Goal: Transaction & Acquisition: Purchase product/service

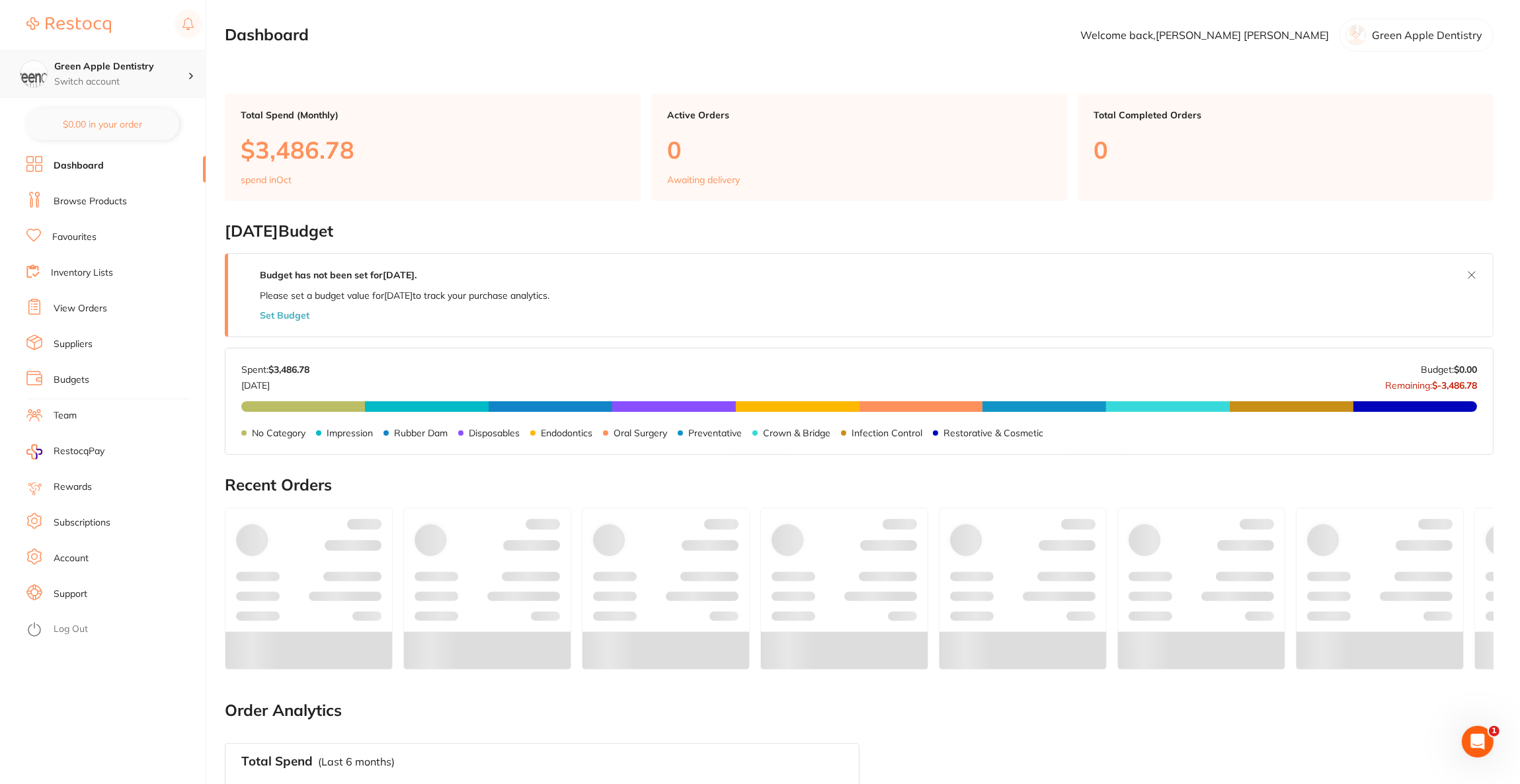
click at [107, 65] on h4 "Green Apple Dentistry" at bounding box center [121, 67] width 134 height 13
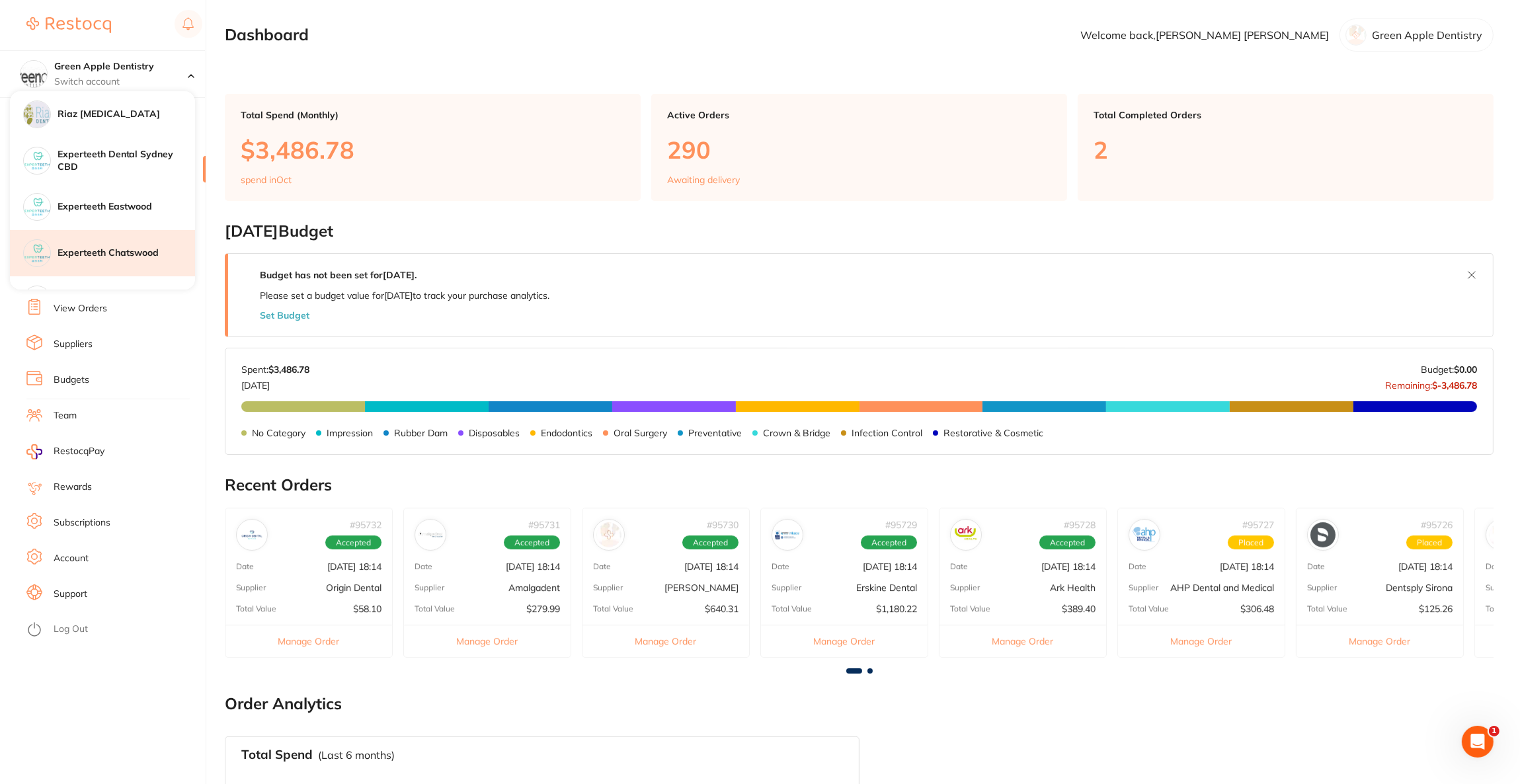
click at [117, 254] on h4 "Experteeth Chatswood" at bounding box center [126, 253] width 138 height 13
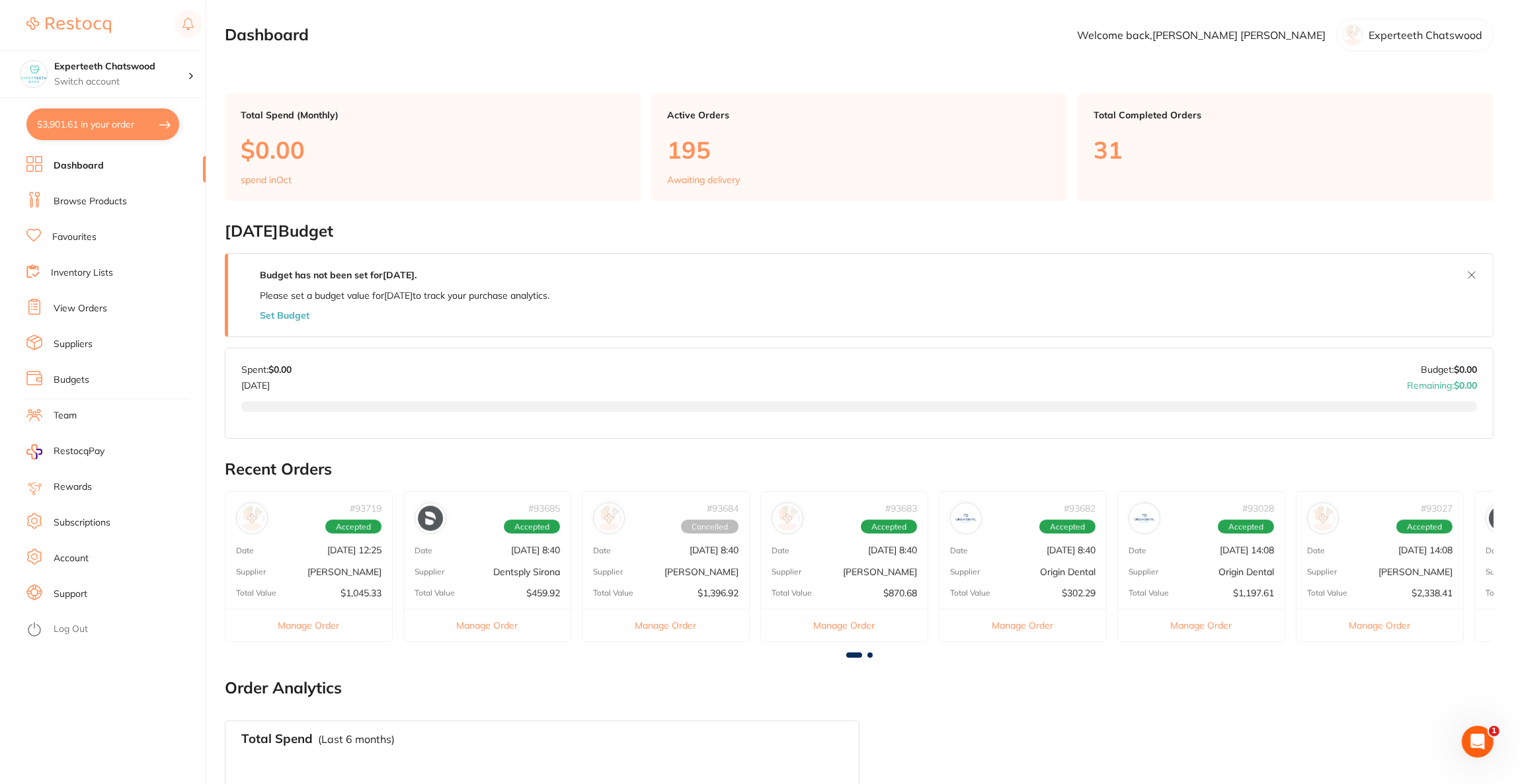
click at [109, 126] on button "$3,901.61 in your order" at bounding box center [103, 124] width 152 height 32
checkbox input "true"
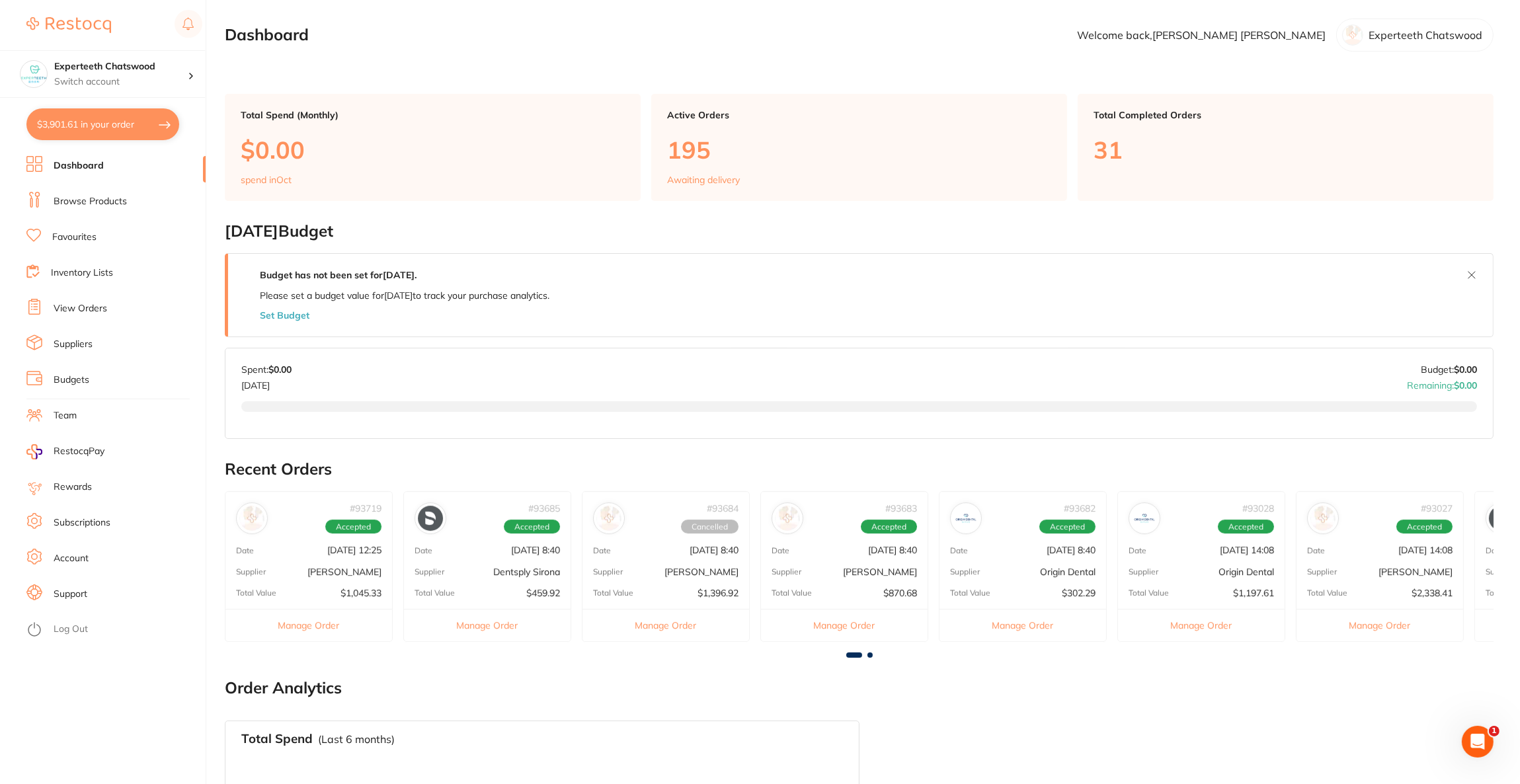
checkbox input "true"
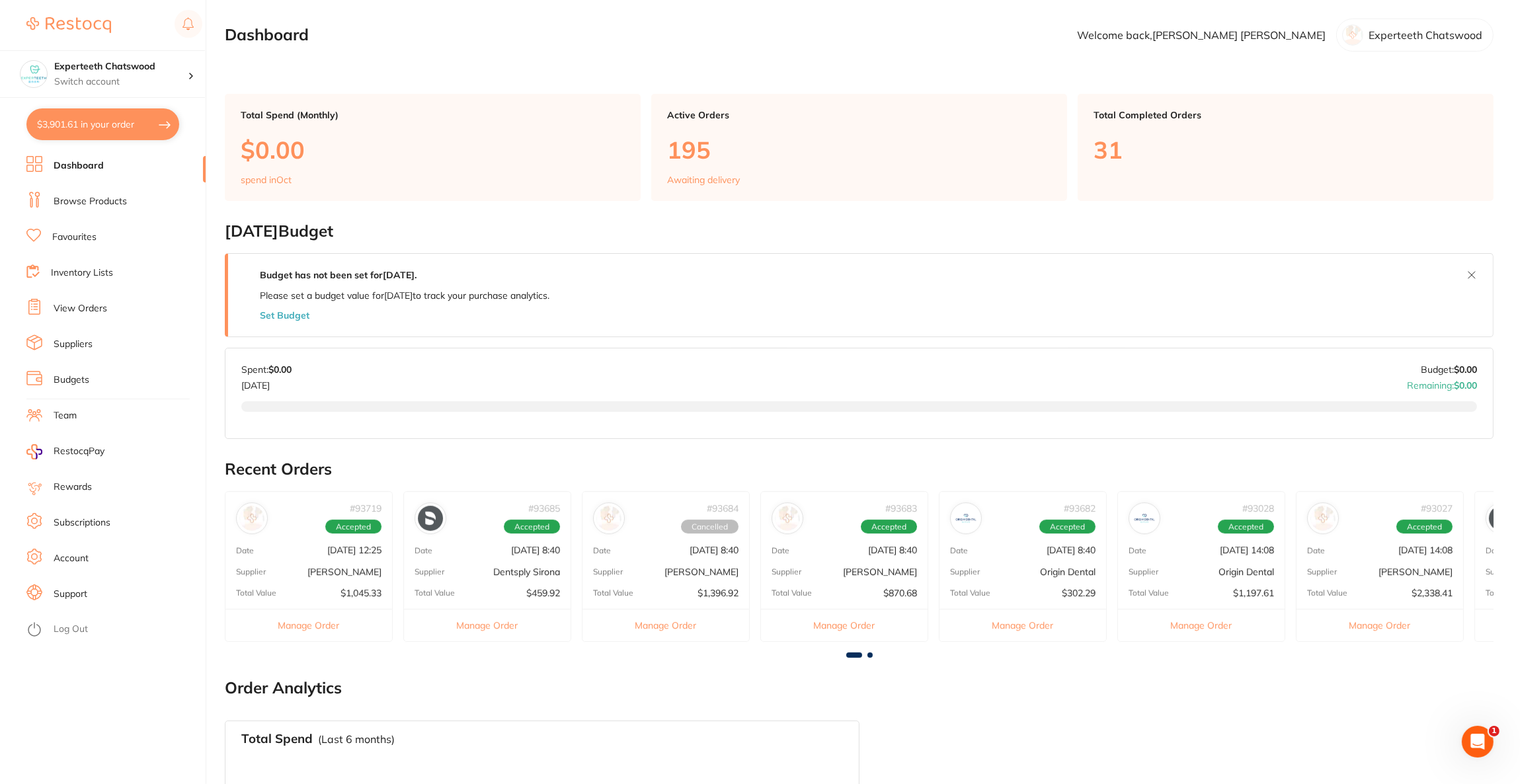
checkbox input "true"
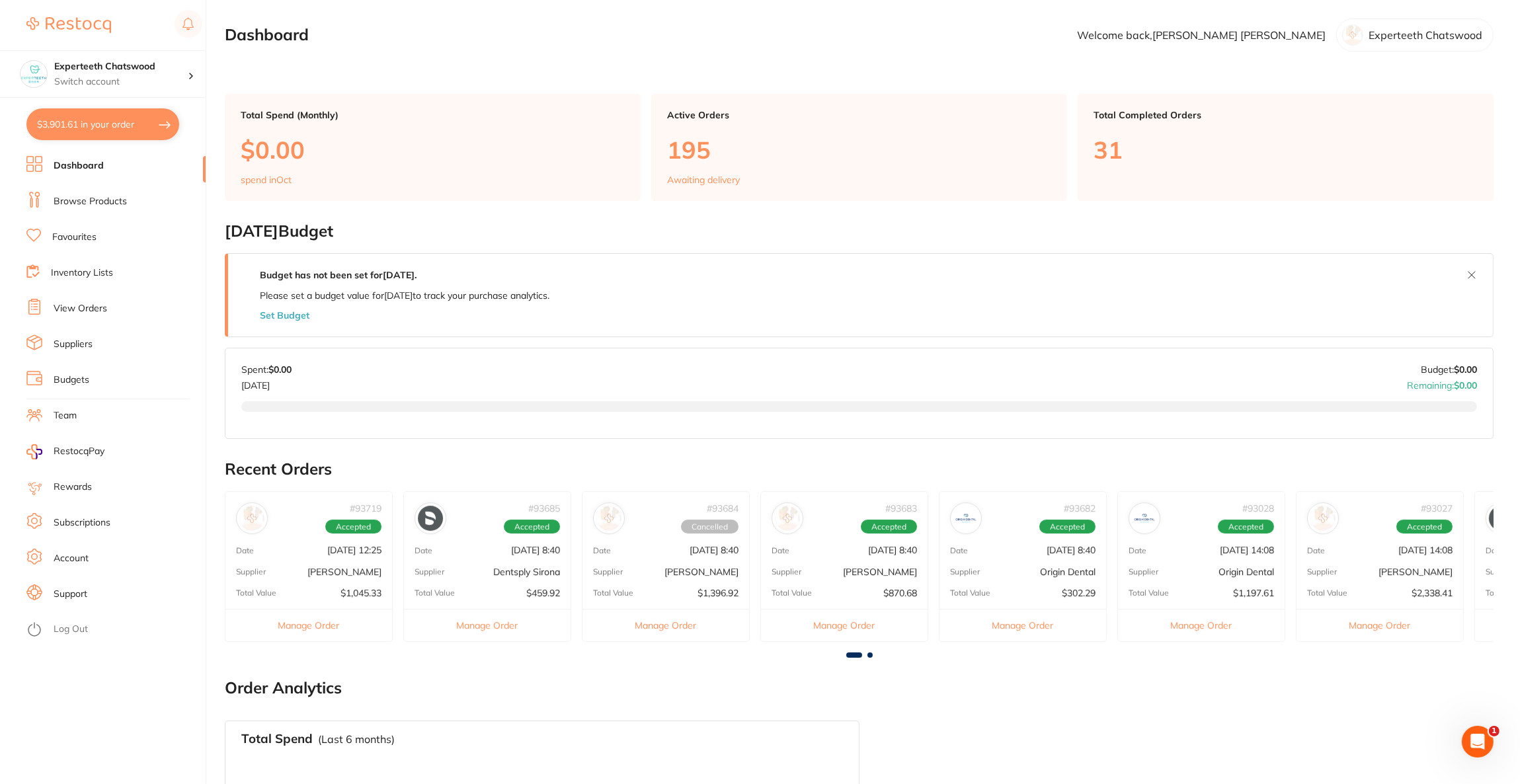
checkbox input "true"
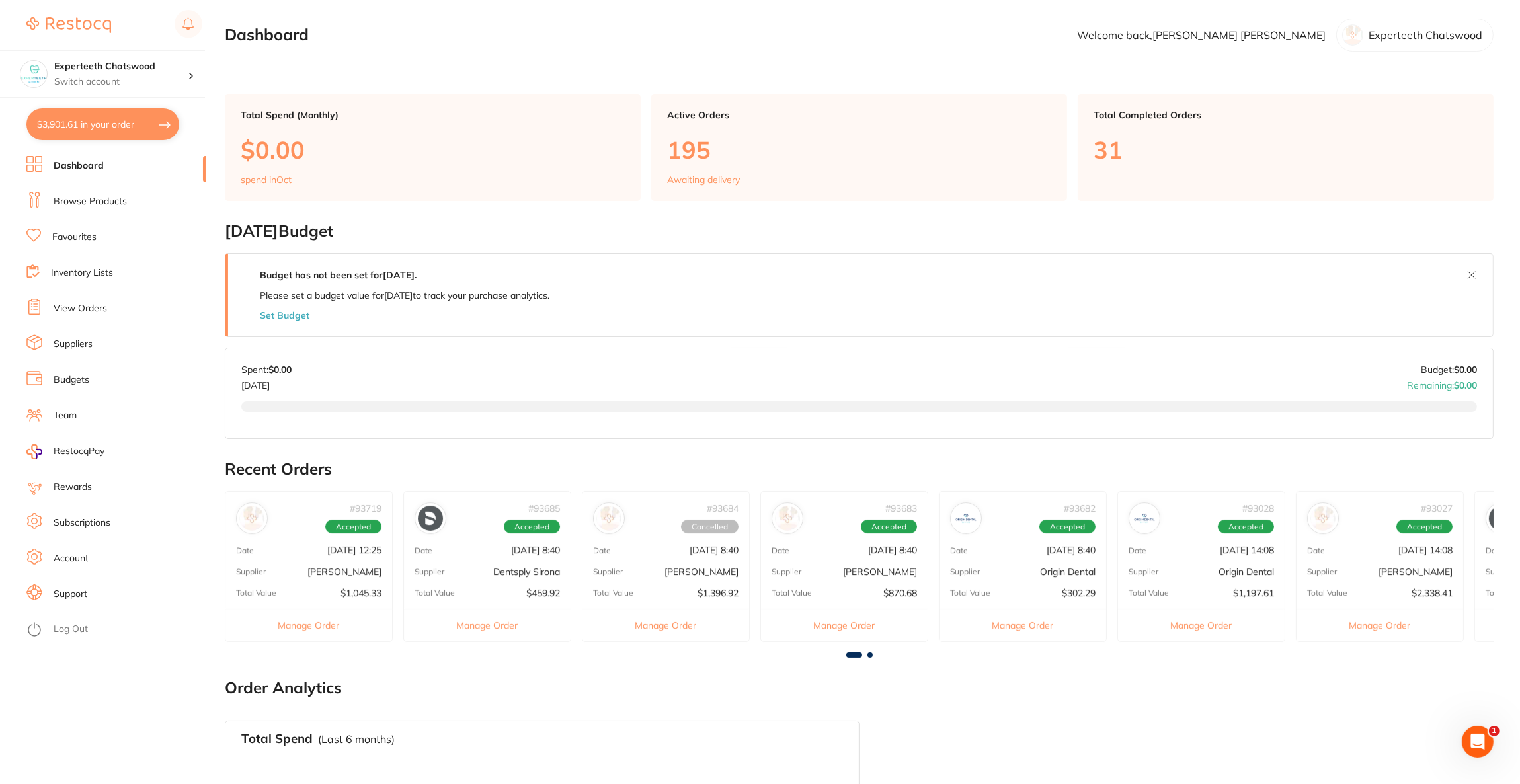
checkbox input "true"
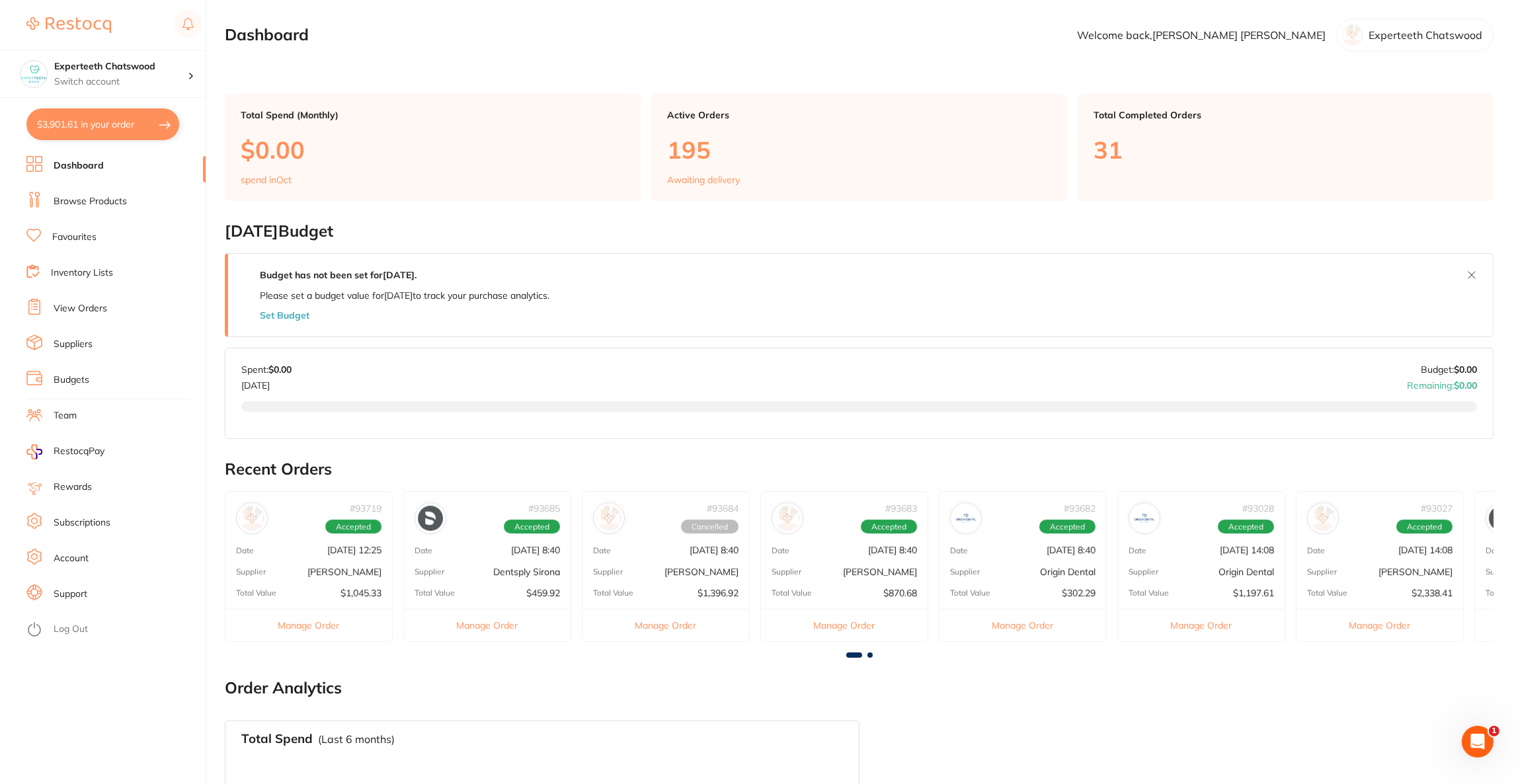
checkbox input "true"
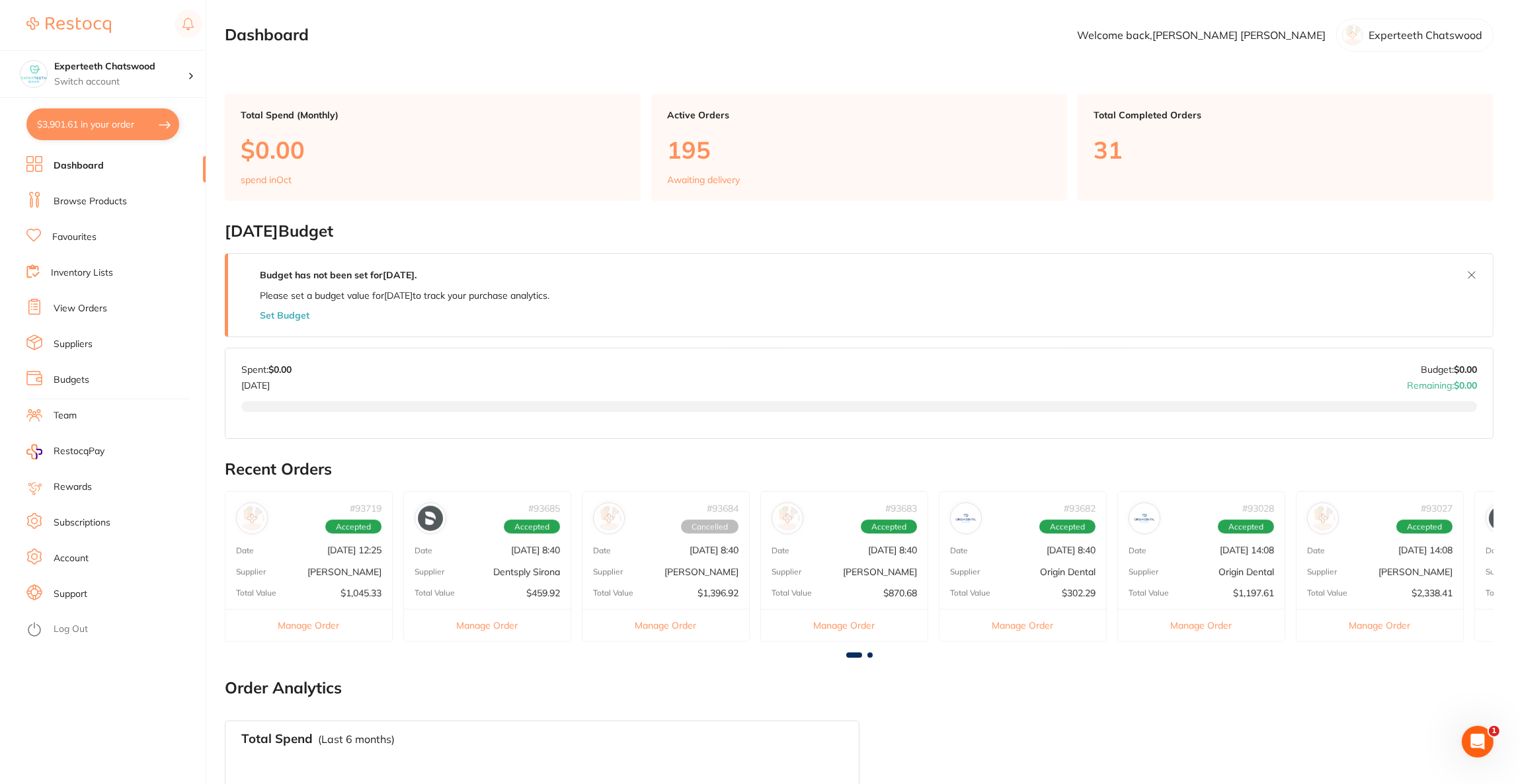
checkbox input "true"
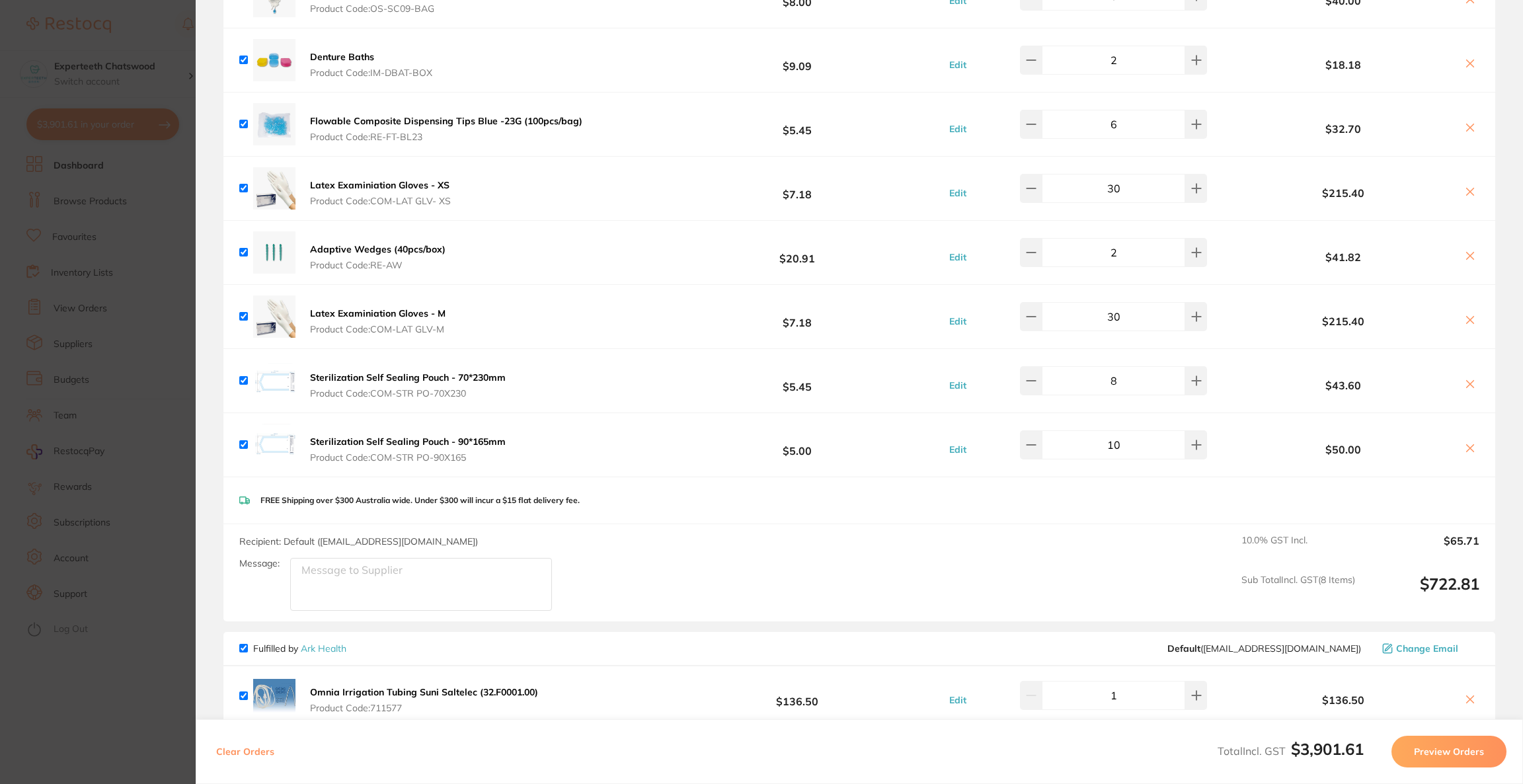
scroll to position [495, 0]
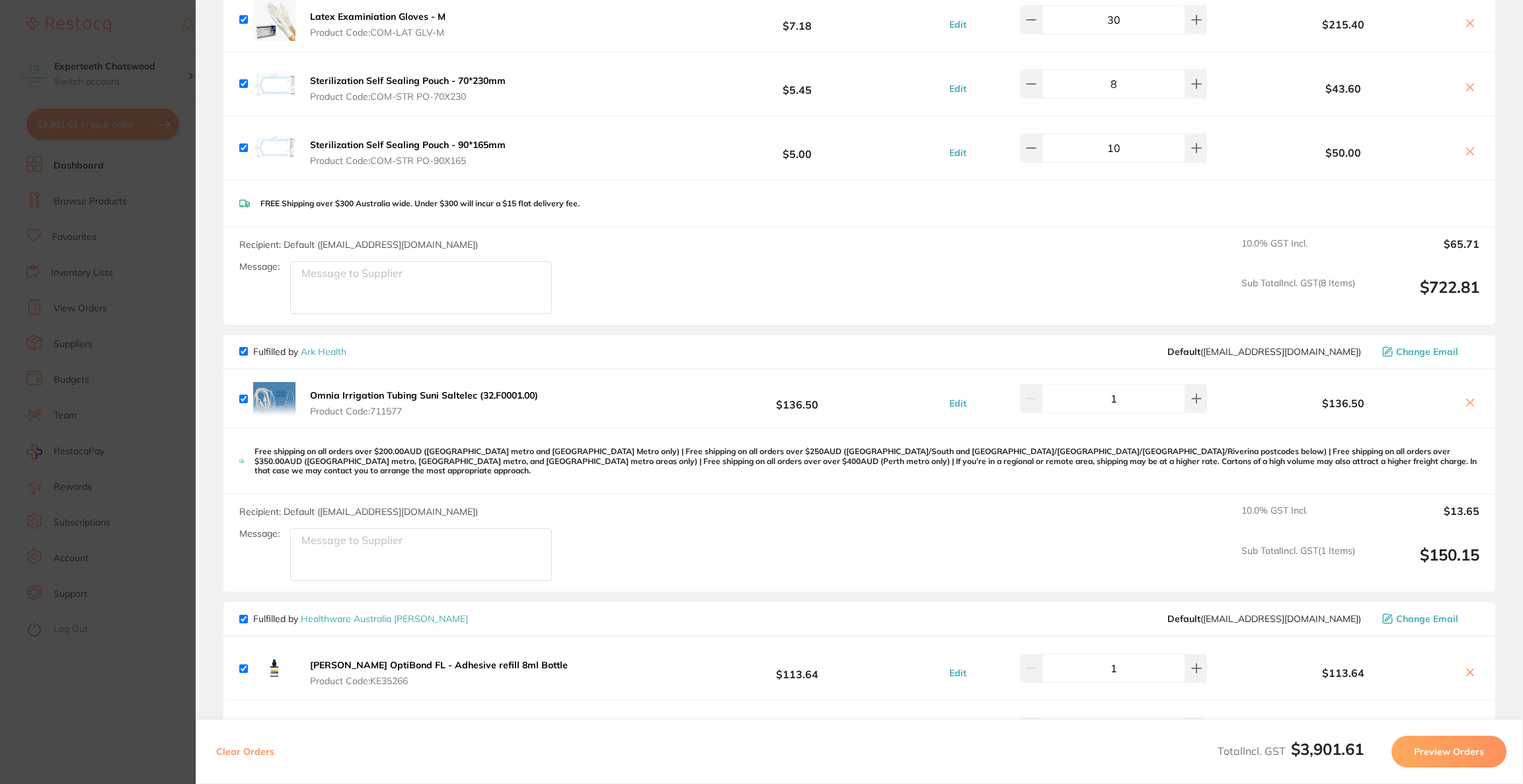
click at [1464, 400] on icon at bounding box center [1470, 403] width 11 height 11
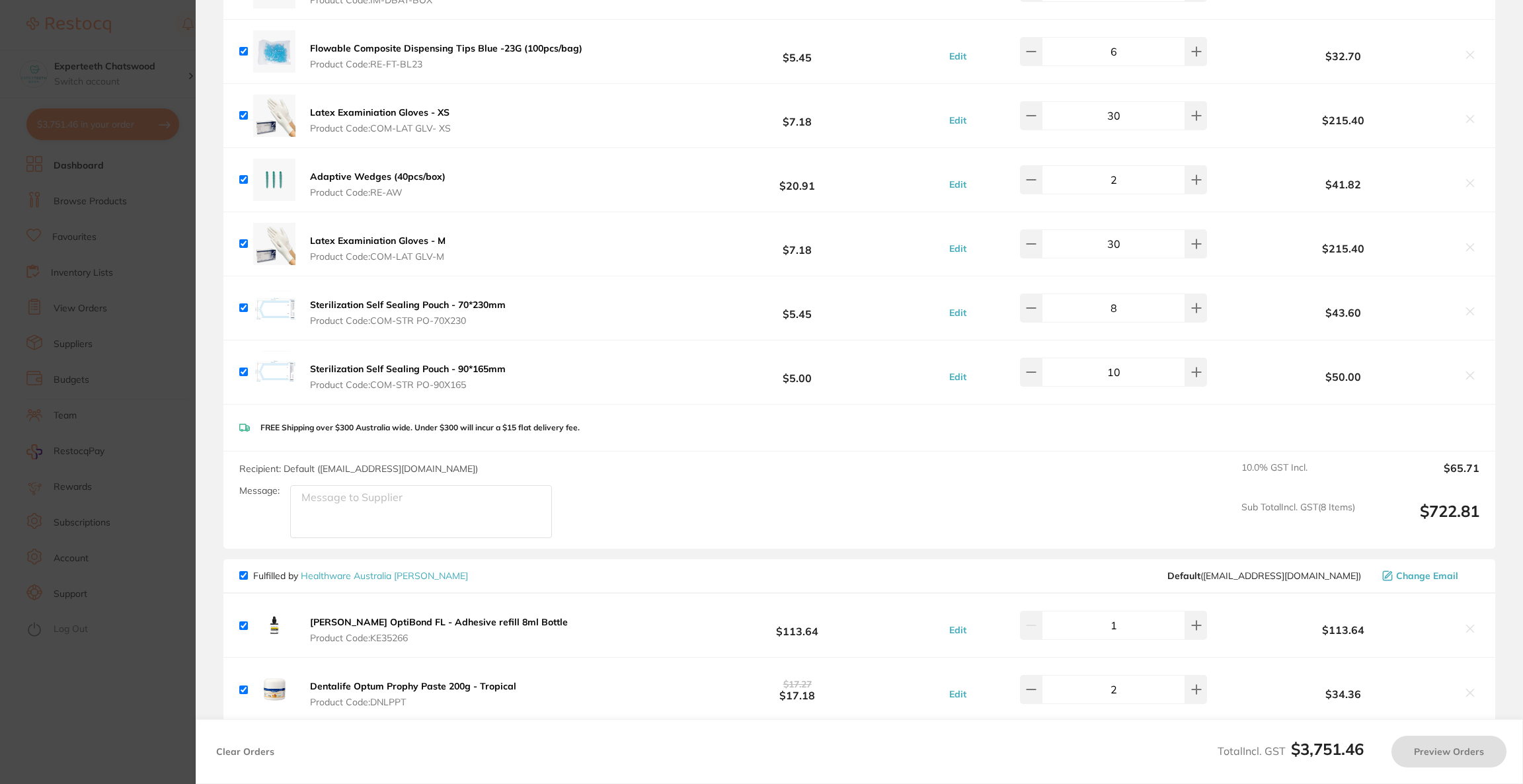
scroll to position [99, 0]
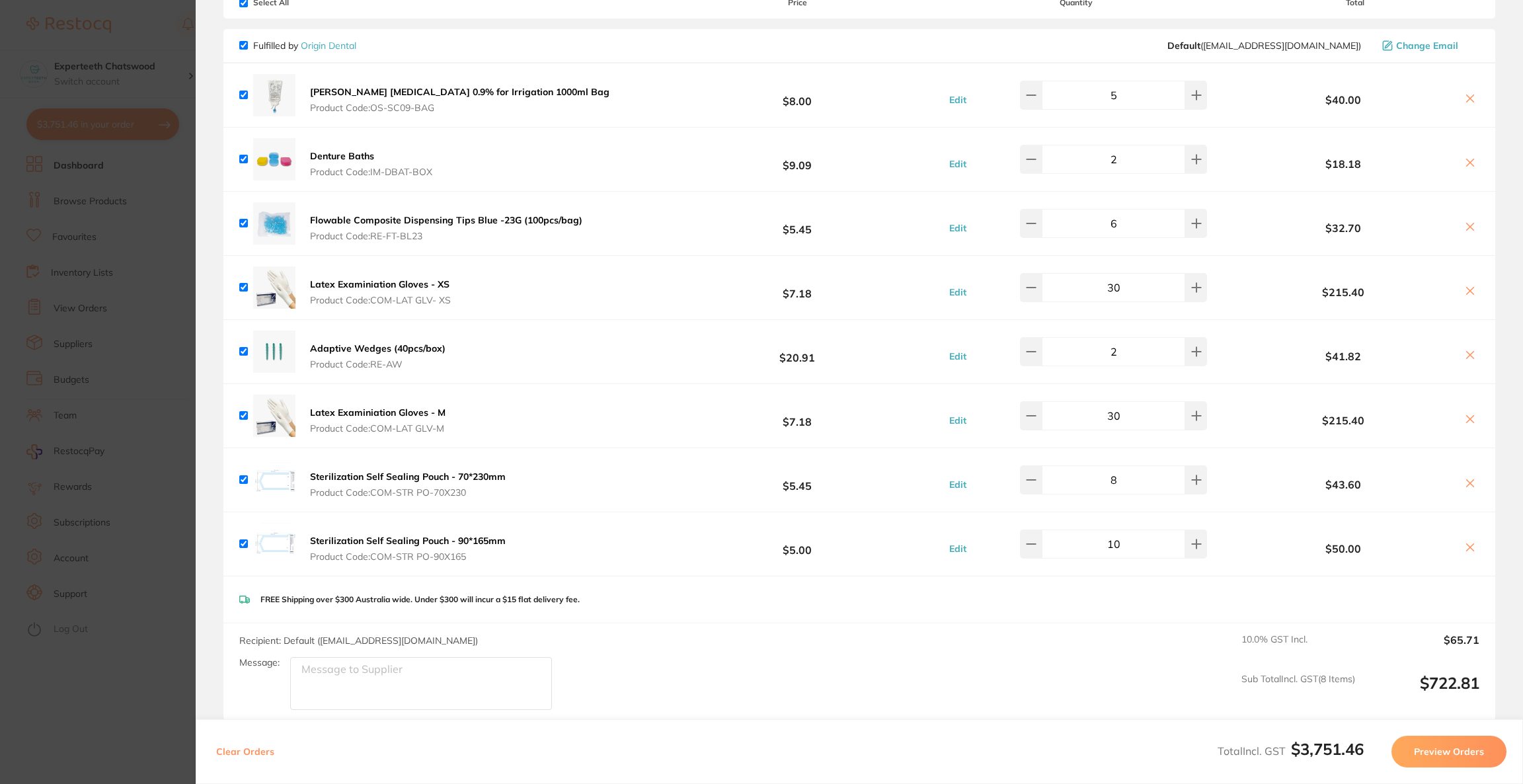
click at [1464, 95] on icon at bounding box center [1470, 98] width 11 height 11
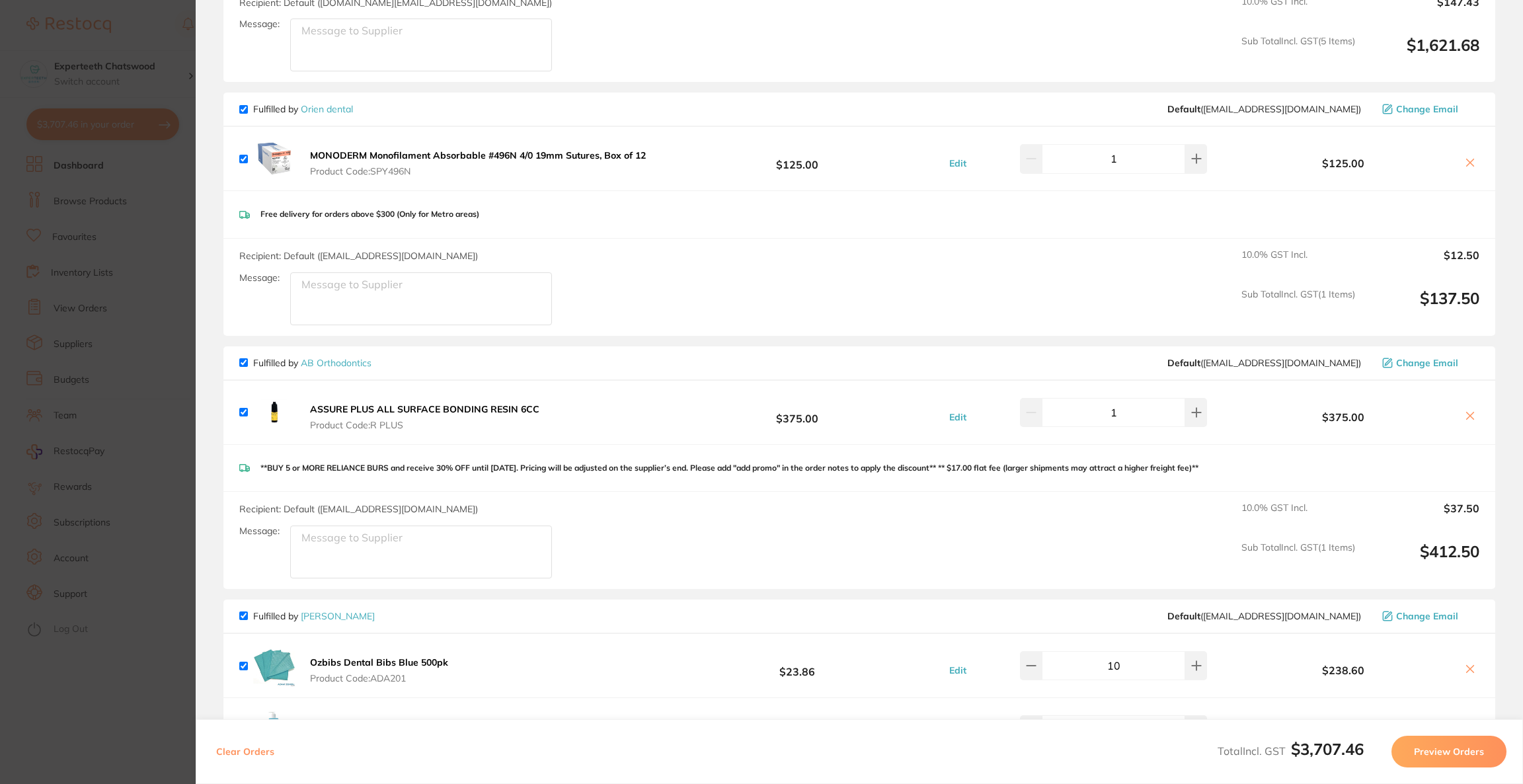
scroll to position [1643, 0]
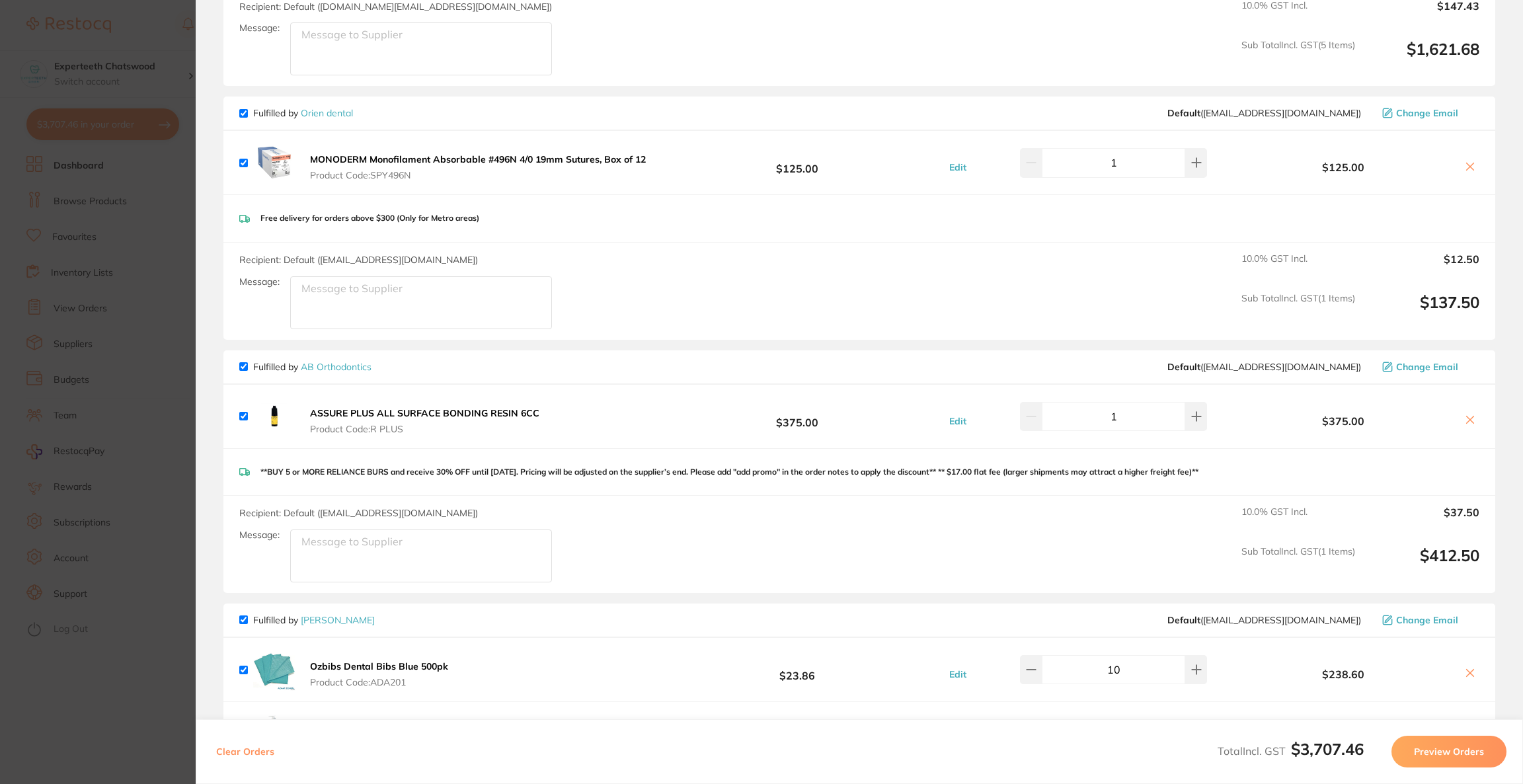
click at [491, 407] on b "ASSURE PLUS ALL SURFACE BONDING RESIN 6CC" at bounding box center [425, 413] width 230 height 12
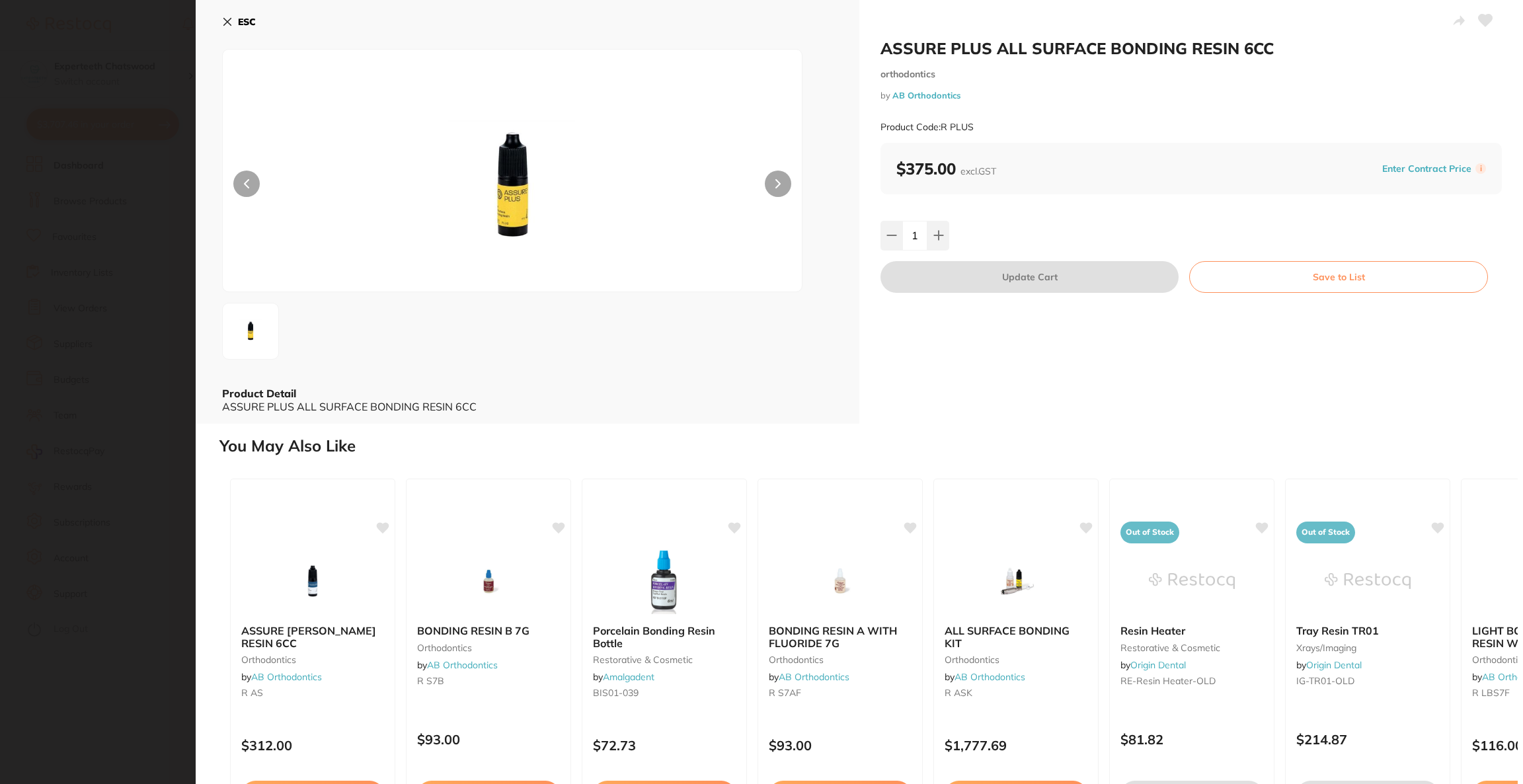
scroll to position [0, 0]
click at [144, 359] on section "ASSURE PLUS ALL SURFACE BONDING RESIN 6CC orthodontics by AB Orthodontics Produ…" at bounding box center [762, 392] width 1523 height 784
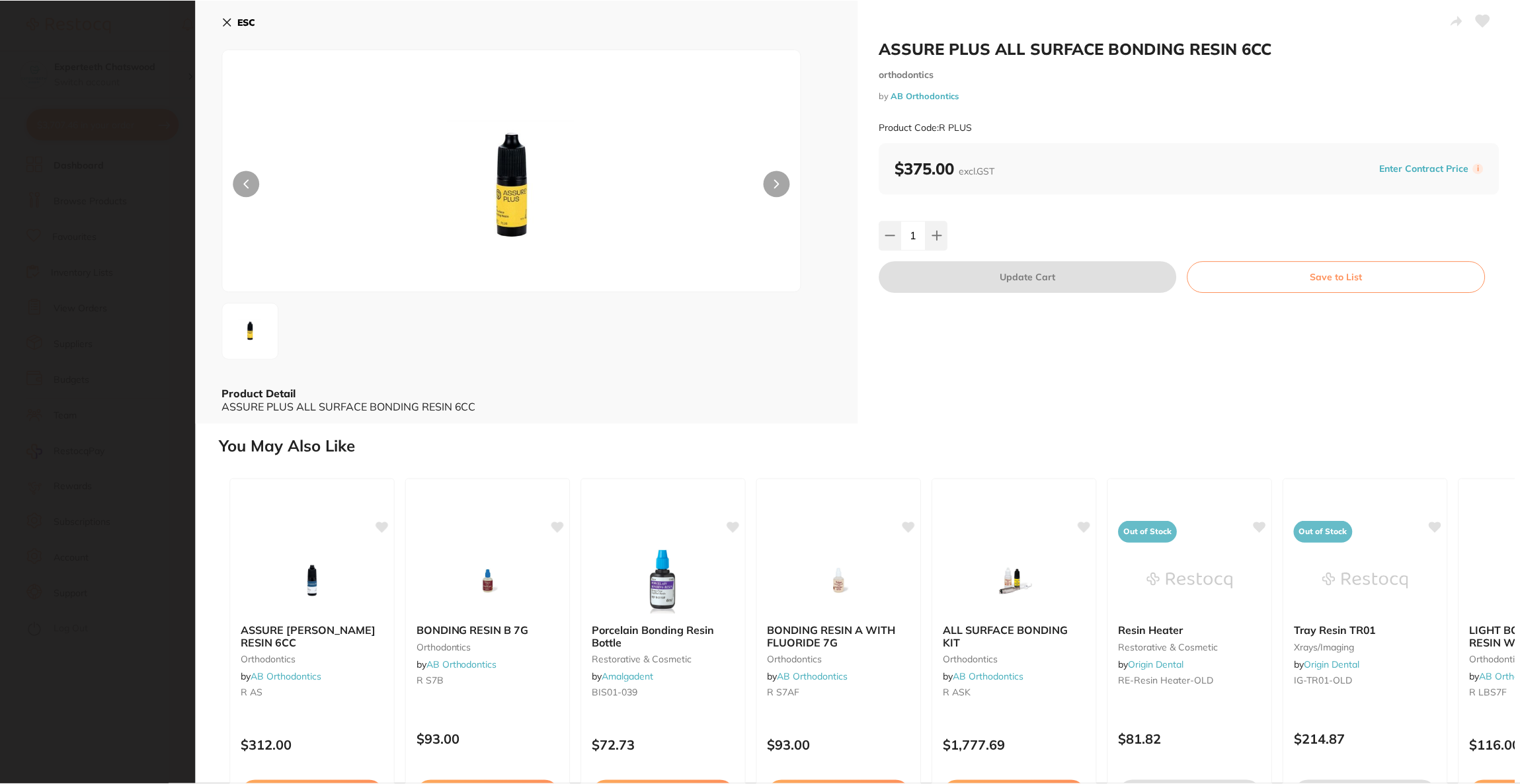
scroll to position [5, 0]
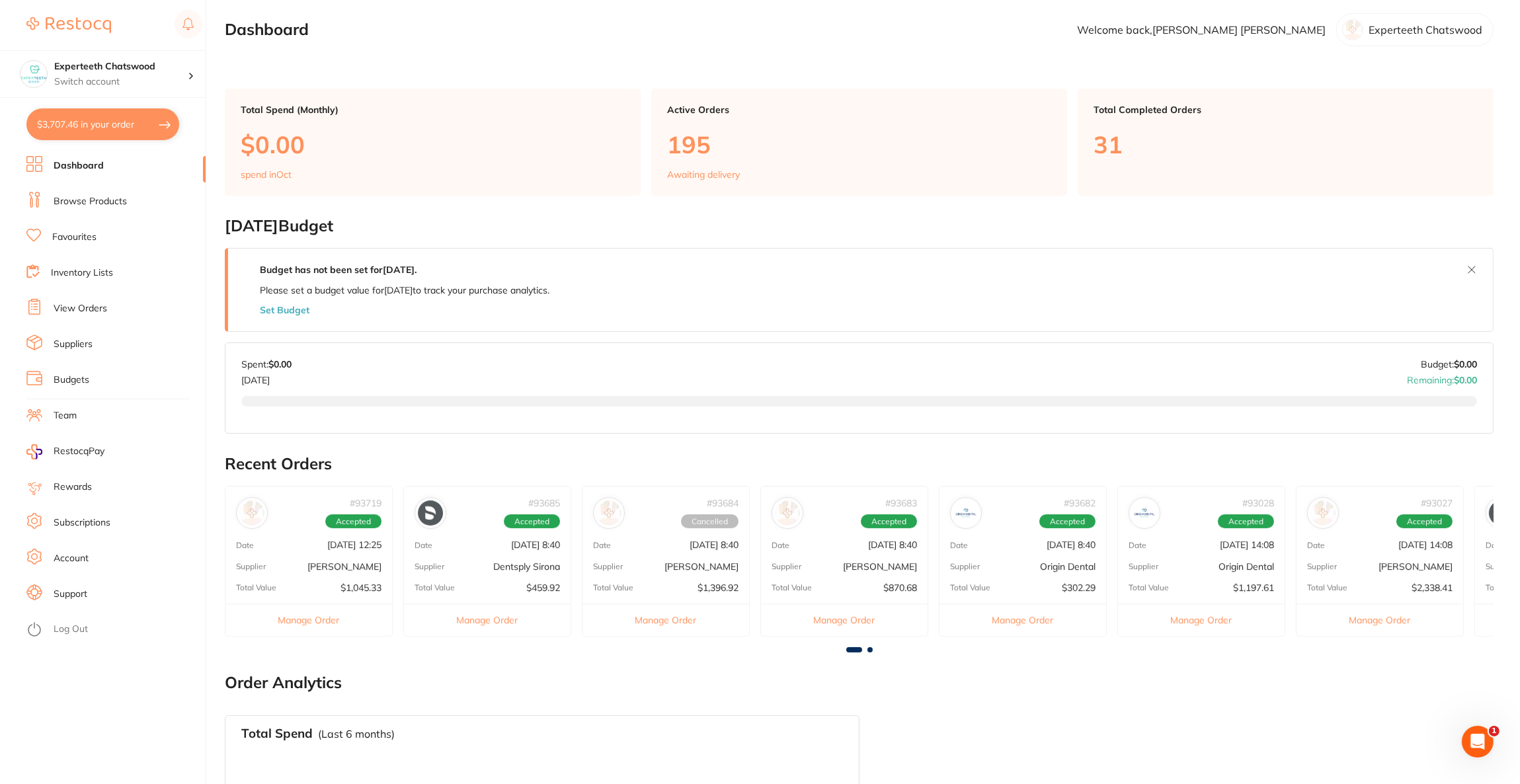
click at [101, 114] on button "$3,707.46 in your order" at bounding box center [103, 124] width 152 height 32
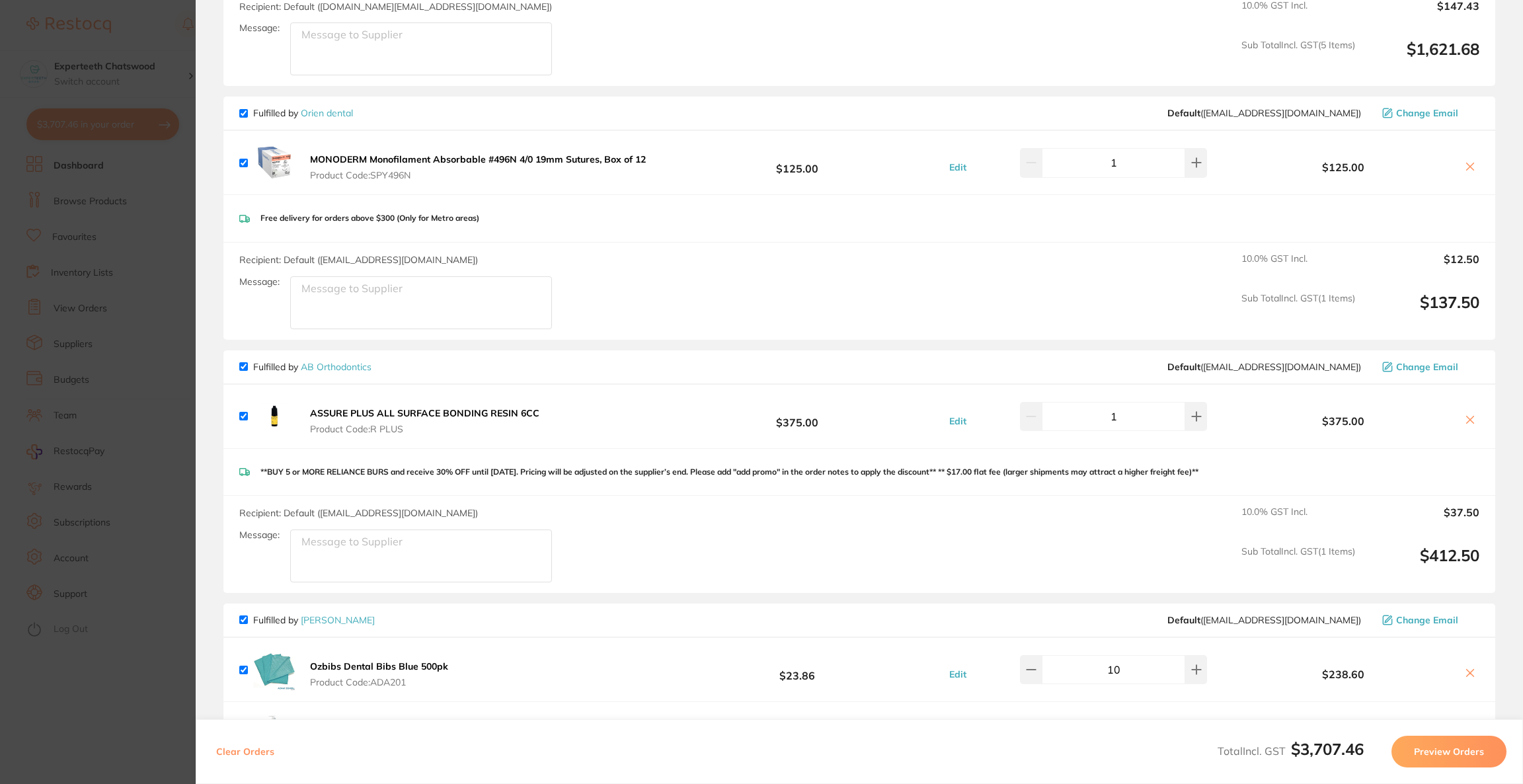
scroll to position [1446, 0]
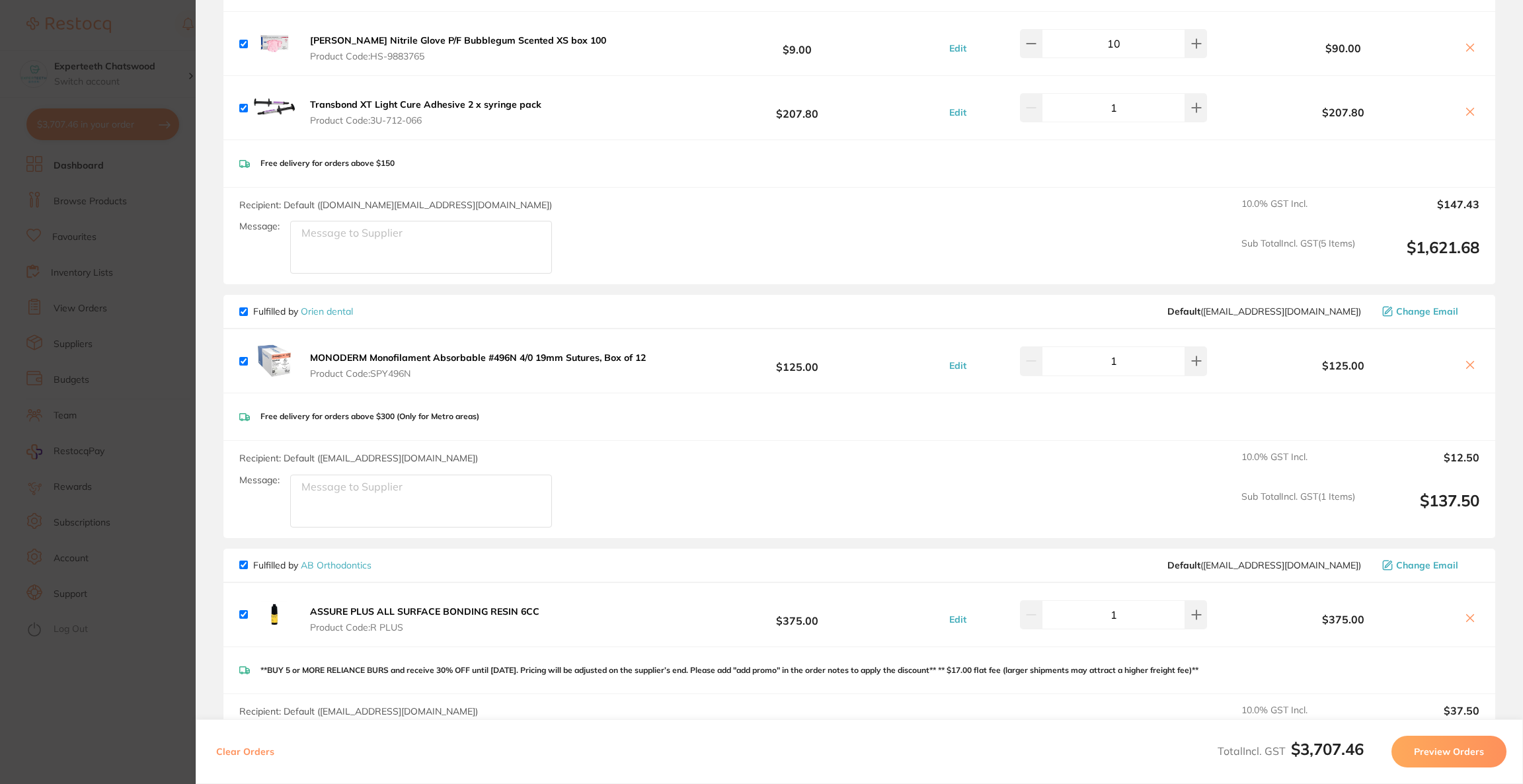
click at [1464, 359] on icon at bounding box center [1470, 365] width 11 height 11
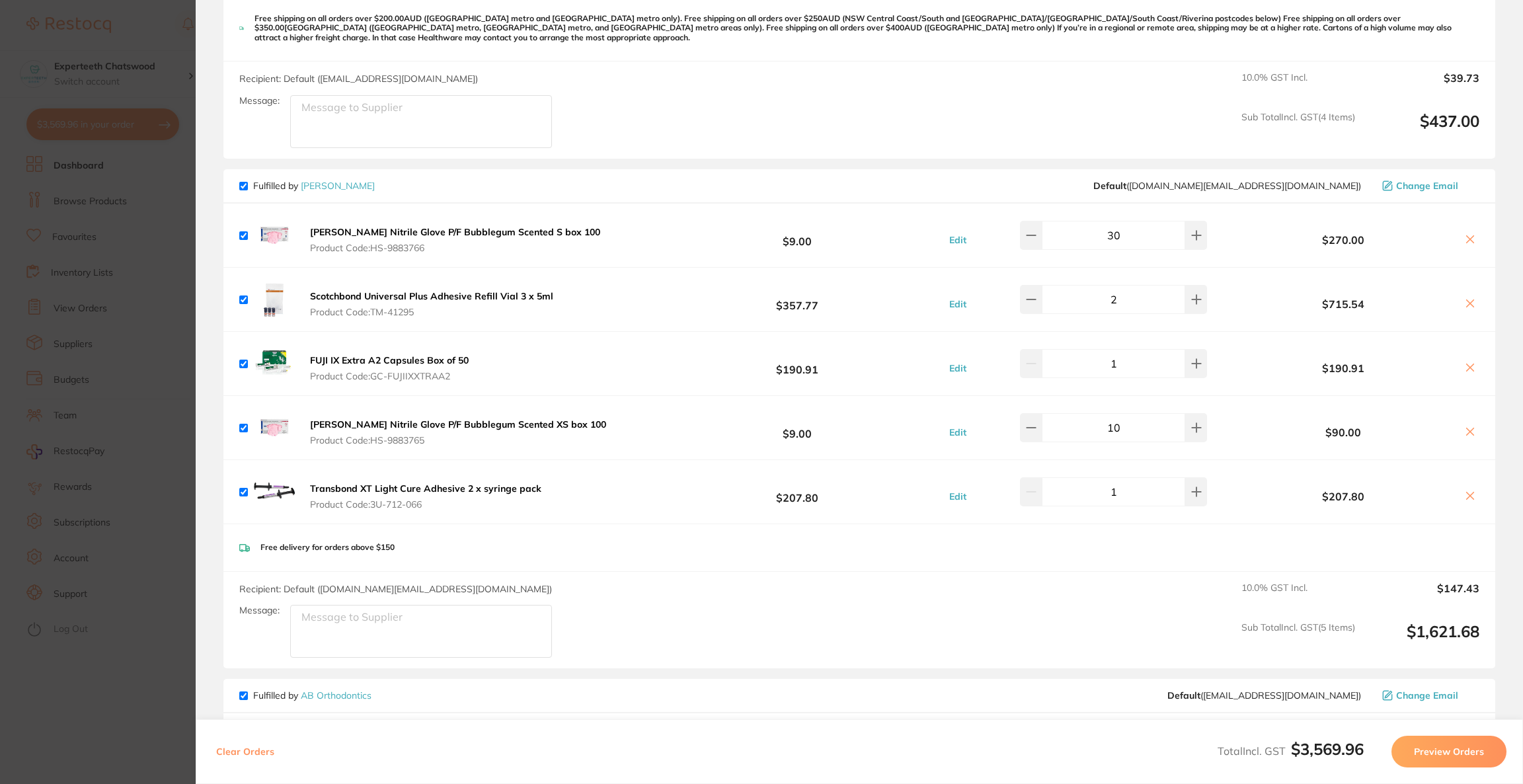
scroll to position [1049, 0]
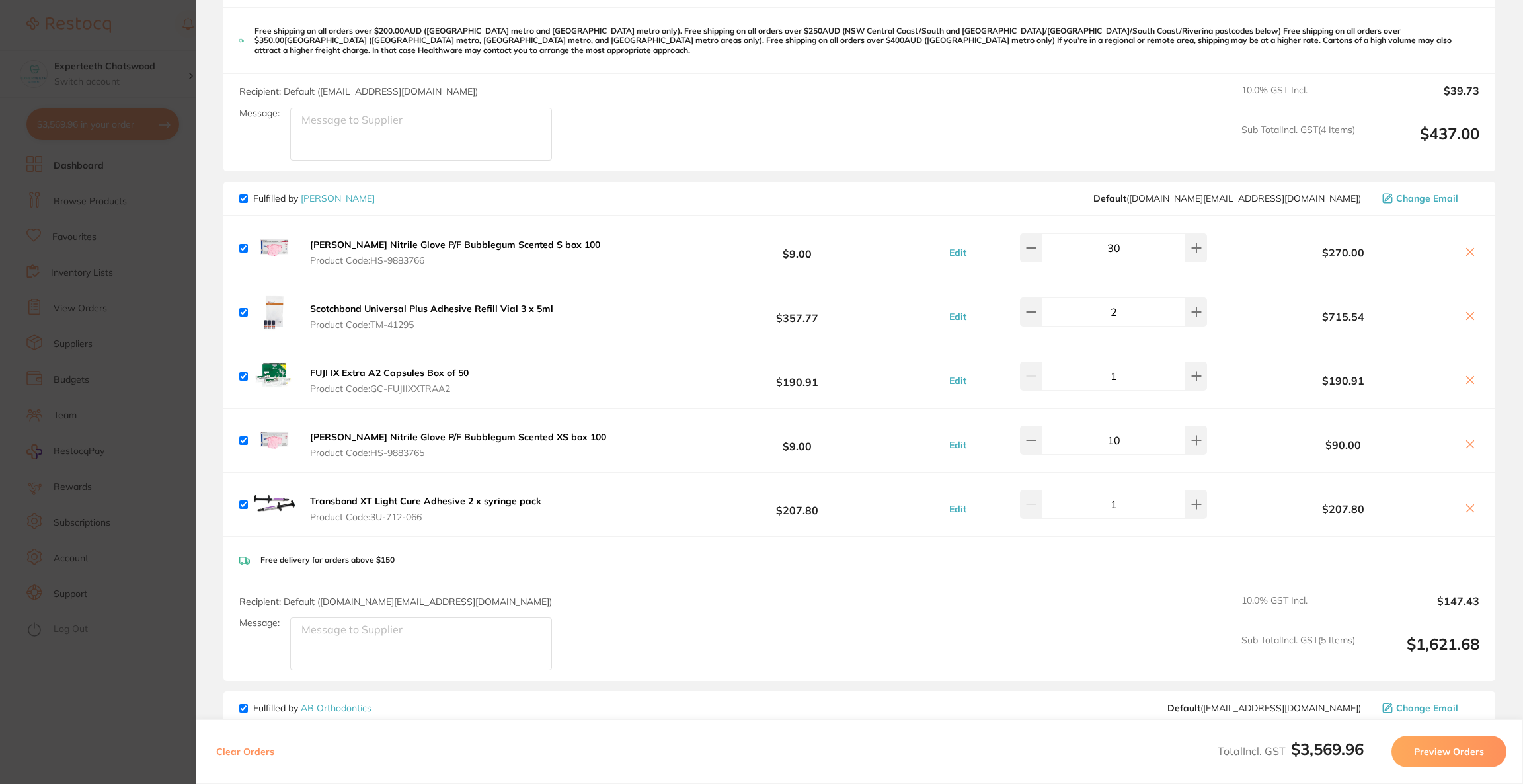
click at [1466, 376] on icon at bounding box center [1470, 379] width 7 height 7
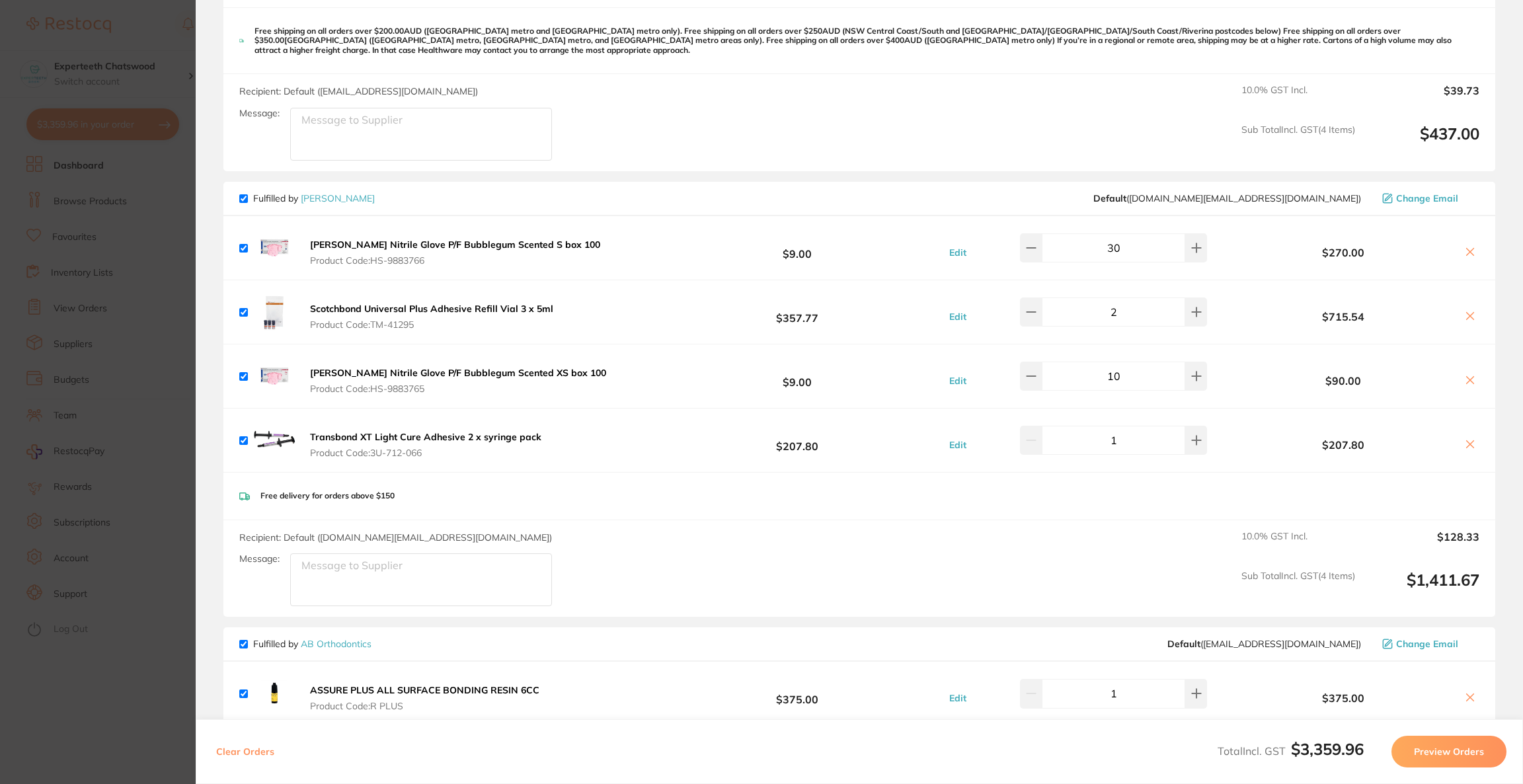
checkbox input "true"
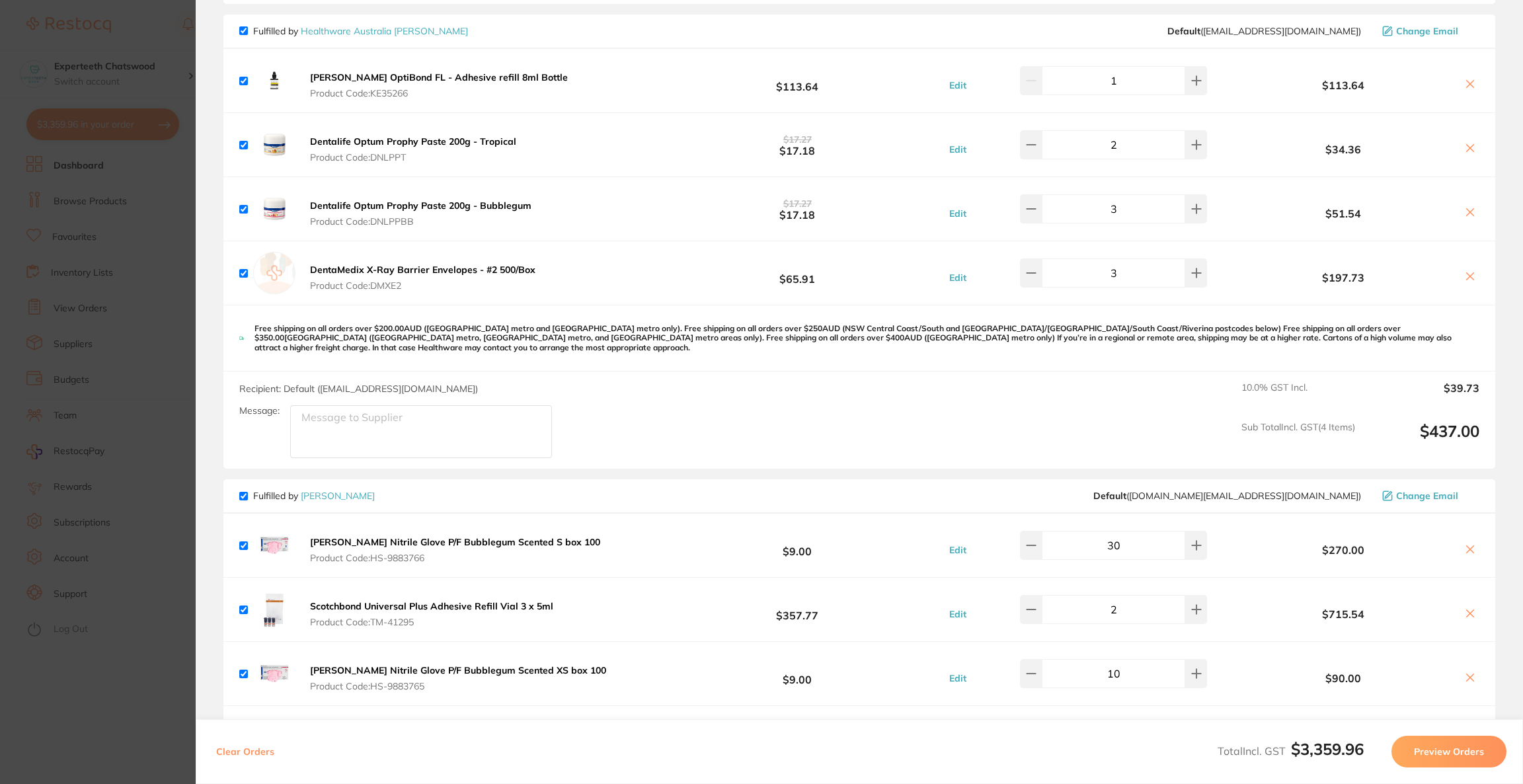
scroll to position [652, 0]
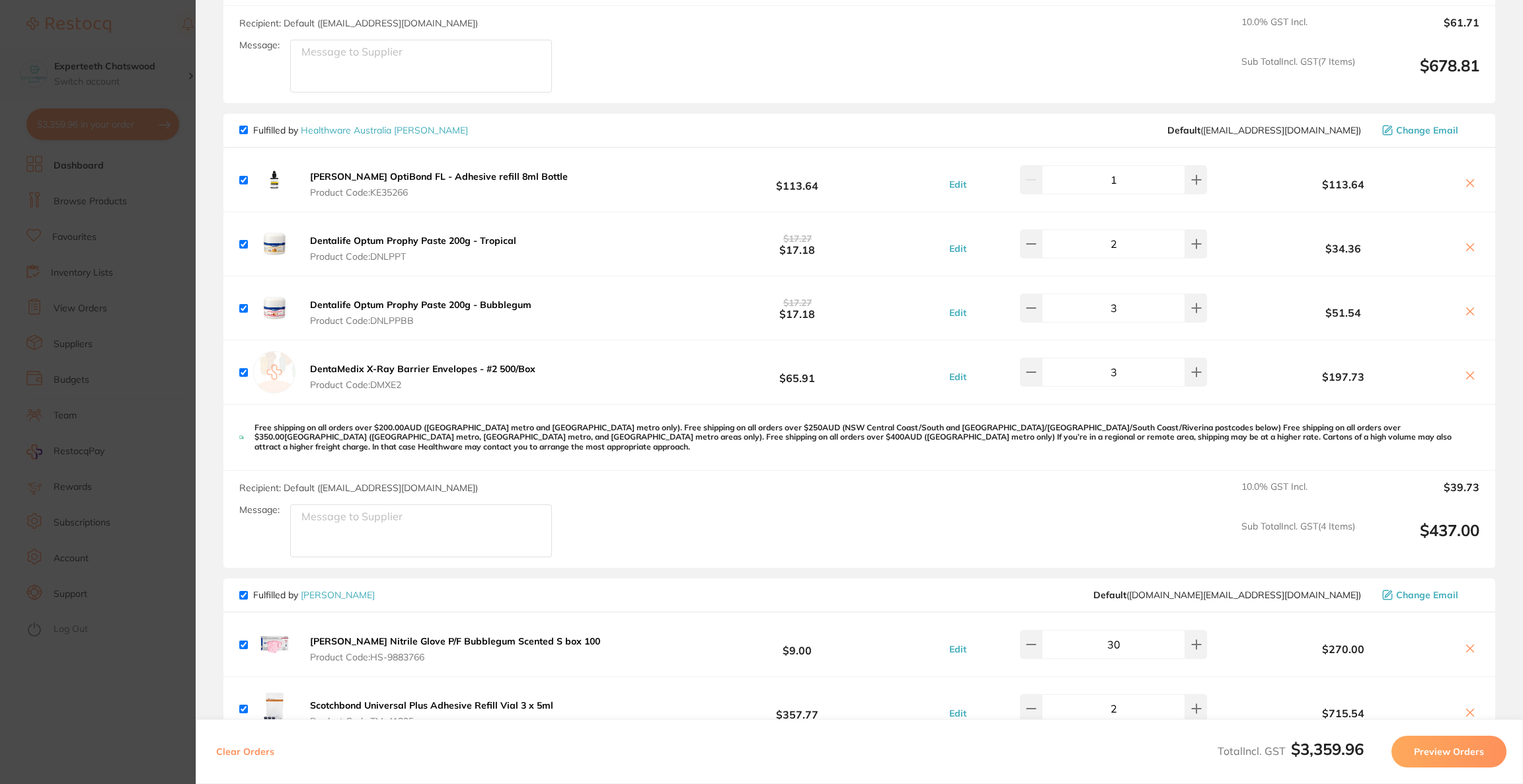
click at [140, 61] on section "Update RRP Set your pre negotiated price for this item. Item Agreed RRP (excl. …" at bounding box center [762, 392] width 1523 height 784
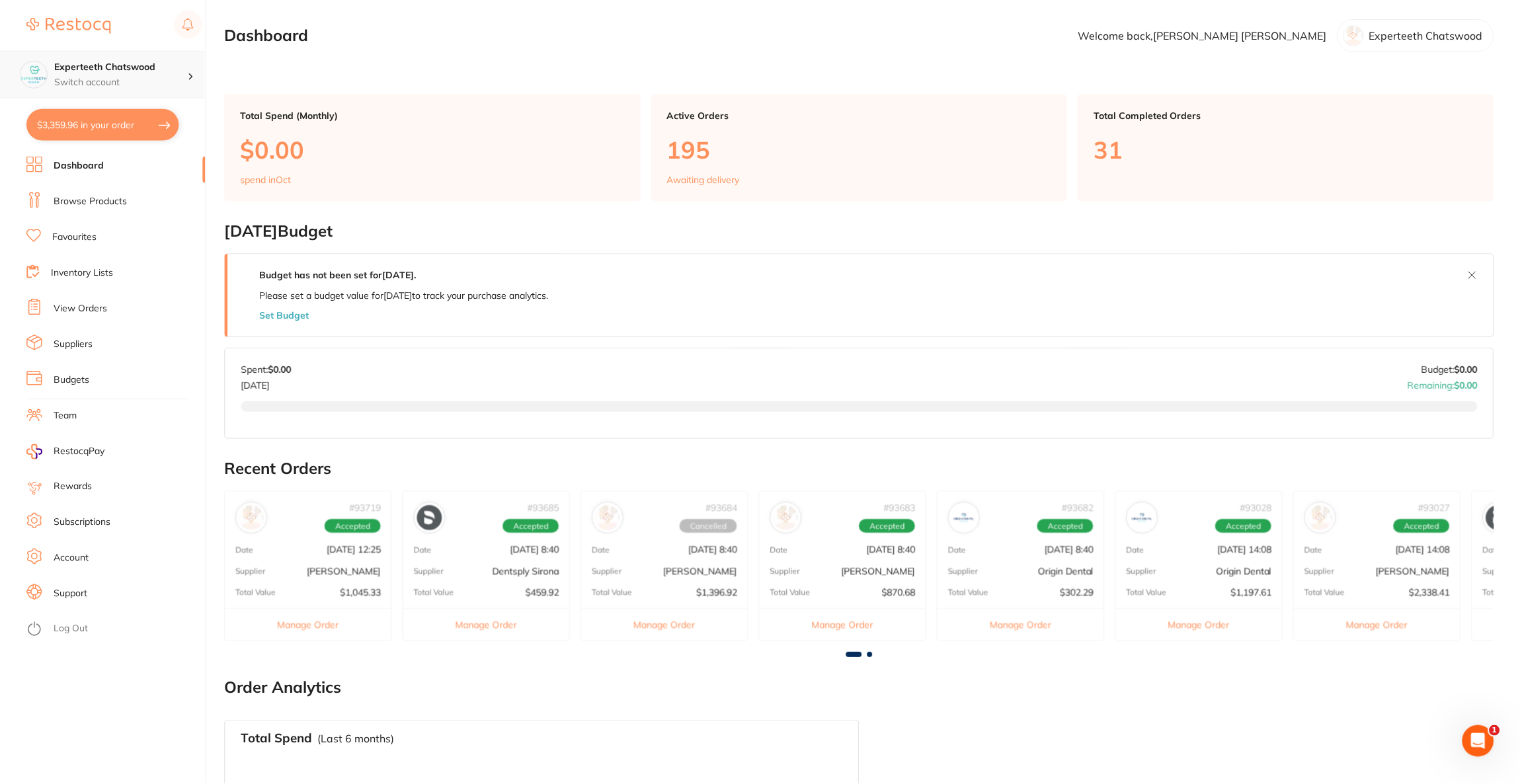
scroll to position [5, 0]
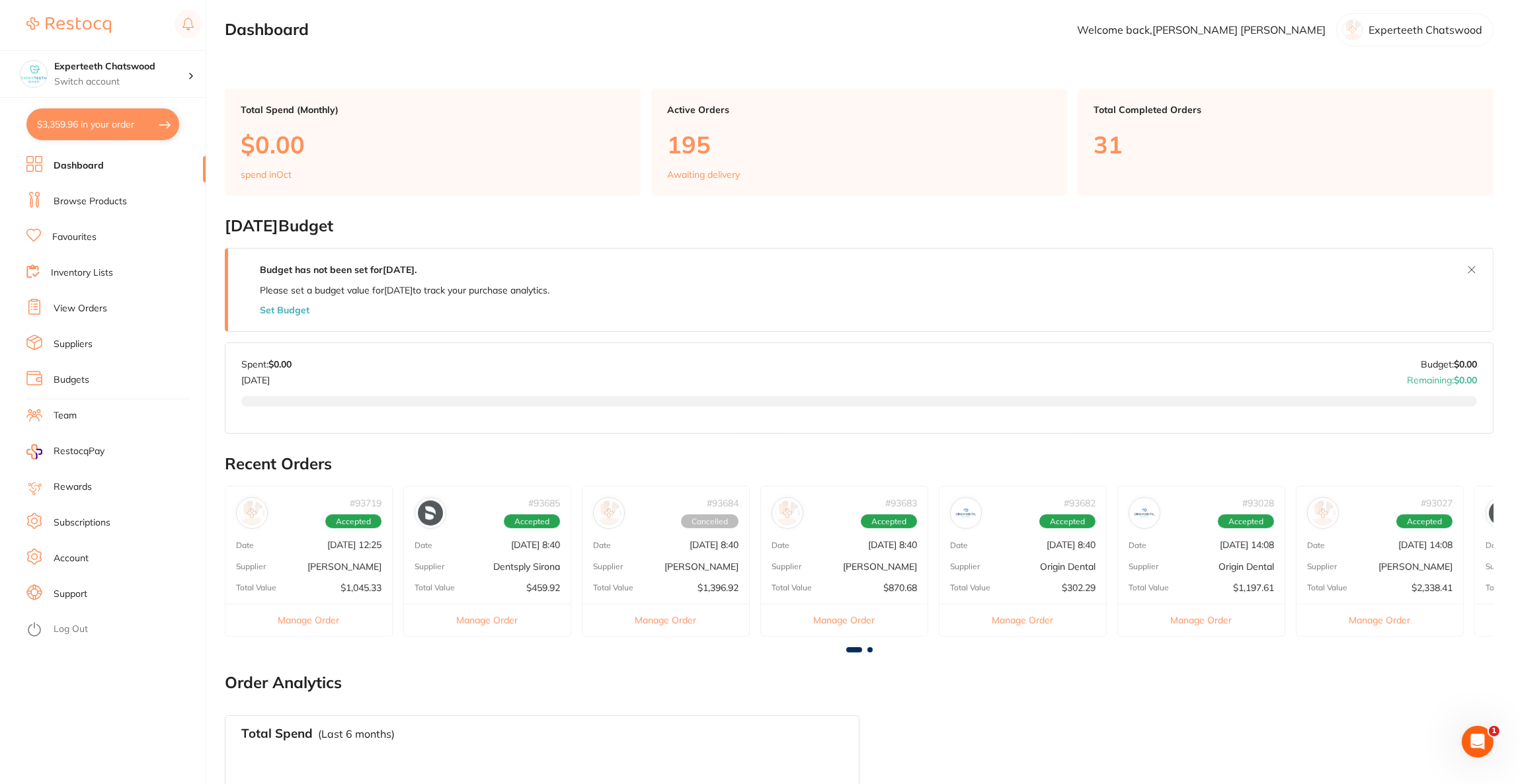
click at [93, 196] on link "Browse Products" at bounding box center [90, 202] width 73 height 13
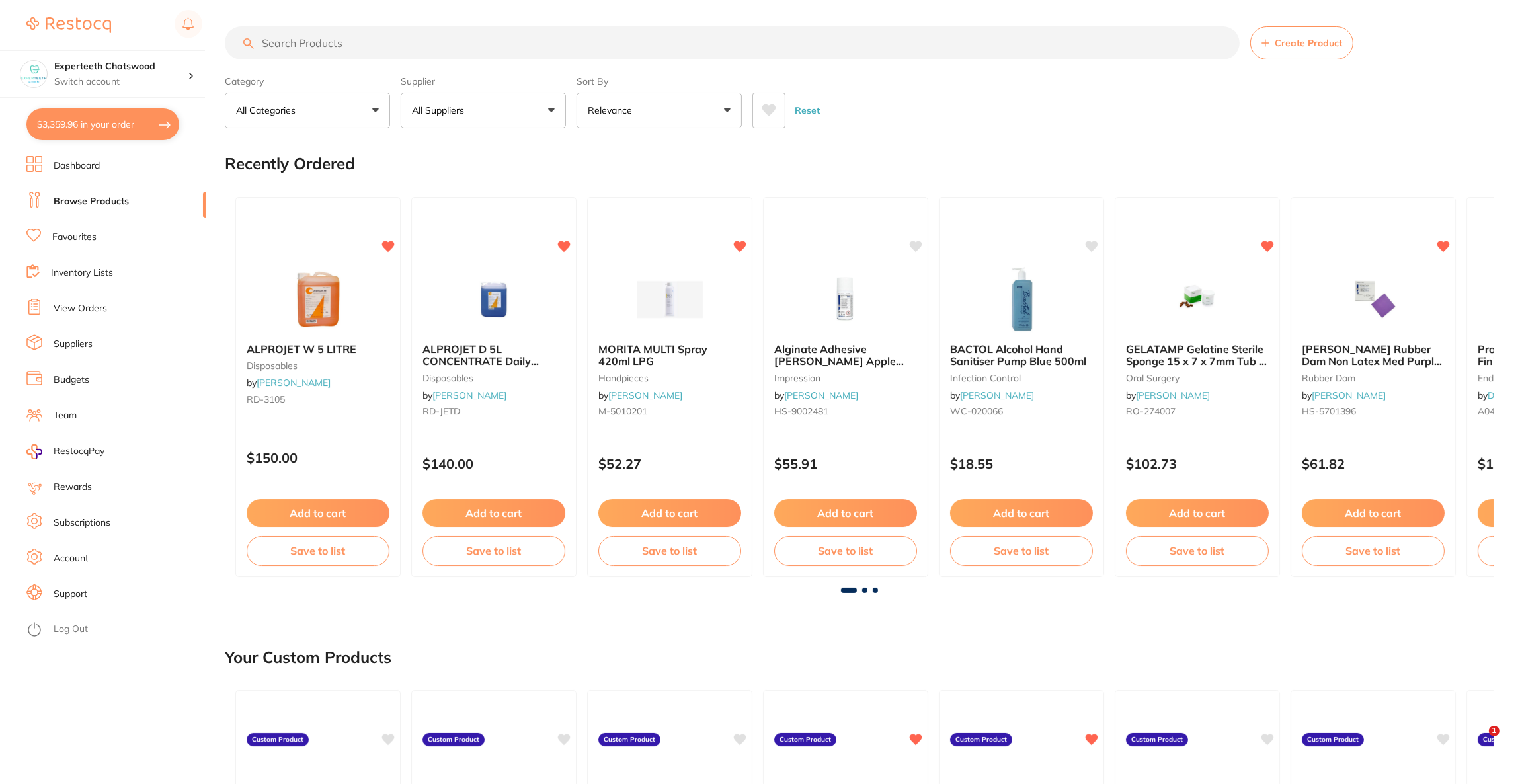
click at [360, 46] on input "search" at bounding box center [732, 43] width 1015 height 33
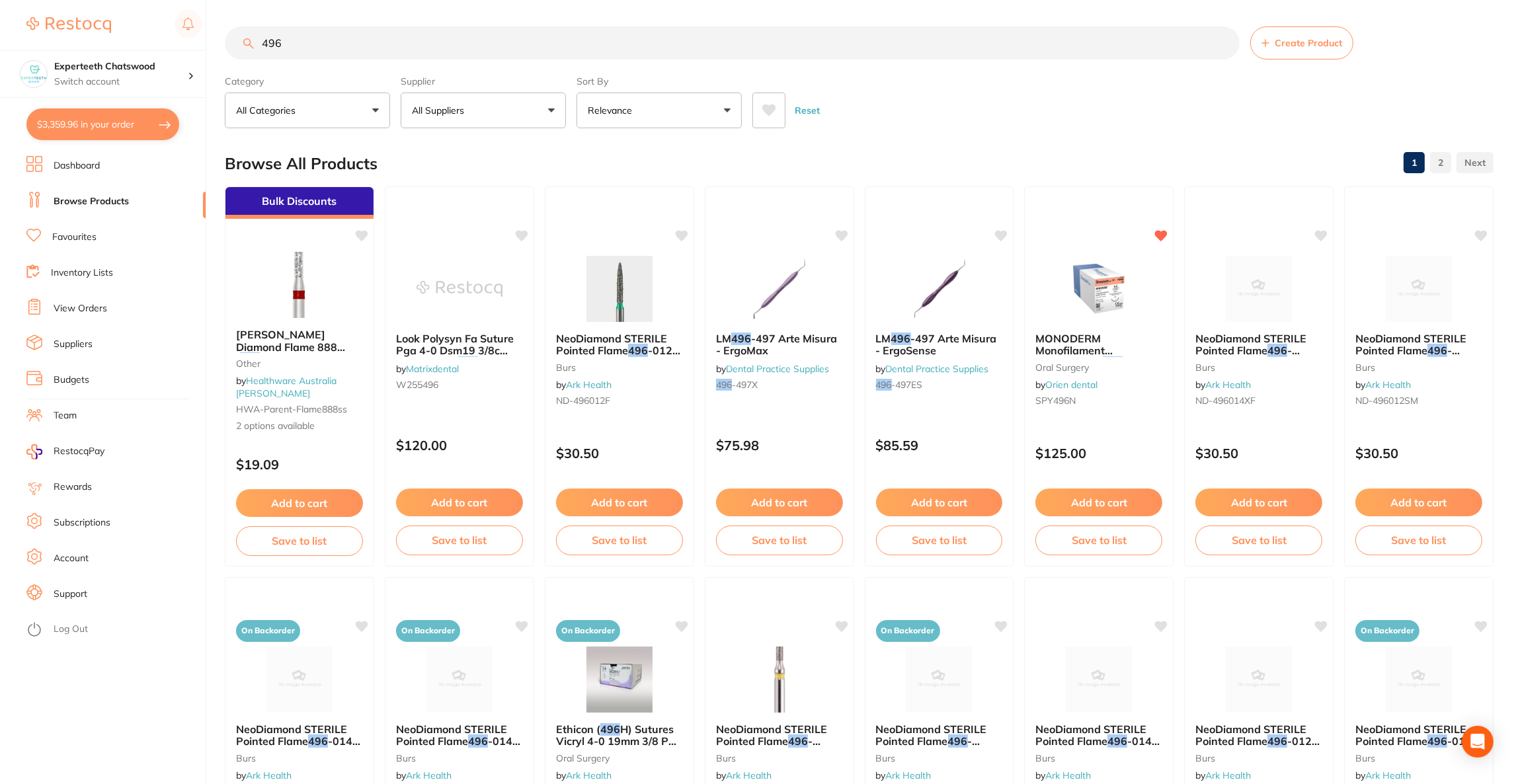
type input "496"
click at [513, 110] on button "All Suppliers" at bounding box center [483, 110] width 165 height 36
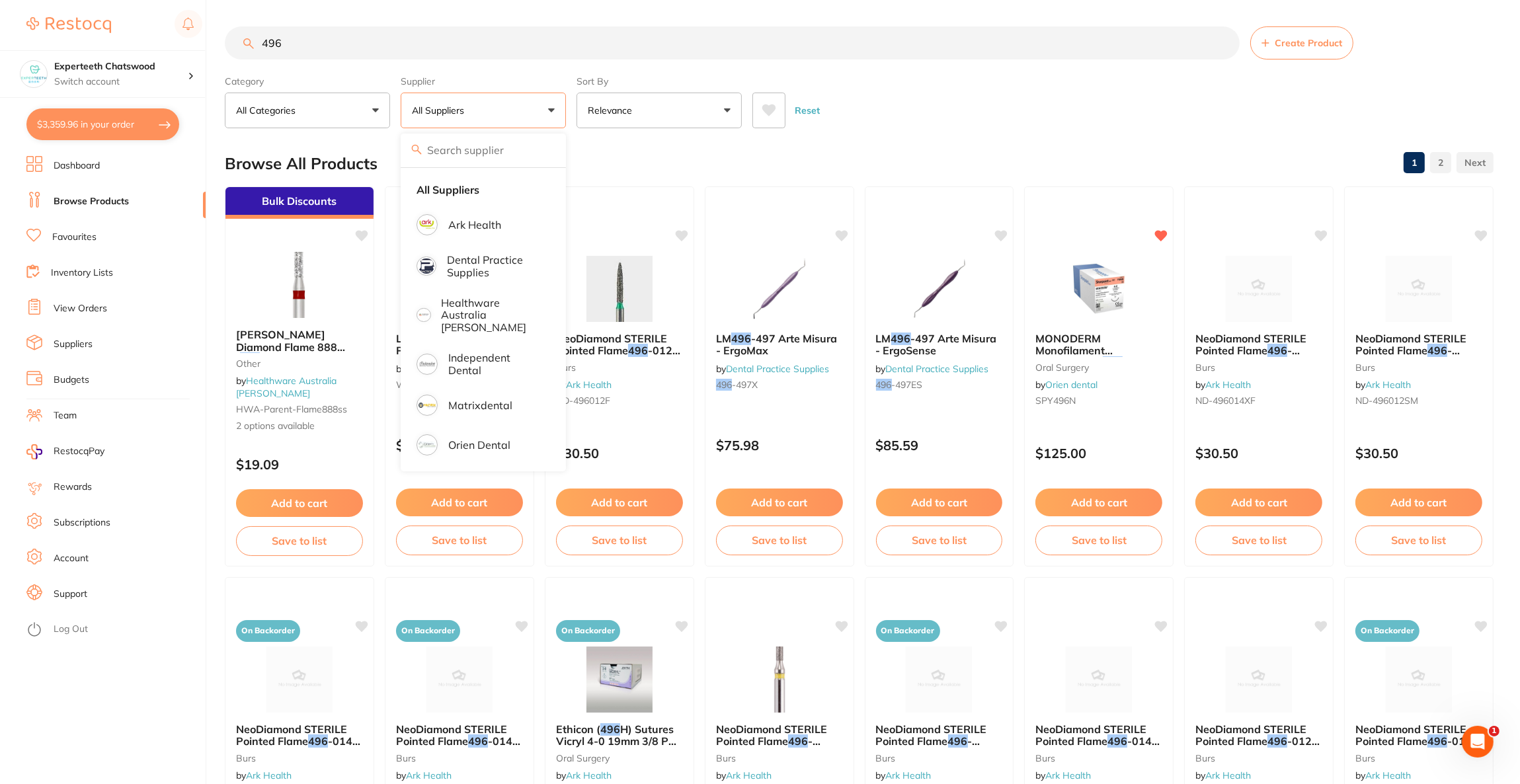
drag, startPoint x: 317, startPoint y: 39, endPoint x: 196, endPoint y: 41, distance: 121.0
click at [196, 41] on div "$3,359.96 Experteeth Chatswood Switch account Riaz [MEDICAL_DATA] Experteeth De…" at bounding box center [760, 392] width 1520 height 784
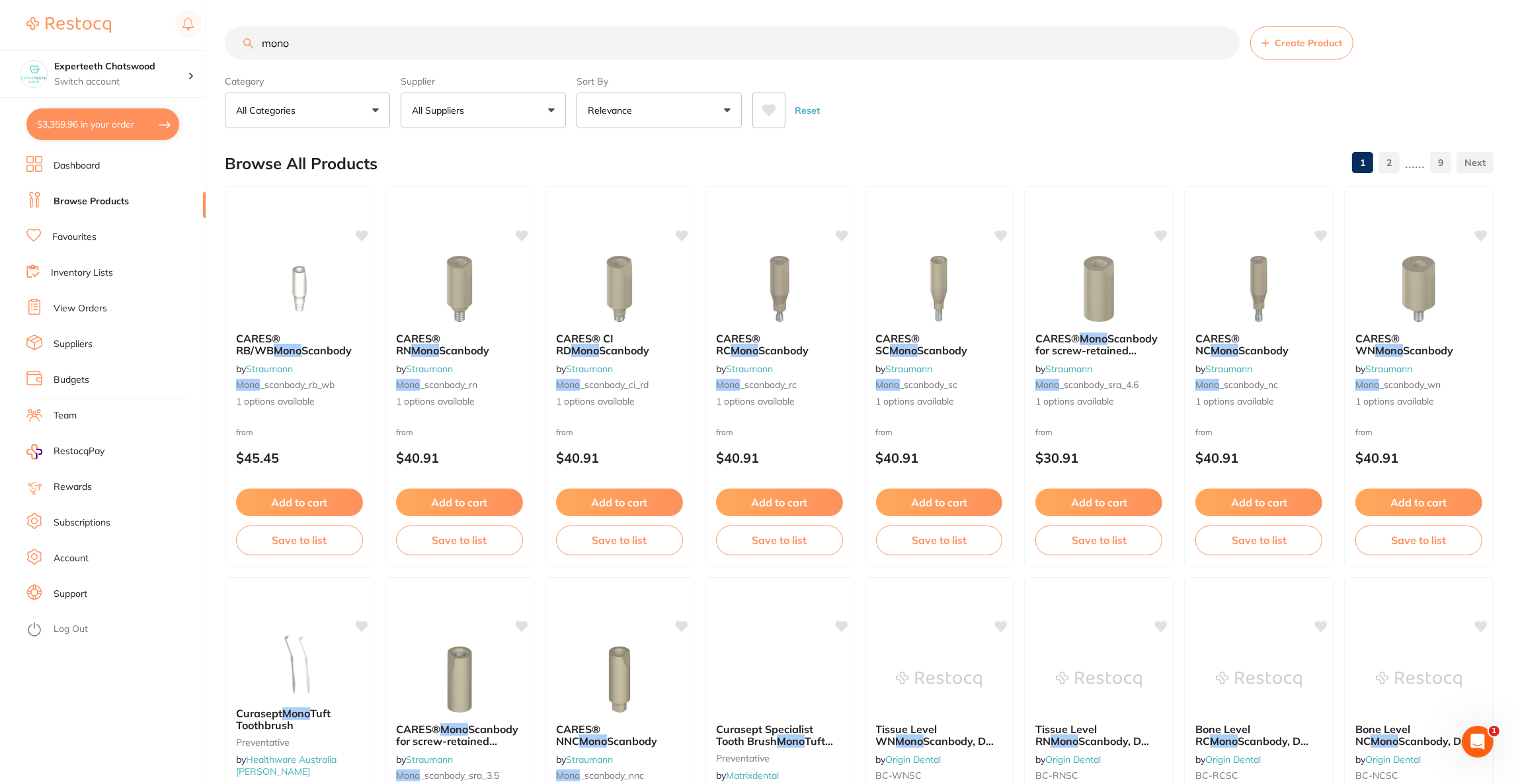
click at [478, 111] on button "All Suppliers" at bounding box center [483, 110] width 165 height 36
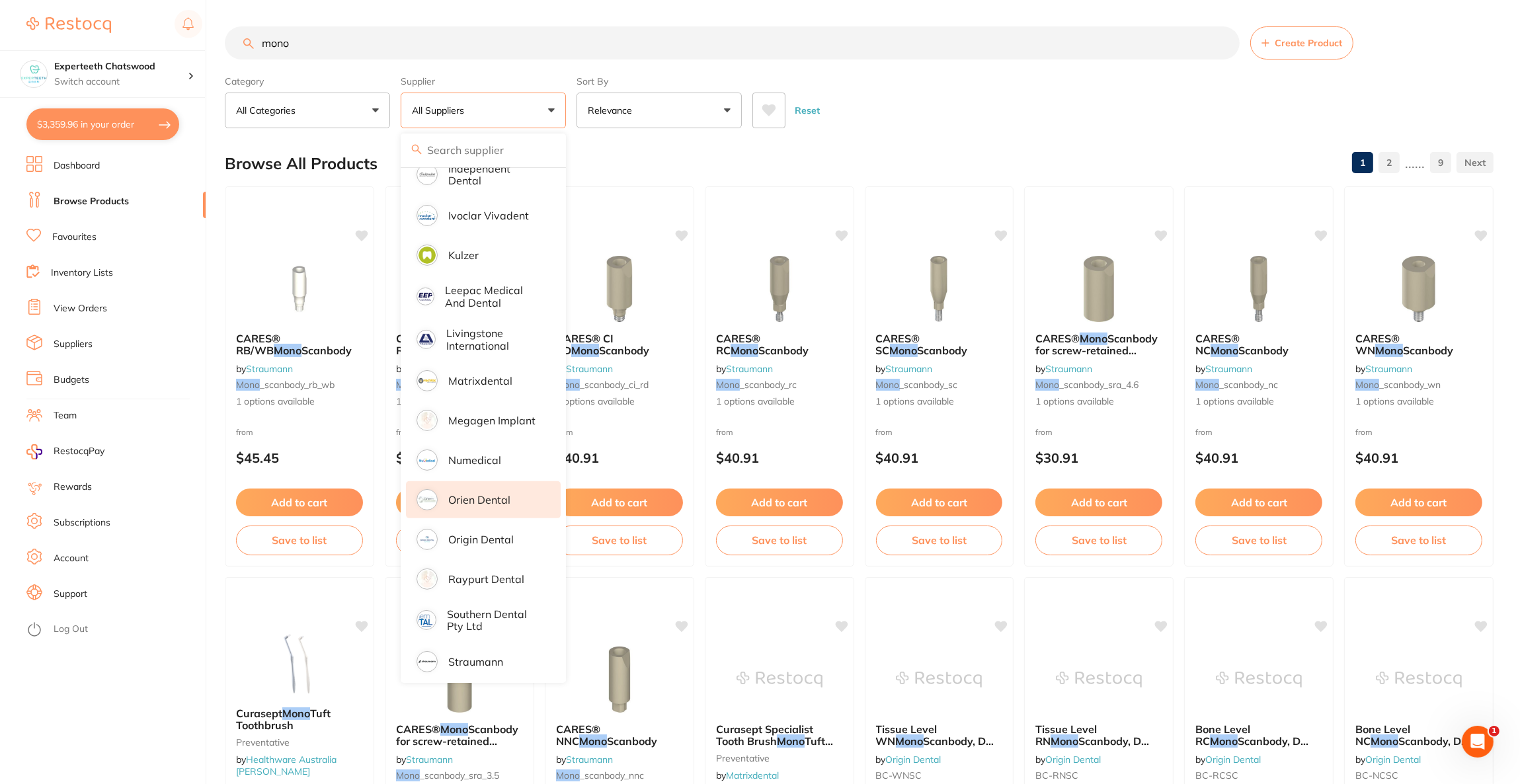
scroll to position [712, 0]
click at [471, 480] on li "Origin Dental" at bounding box center [483, 498] width 154 height 37
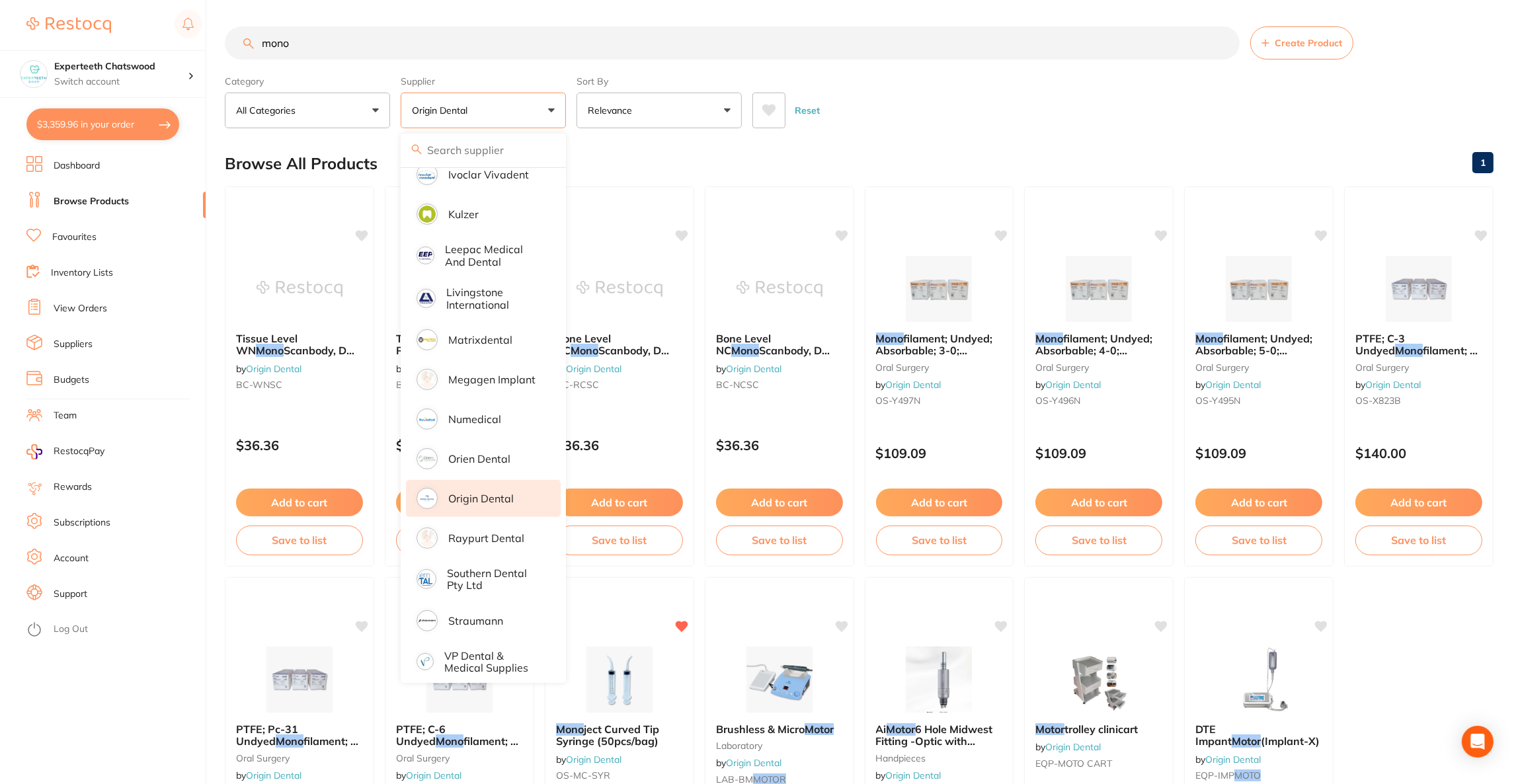
click at [934, 141] on div "Browse All Products 1" at bounding box center [859, 163] width 1268 height 45
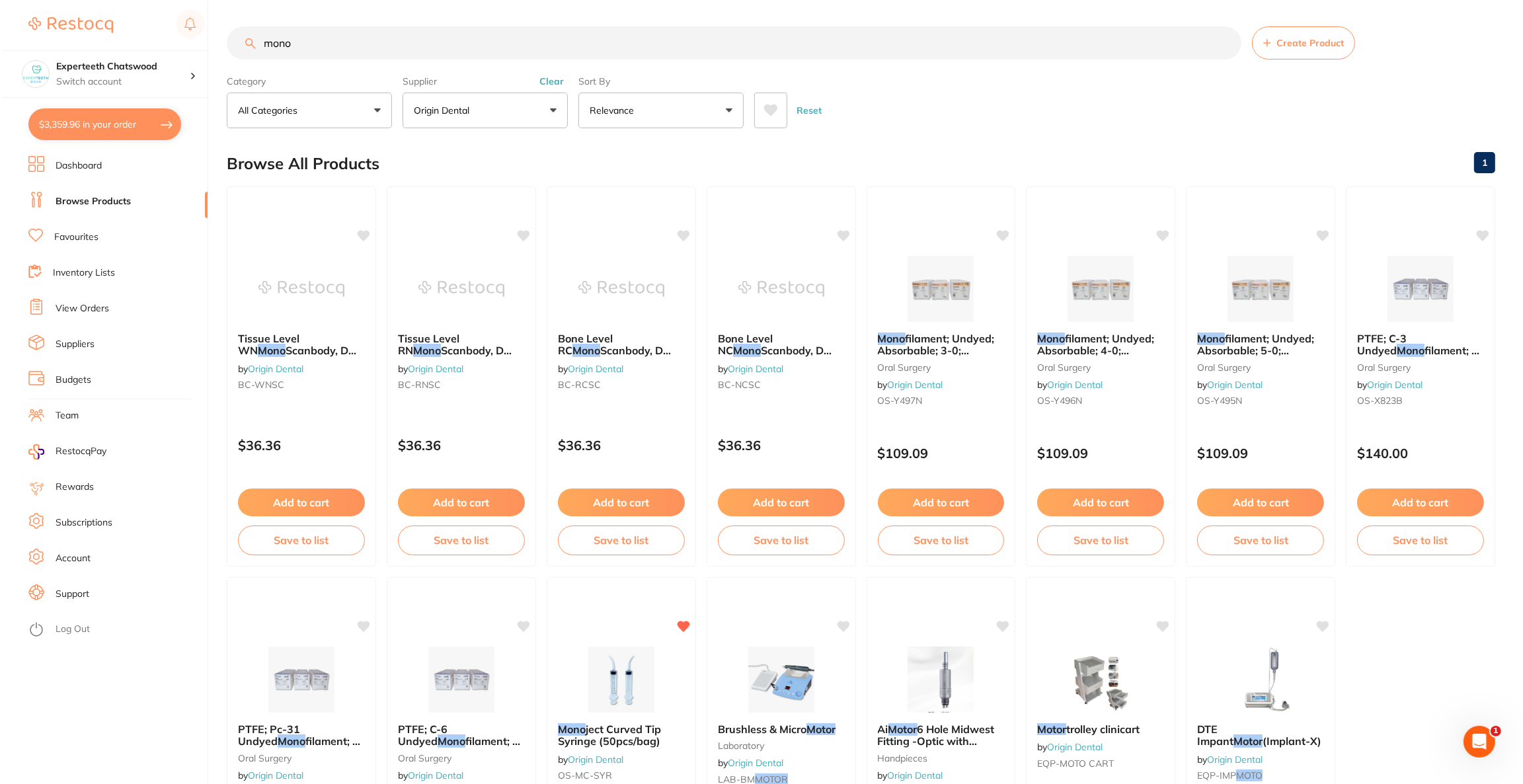
scroll to position [0, 0]
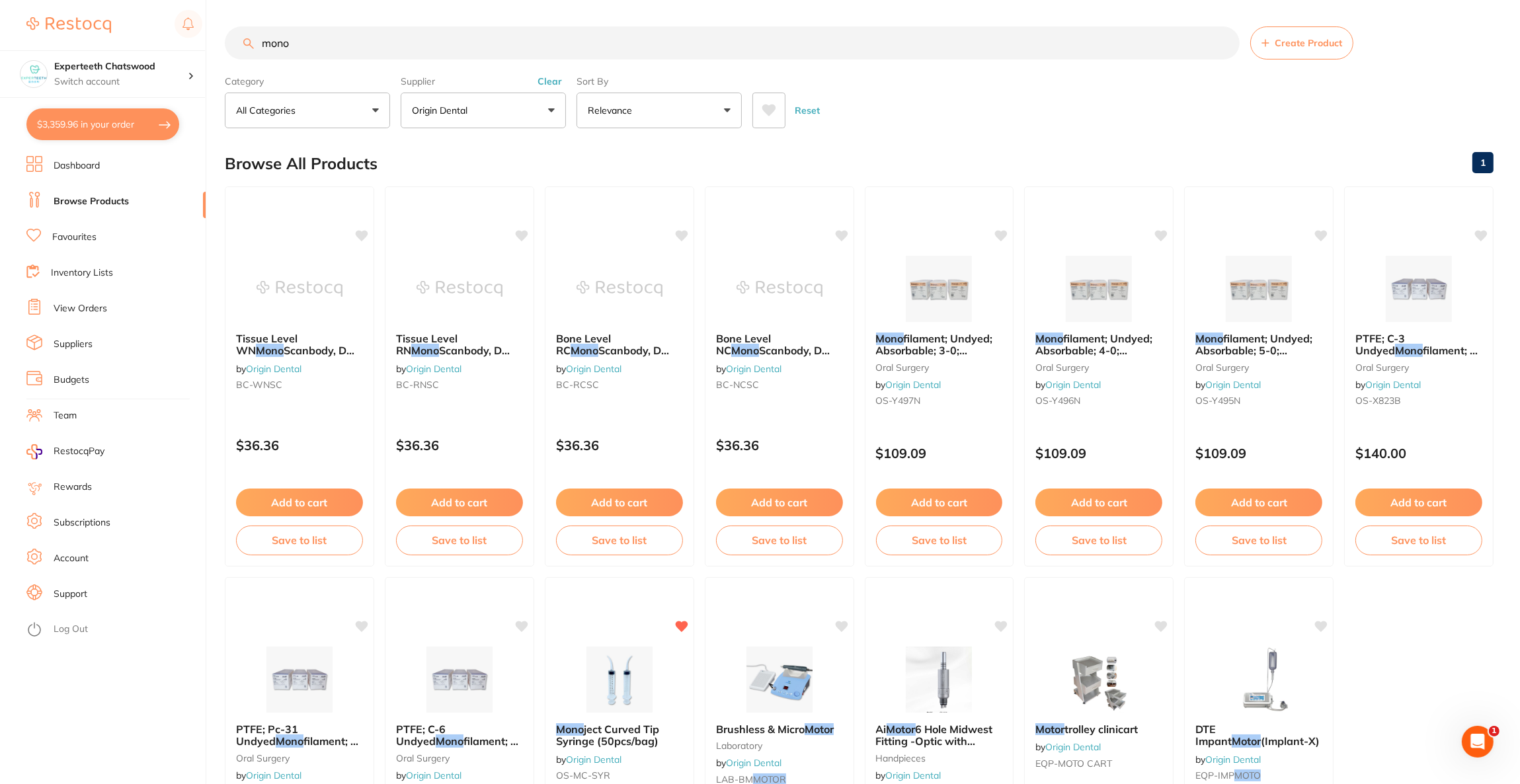
click at [415, 47] on input "mono" at bounding box center [732, 43] width 1015 height 33
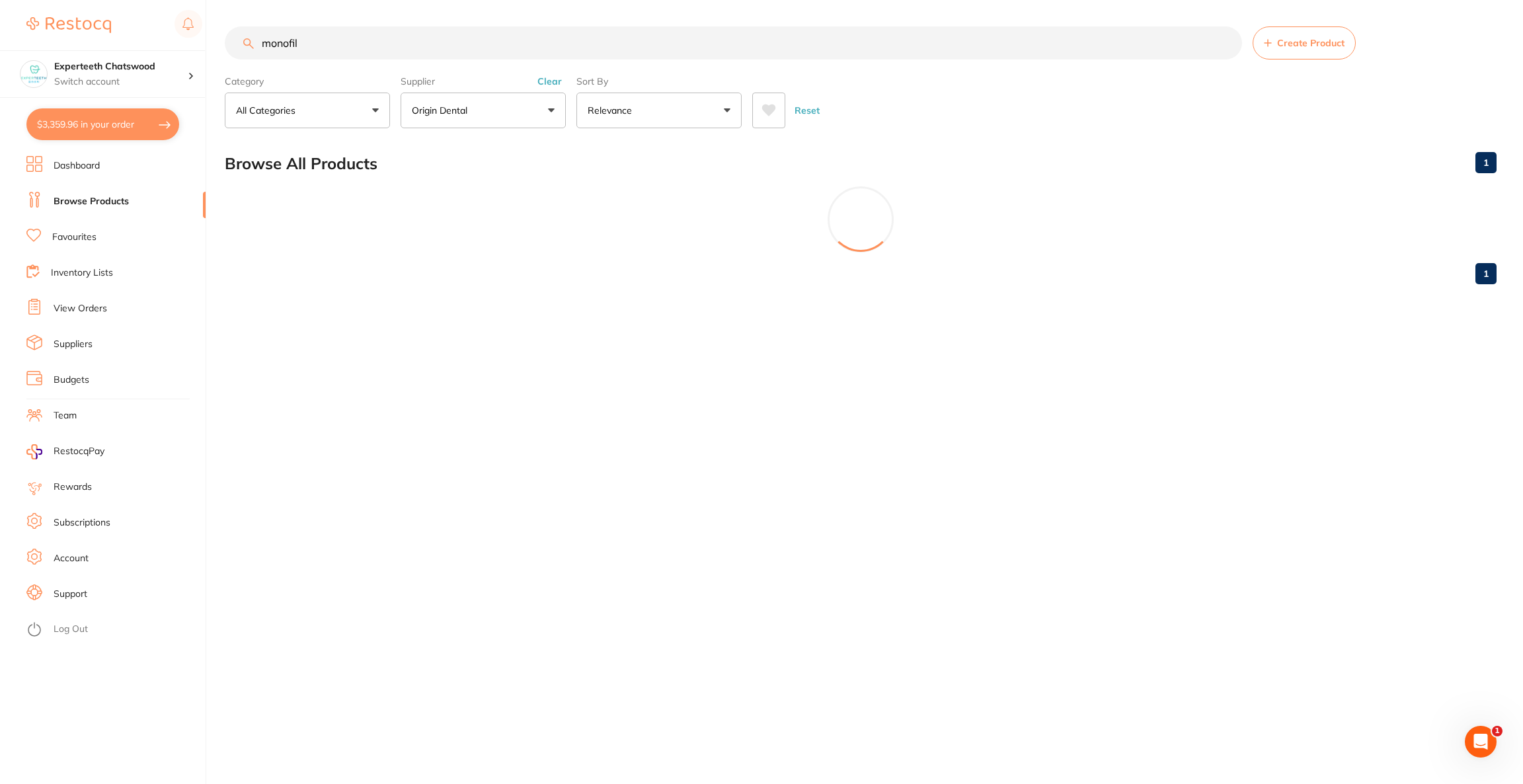
type input "monofil"
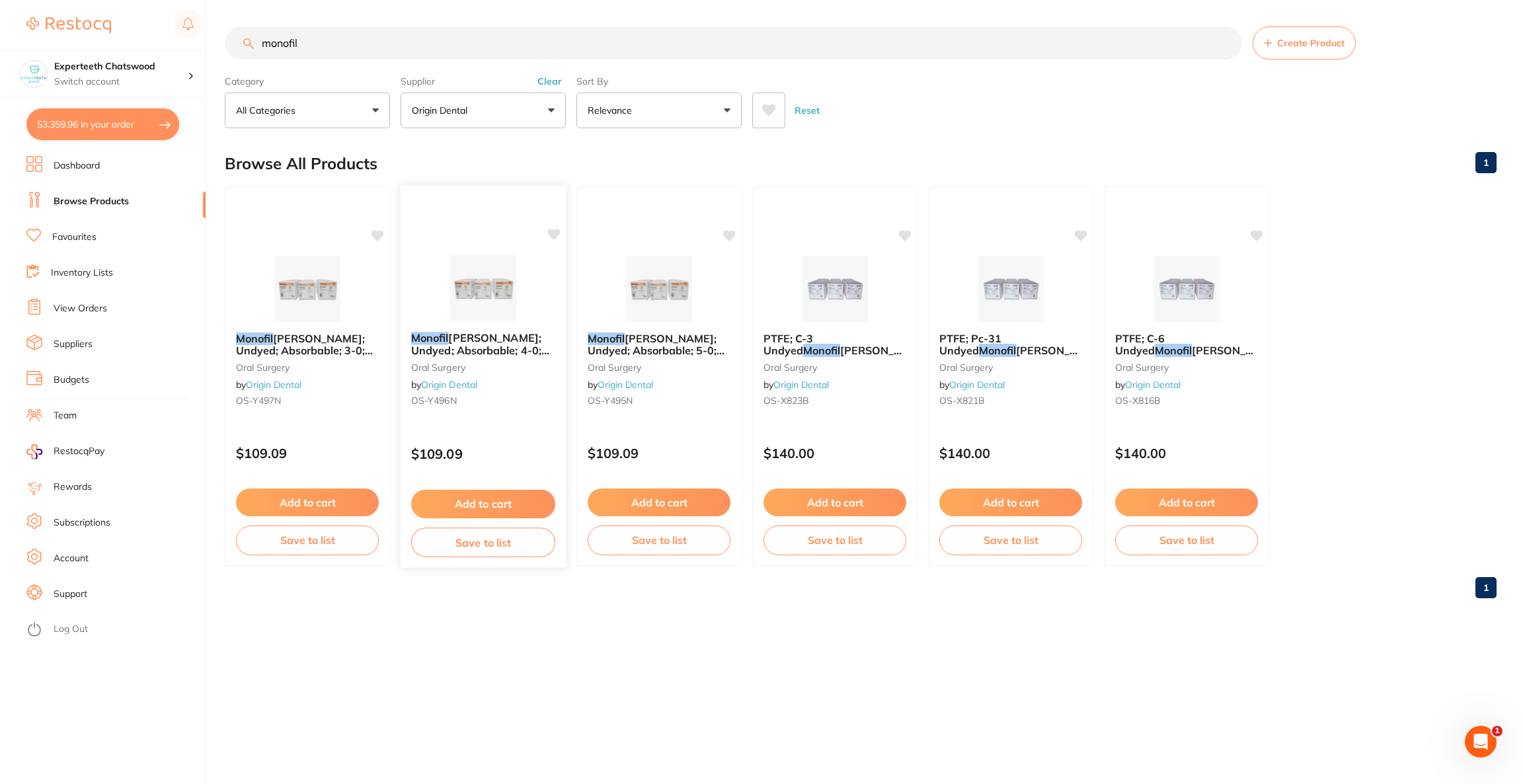
click at [507, 262] on img at bounding box center [483, 288] width 87 height 67
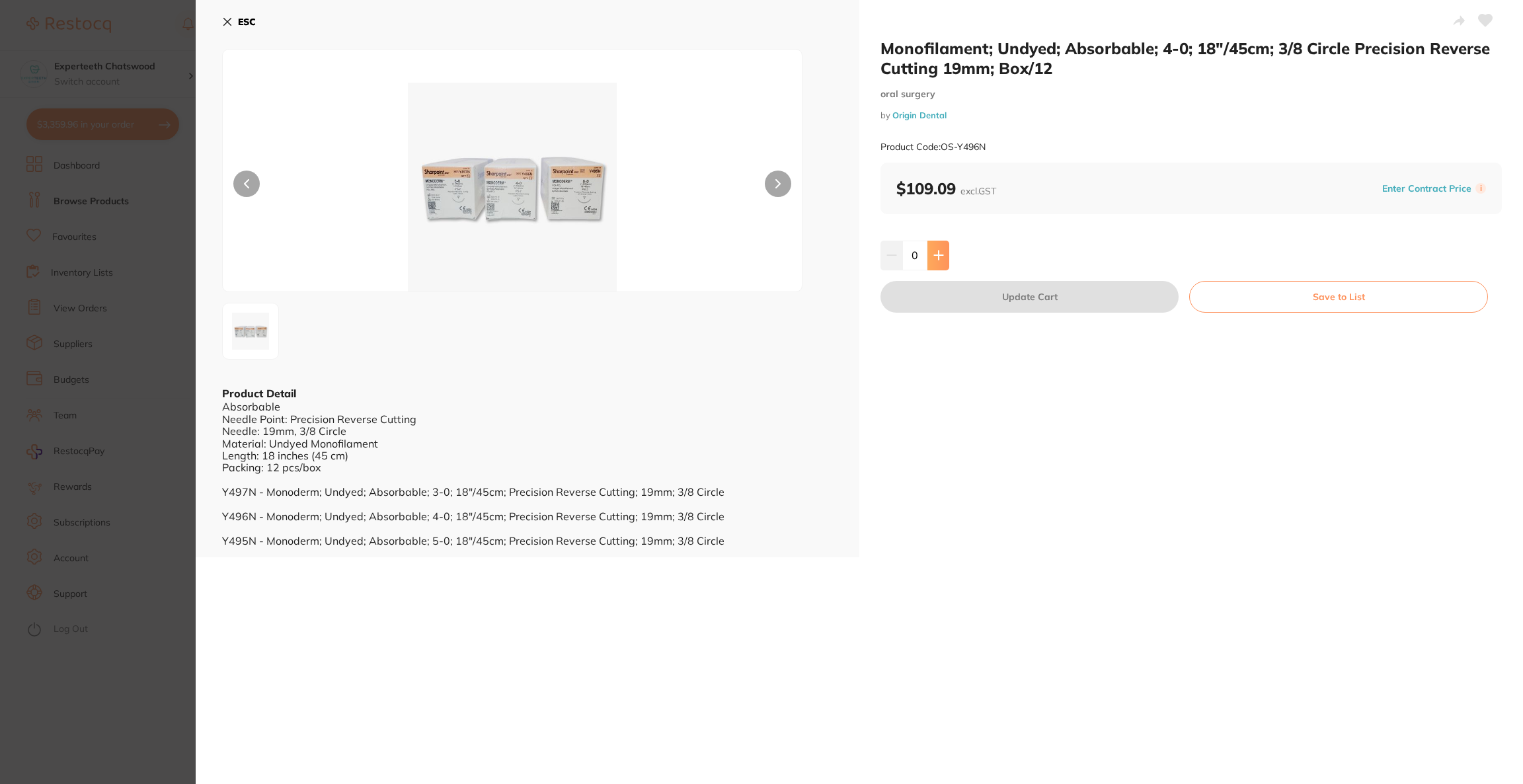
click at [941, 260] on icon at bounding box center [939, 255] width 11 height 11
type input "1"
click at [951, 295] on button "Update Cart" at bounding box center [1030, 297] width 298 height 32
checkbox input "false"
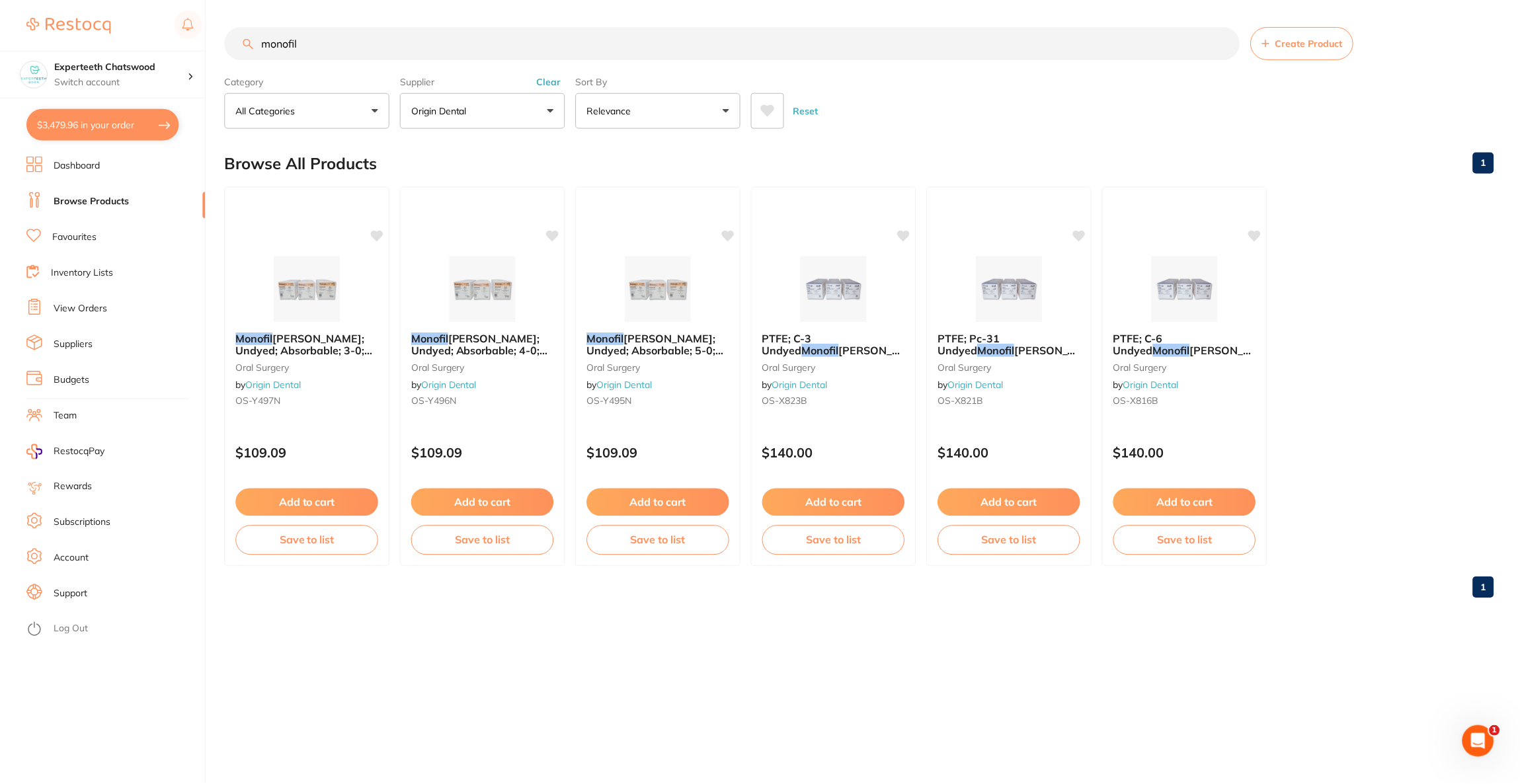
scroll to position [722, 0]
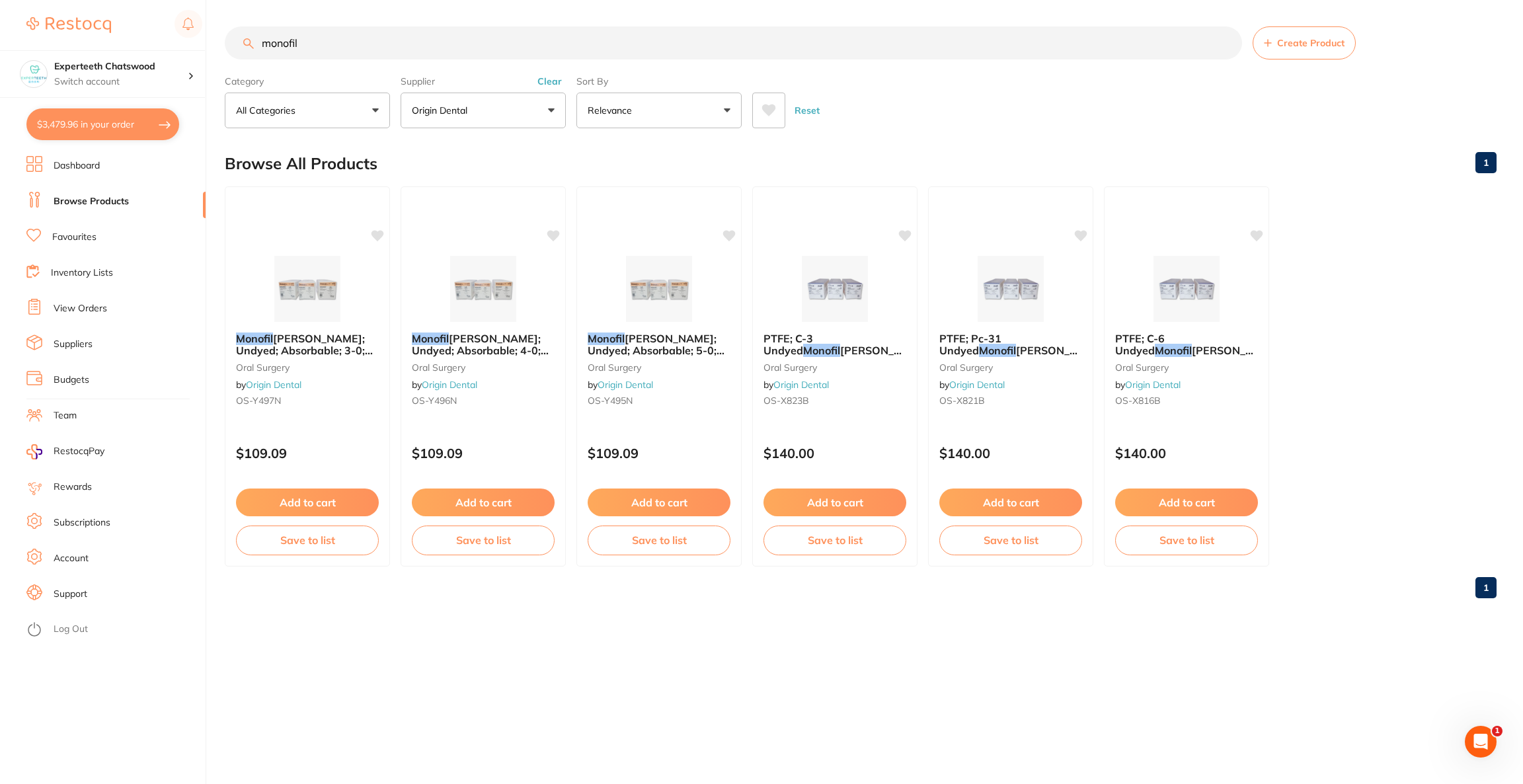
drag, startPoint x: 356, startPoint y: 49, endPoint x: 212, endPoint y: 44, distance: 144.1
click at [212, 46] on div "$3,479.96 Experteeth Chatswood Switch account Riaz [MEDICAL_DATA] Experteeth De…" at bounding box center [762, 392] width 1523 height 784
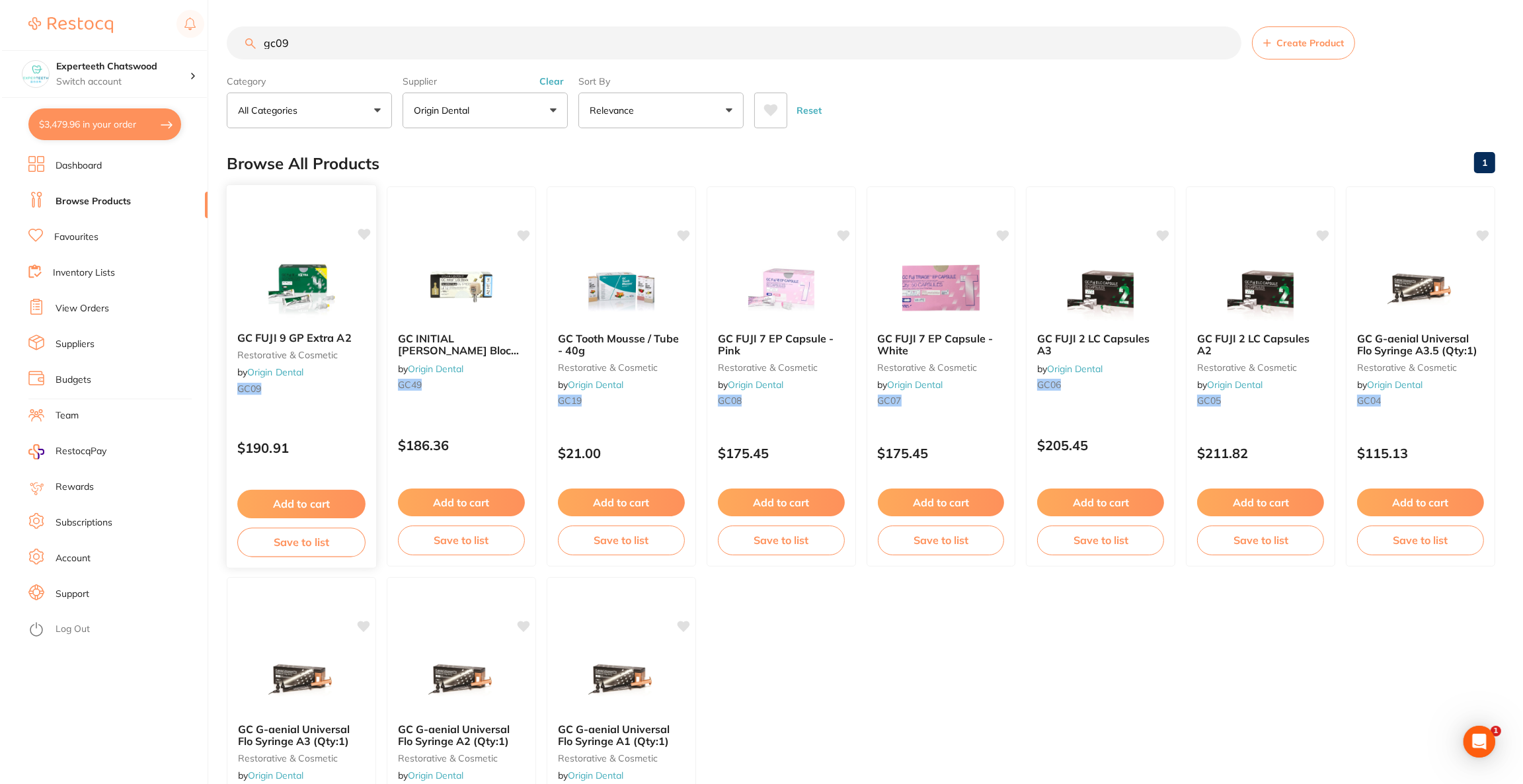
scroll to position [0, 0]
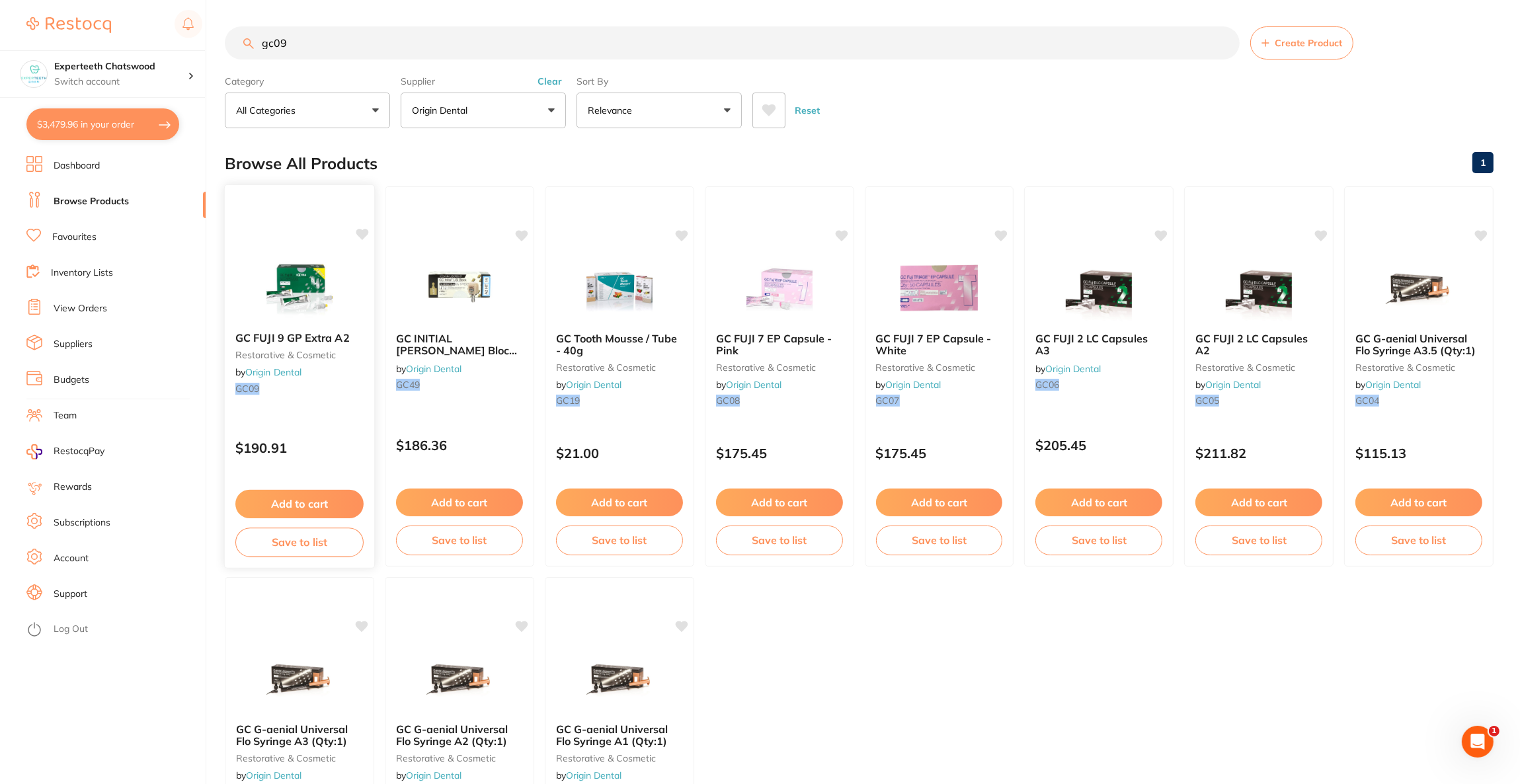
type input "gc09"
click at [302, 279] on img at bounding box center [299, 288] width 87 height 67
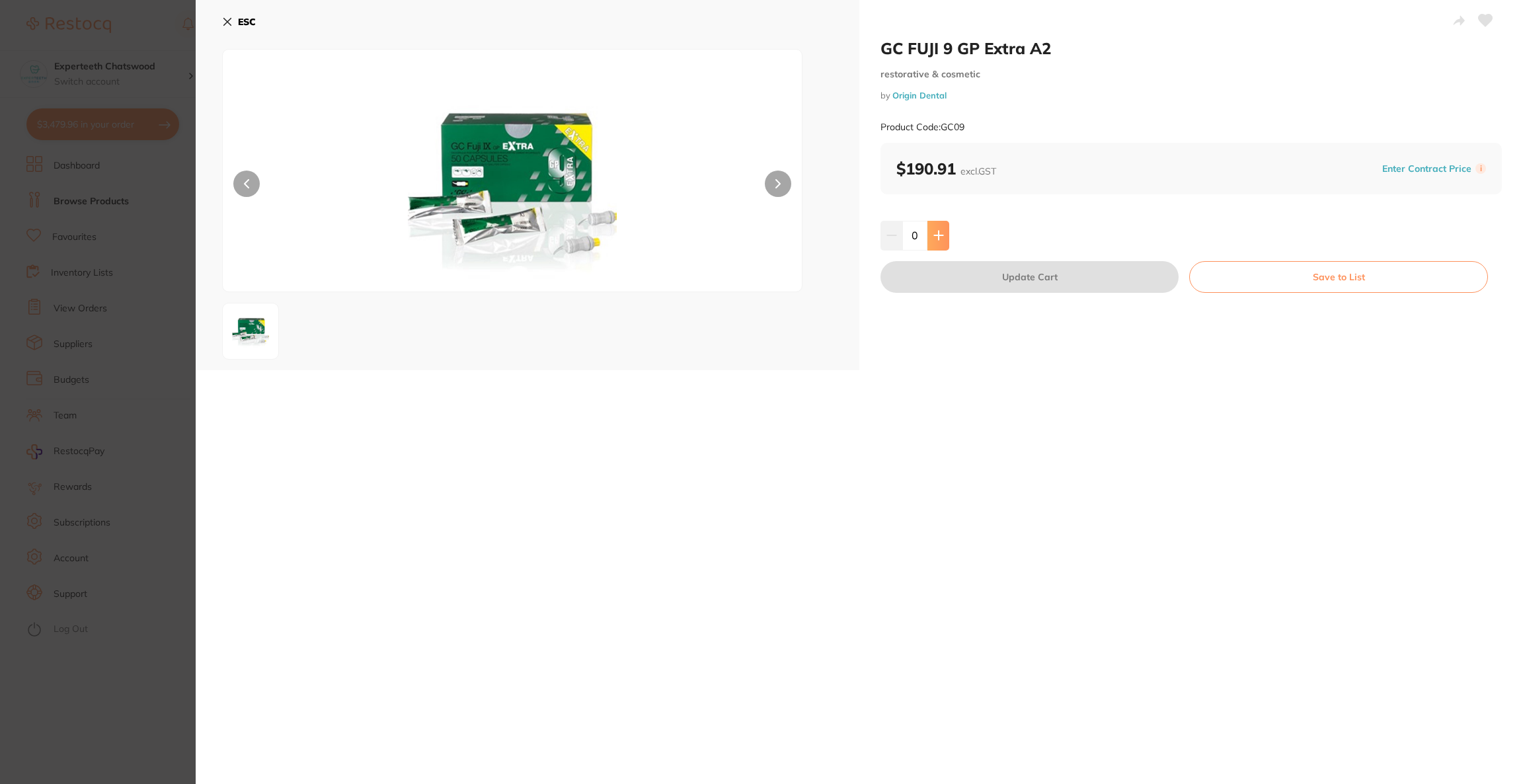
click at [945, 242] on button at bounding box center [938, 236] width 22 height 29
type input "1"
click at [941, 284] on button "Update Cart" at bounding box center [1030, 277] width 298 height 32
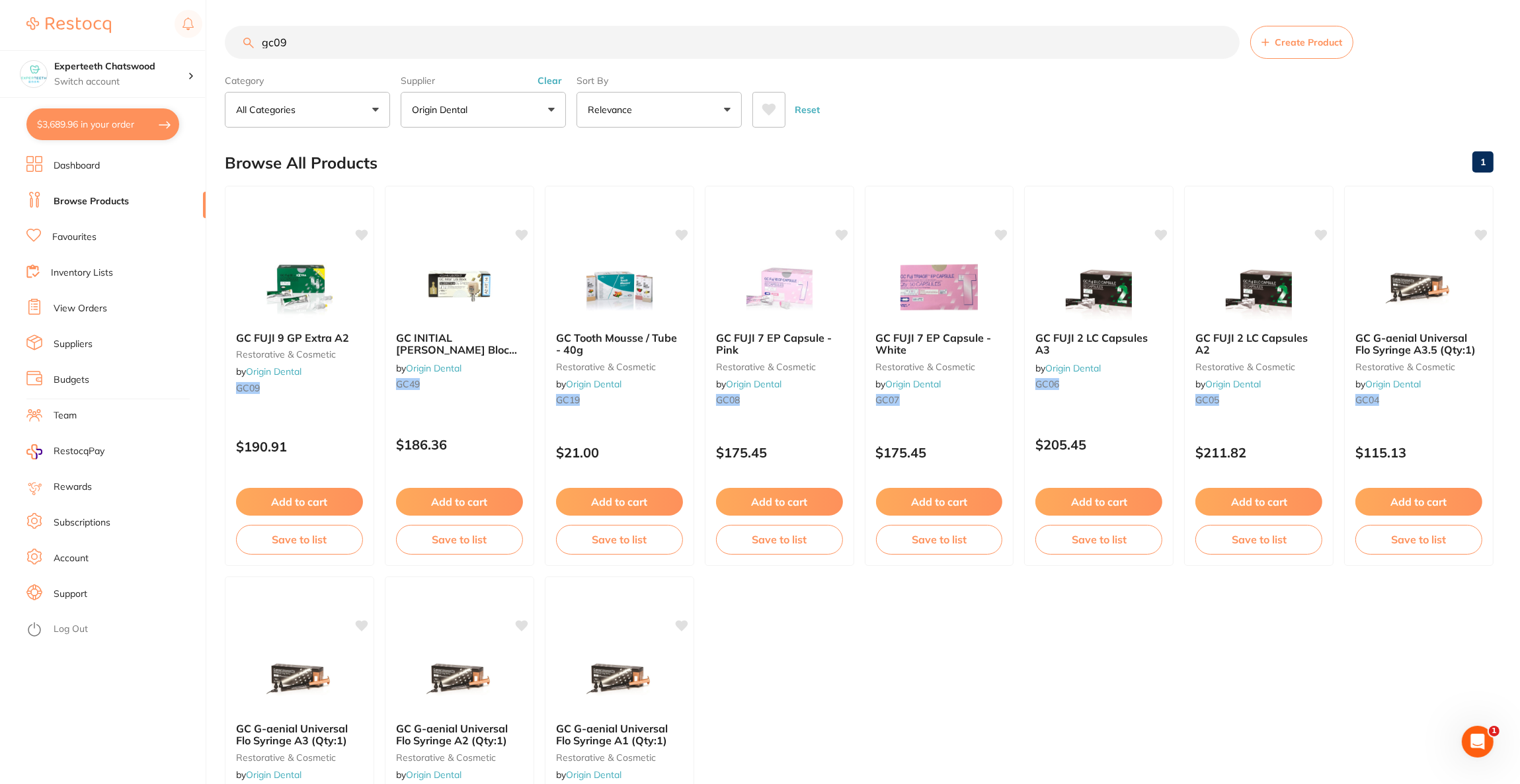
scroll to position [787, 0]
drag, startPoint x: 451, startPoint y: 43, endPoint x: 187, endPoint y: 45, distance: 264.0
click at [187, 45] on div "$3,689.96 Experteeth Chatswood Switch account Riaz [MEDICAL_DATA] Experteeth De…" at bounding box center [760, 391] width 1520 height 784
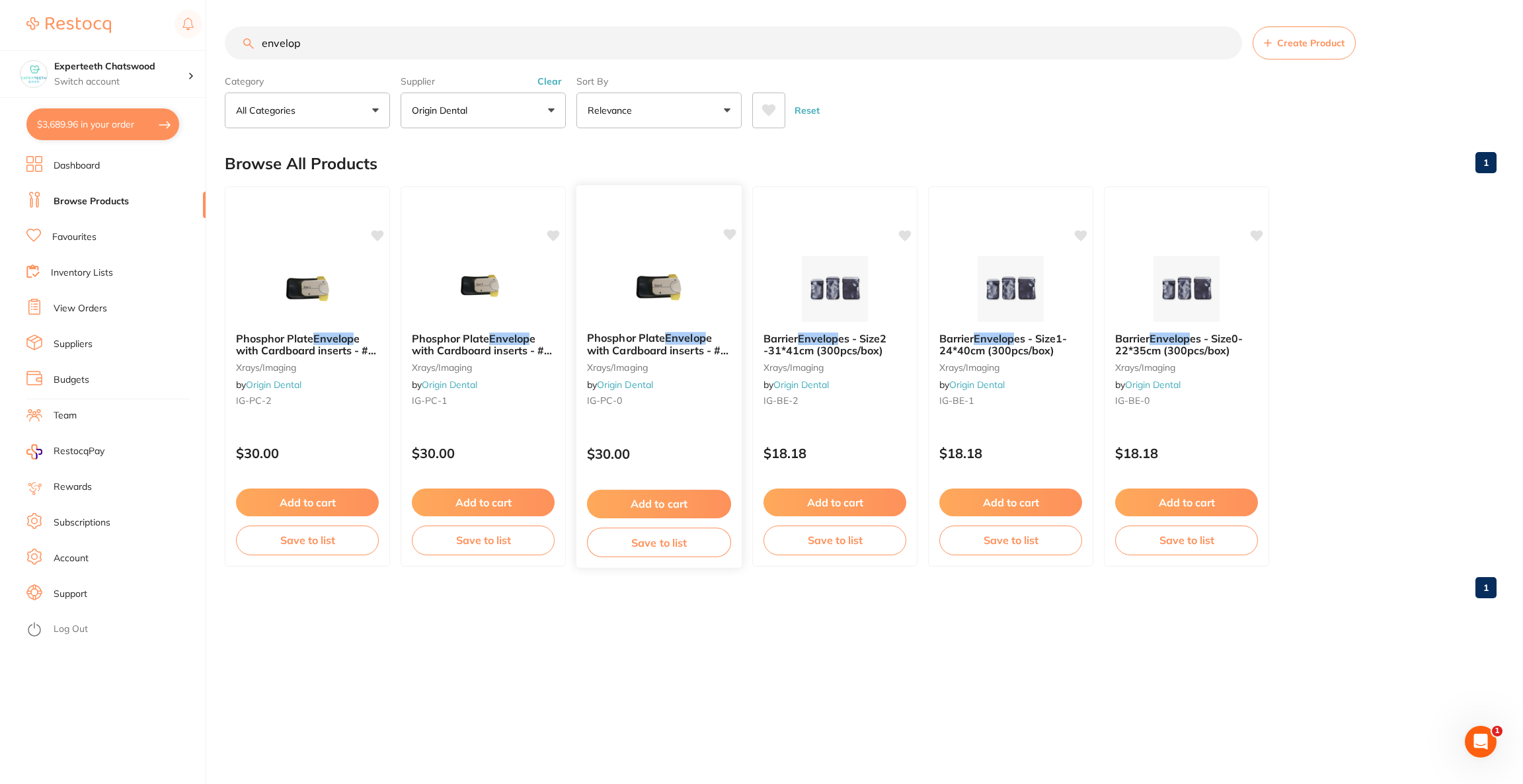
scroll to position [0, 0]
type input "envelop"
click at [855, 288] on img at bounding box center [835, 288] width 87 height 67
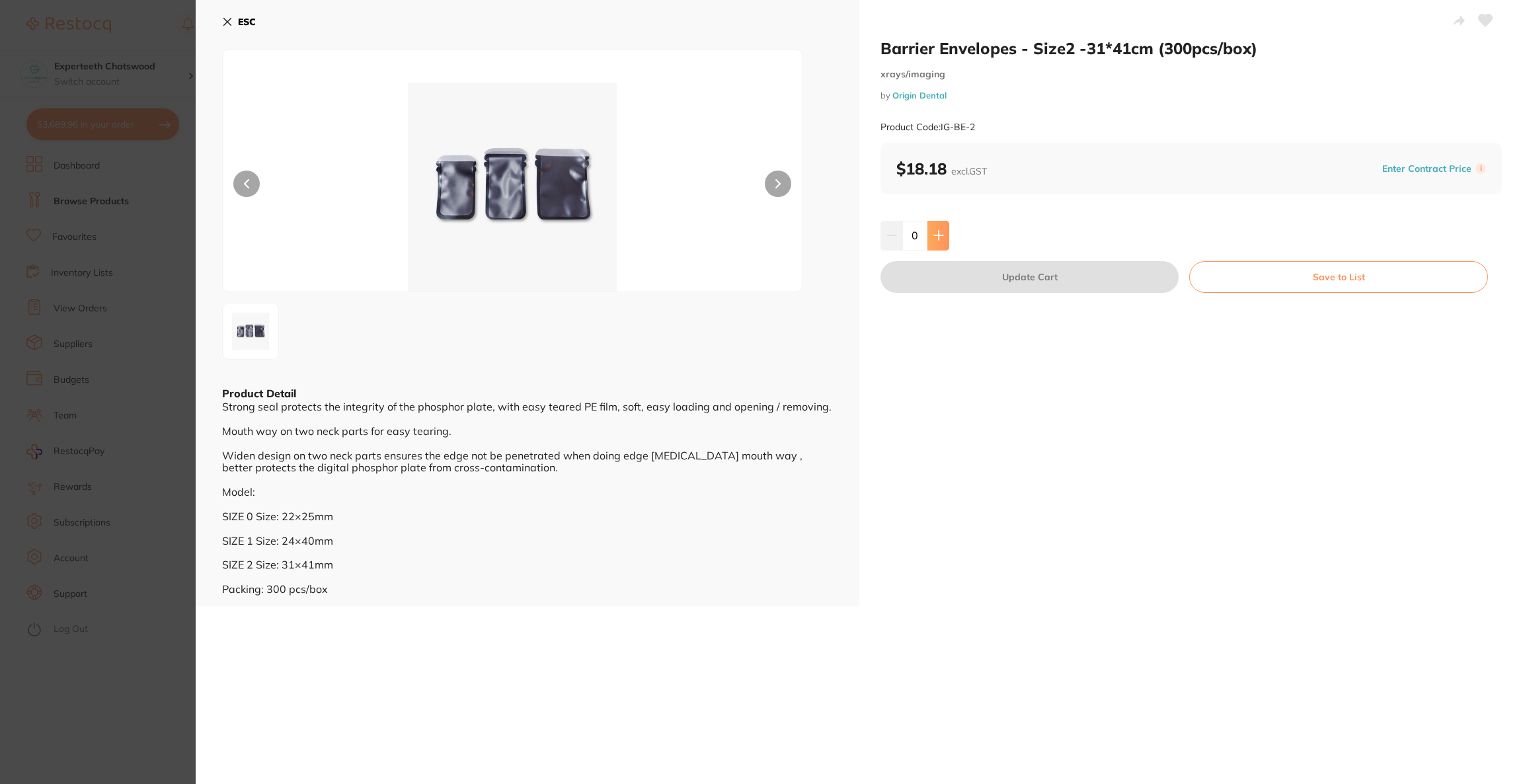
click at [942, 243] on button at bounding box center [938, 236] width 22 height 29
type input "3"
click at [946, 272] on button "Update Cart" at bounding box center [1030, 277] width 298 height 32
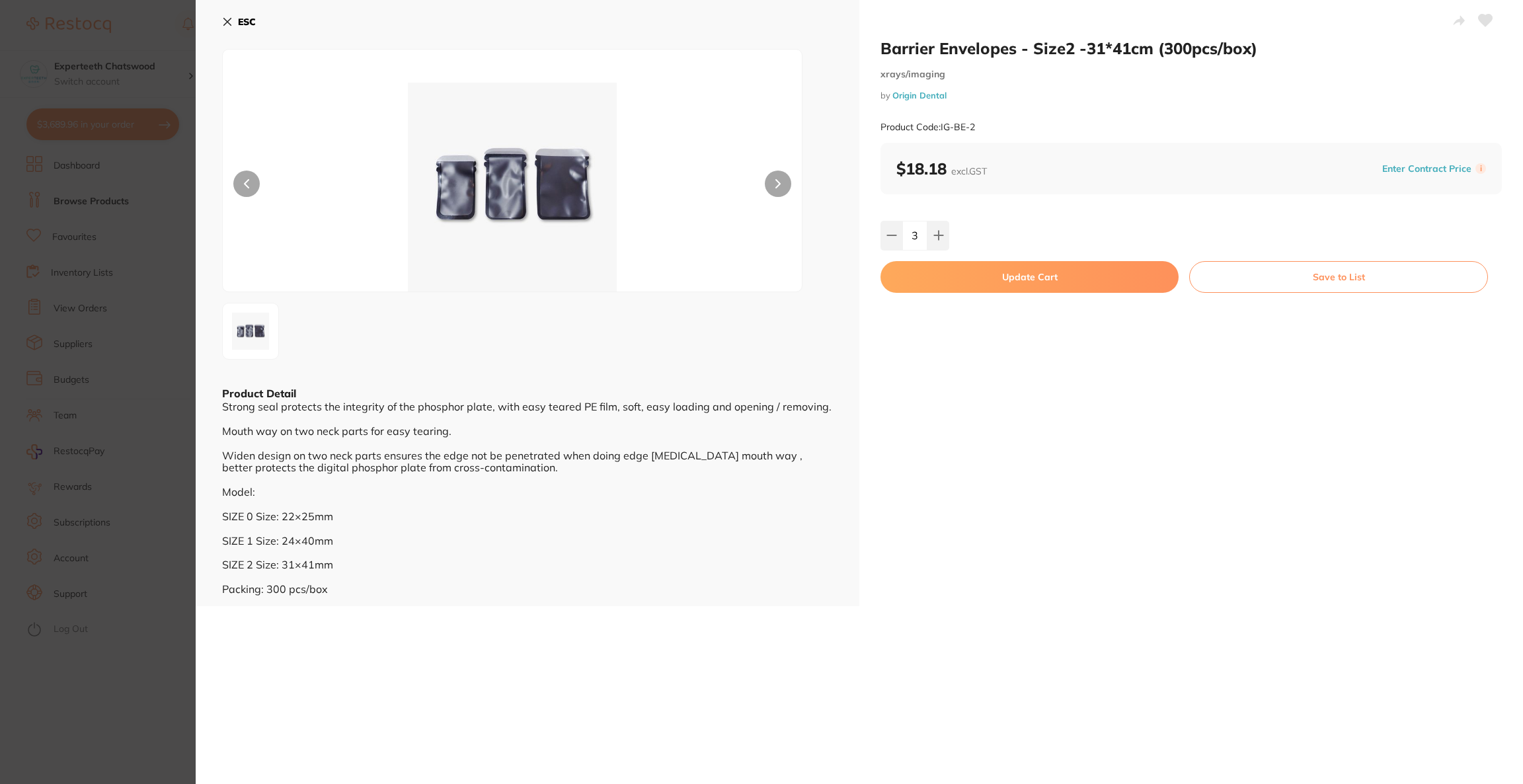
scroll to position [851, 0]
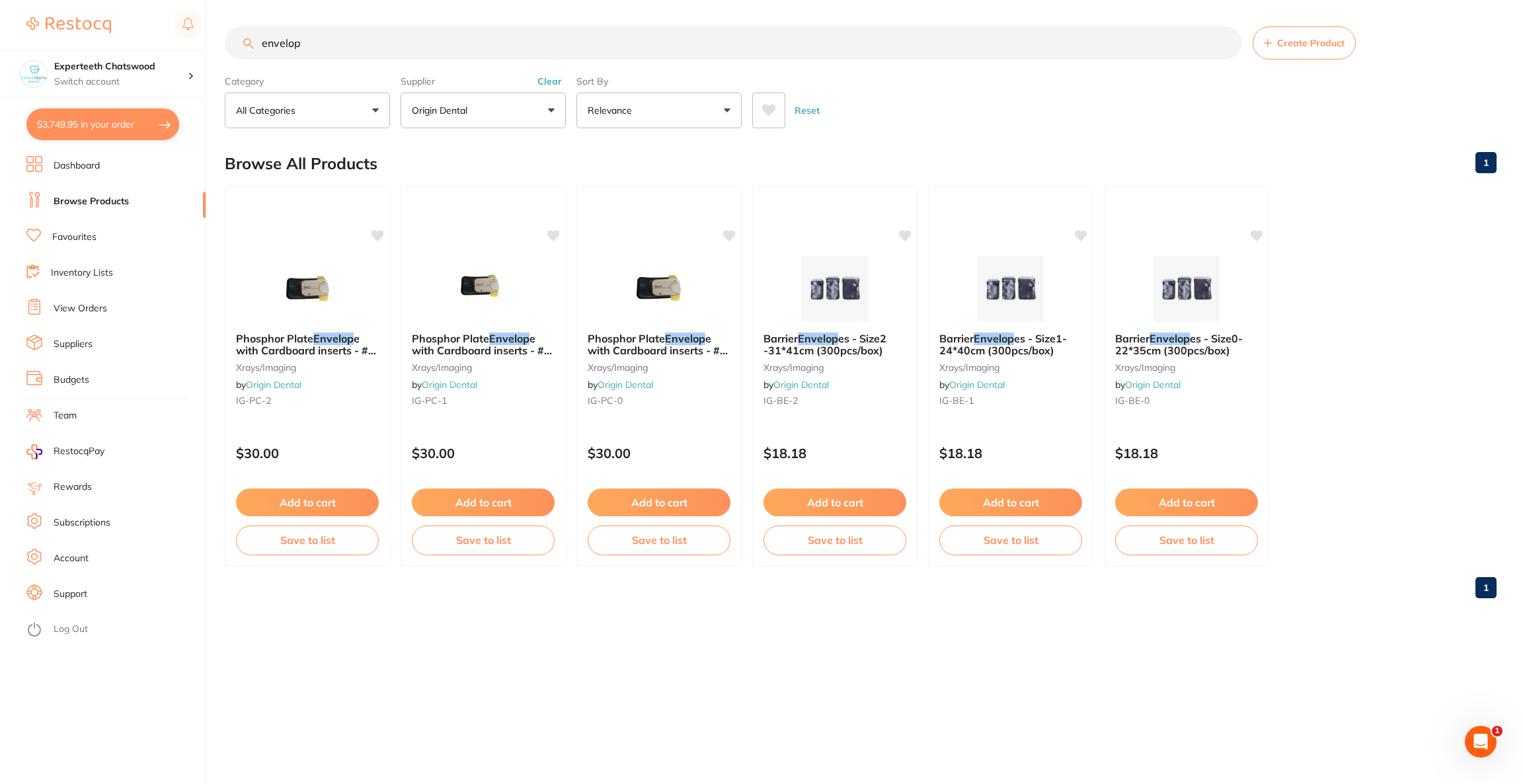
click at [109, 121] on button "$3,749.95 in your order" at bounding box center [103, 124] width 152 height 32
checkbox input "true"
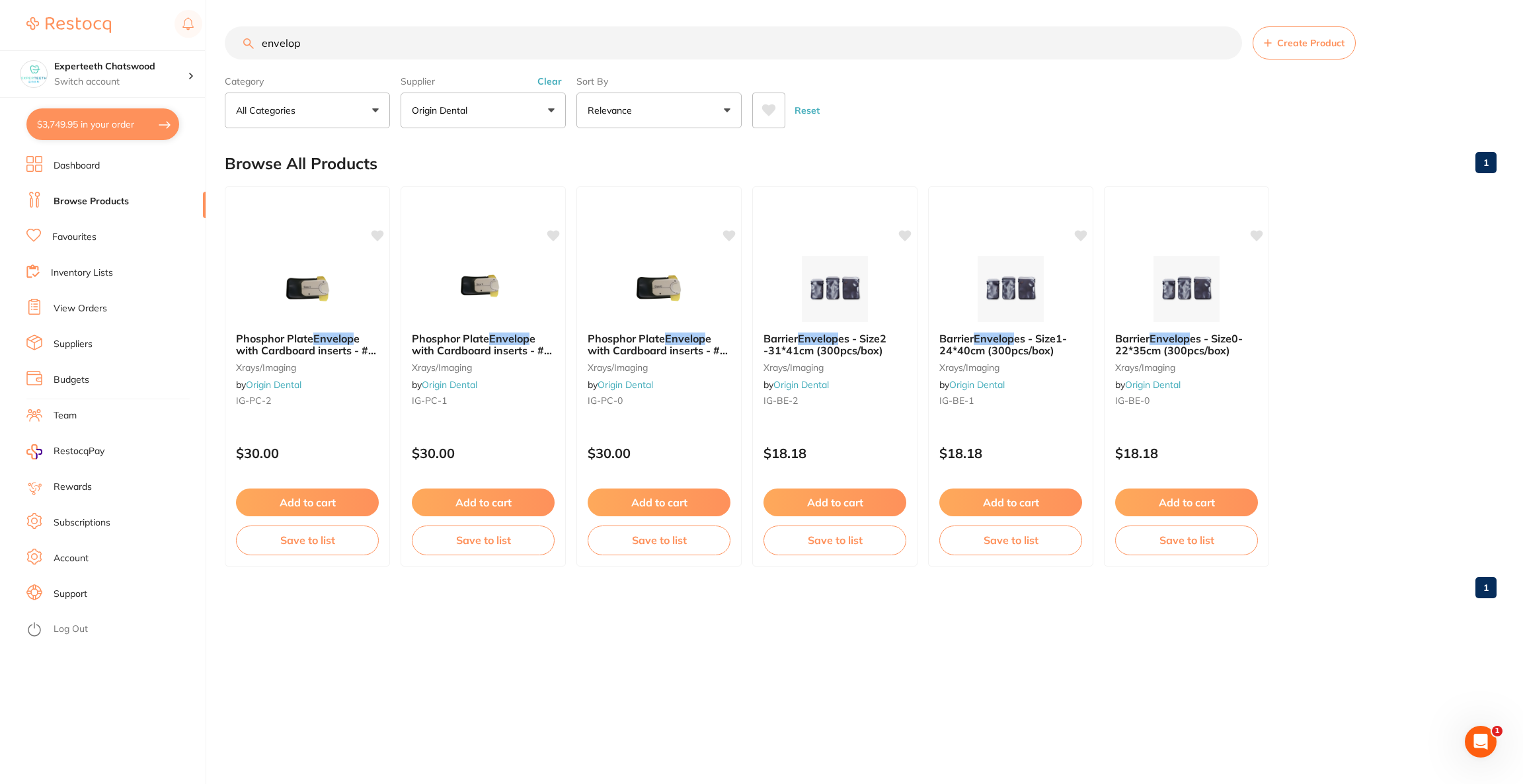
checkbox input "true"
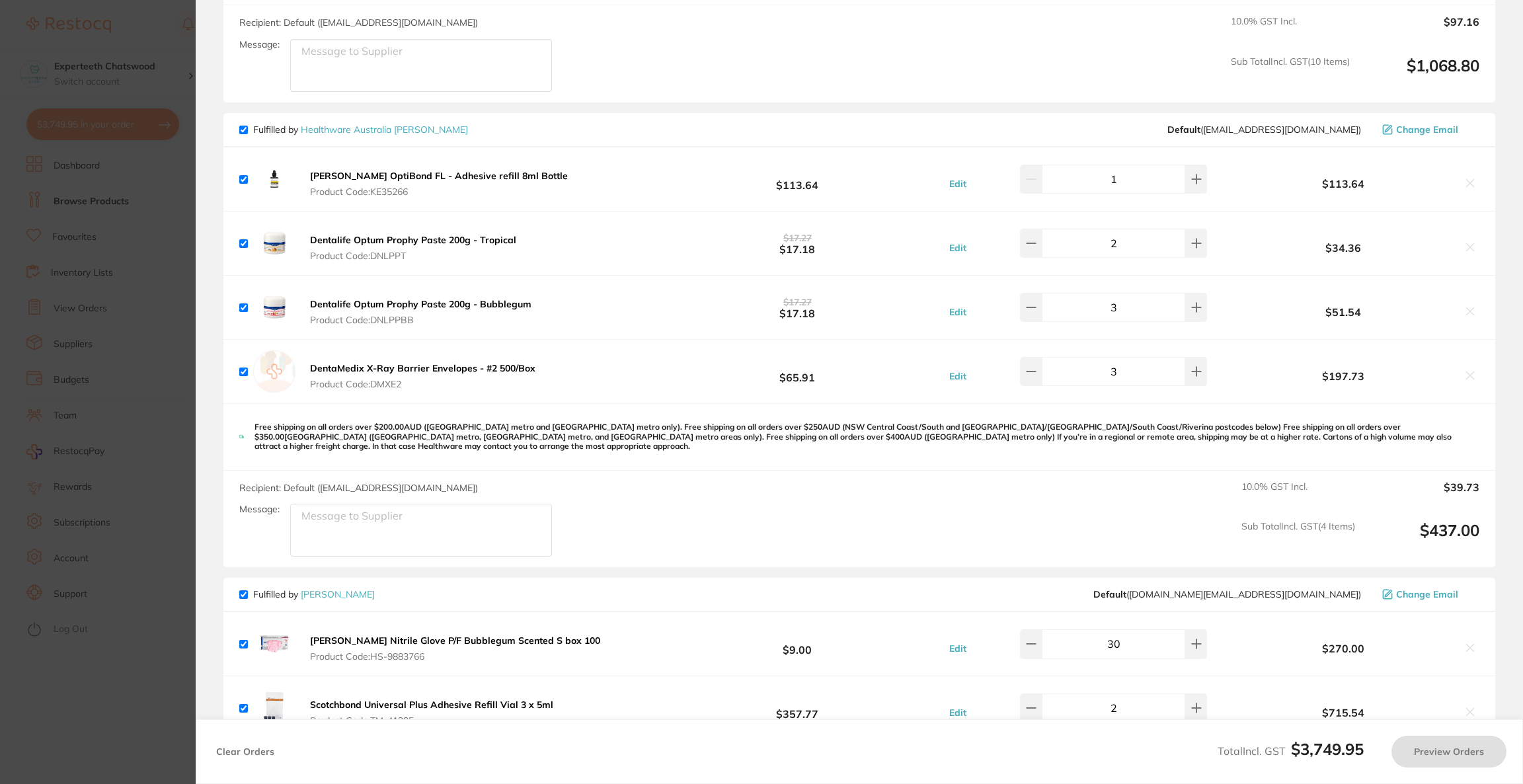
checkbox input "false"
checkbox input "true"
click at [1474, 375] on button at bounding box center [1470, 376] width 19 height 14
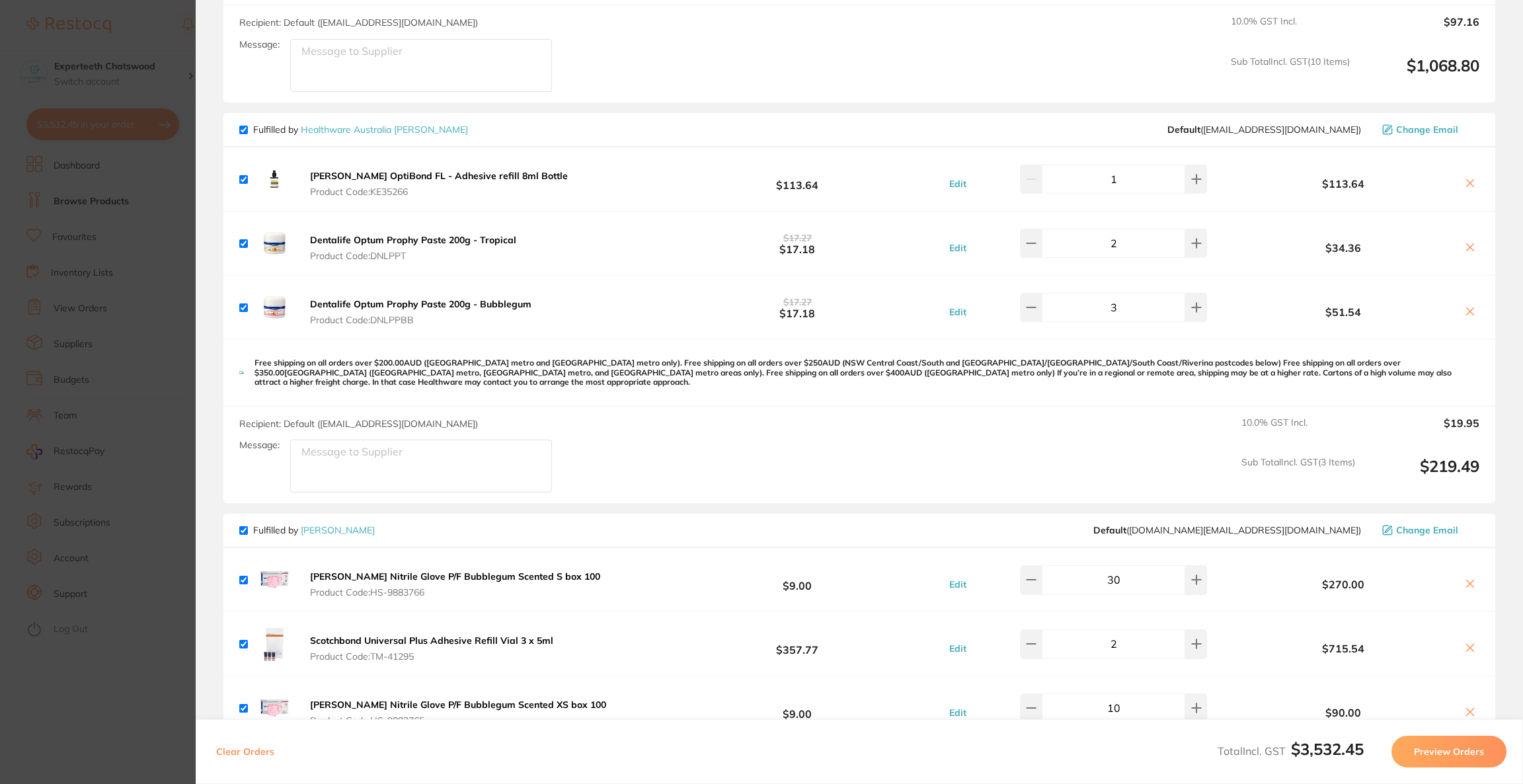
click at [1468, 312] on icon at bounding box center [1470, 311] width 11 height 11
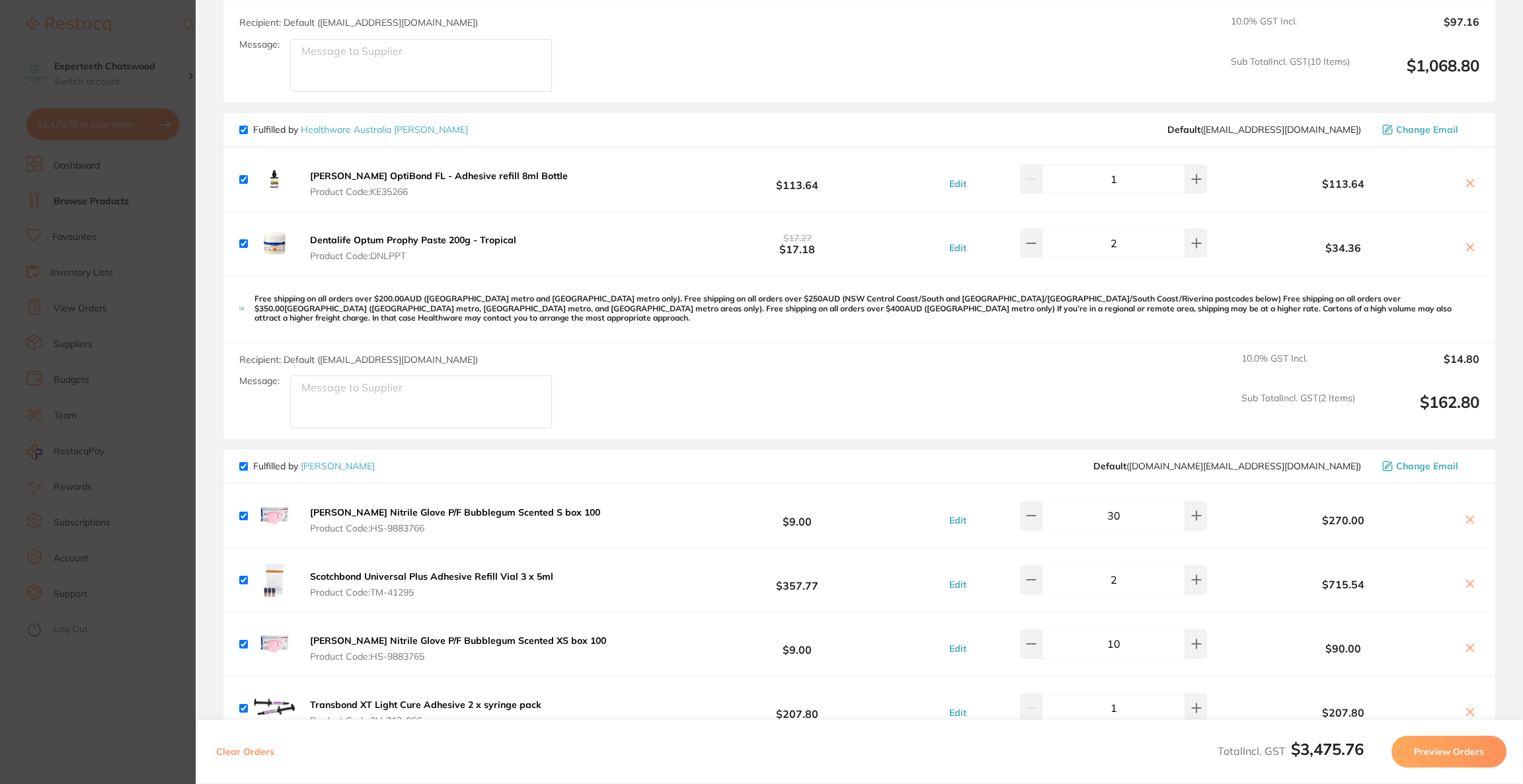
click at [1468, 245] on icon at bounding box center [1470, 247] width 11 height 11
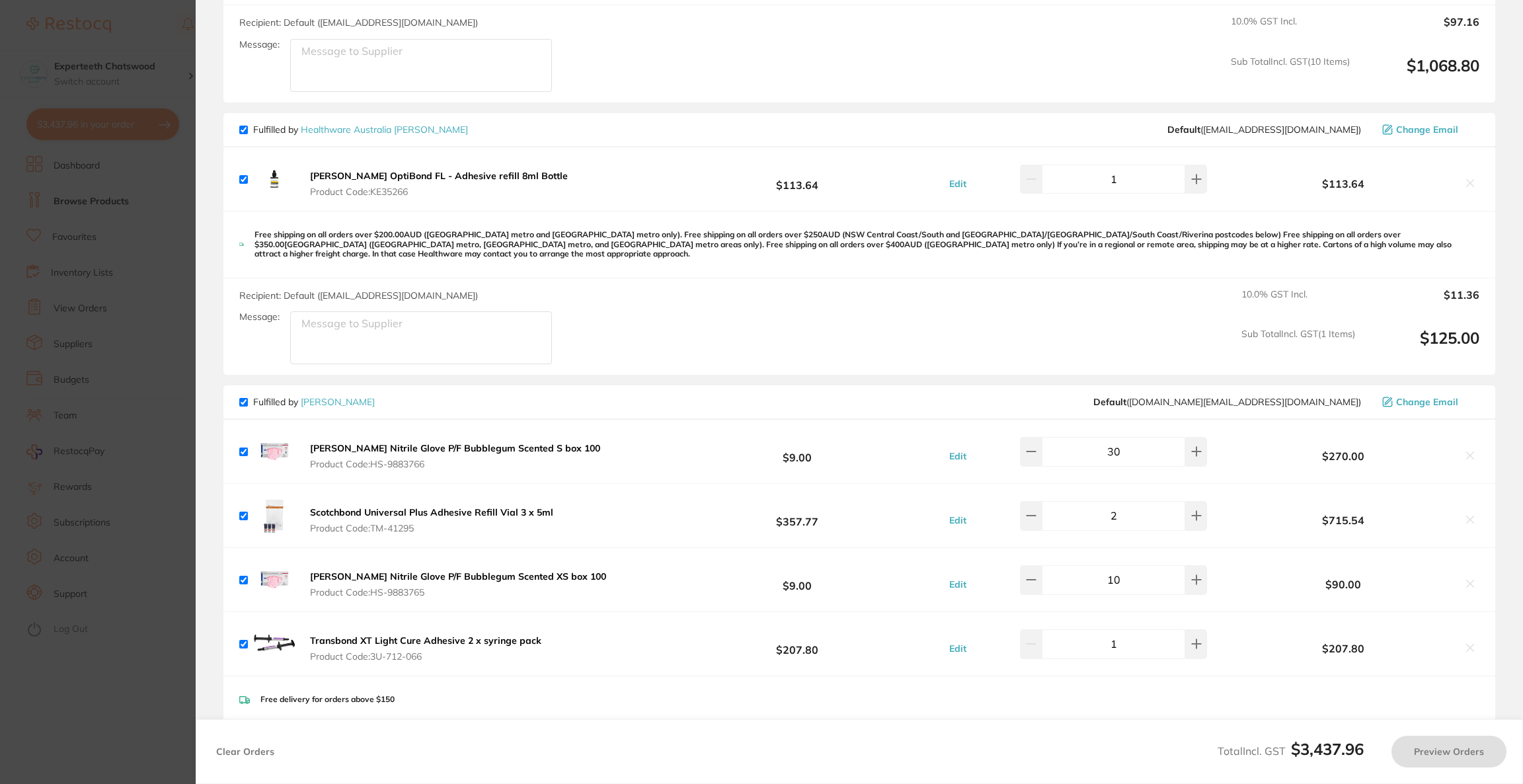
checkbox input "true"
click at [39, 335] on section "Update RRP Set your pre negotiated price for this item. Item Agreed RRP (excl. …" at bounding box center [762, 392] width 1523 height 784
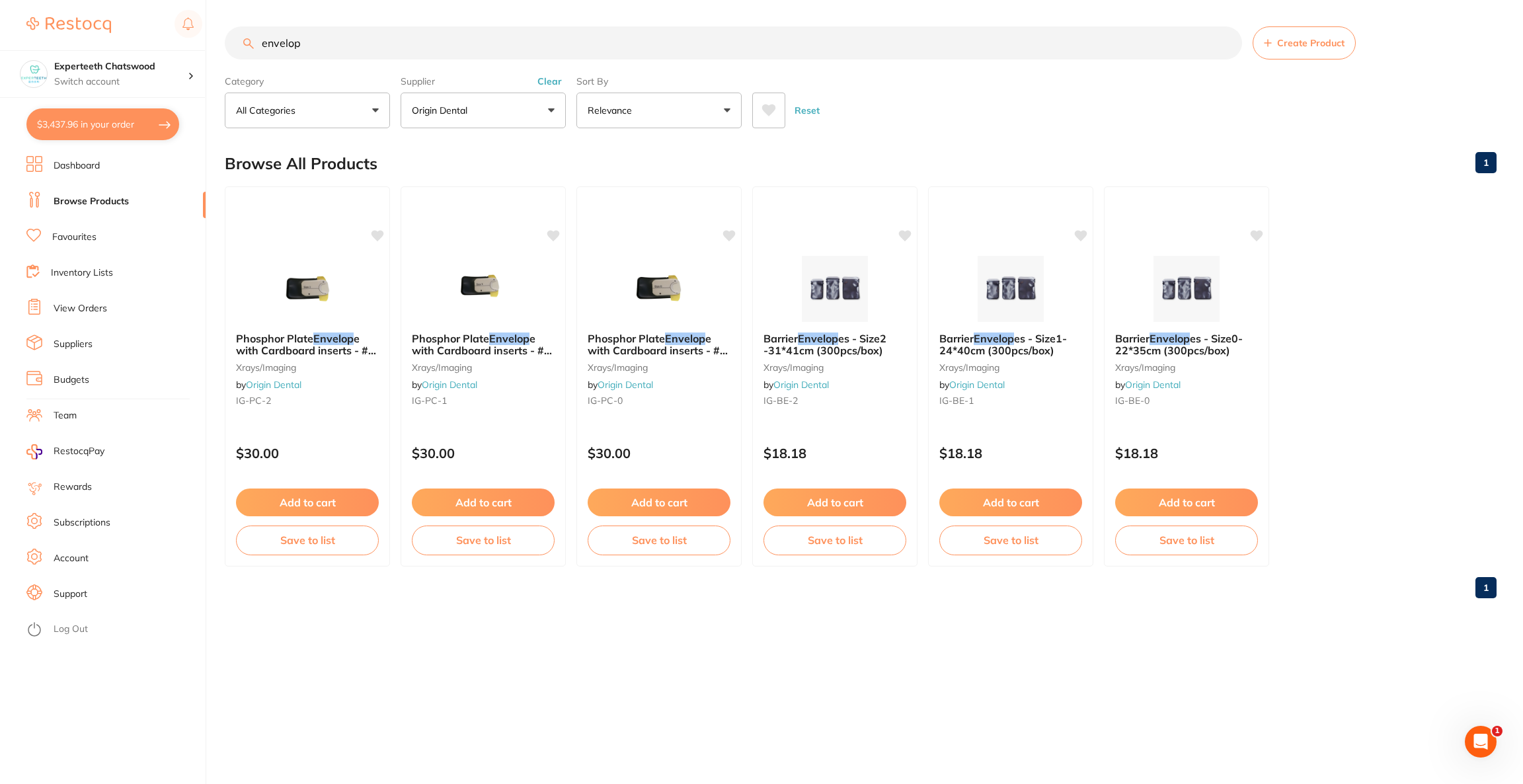
drag, startPoint x: 373, startPoint y: 45, endPoint x: 231, endPoint y: 43, distance: 142.0
click at [231, 43] on input "envelop" at bounding box center [734, 43] width 1017 height 33
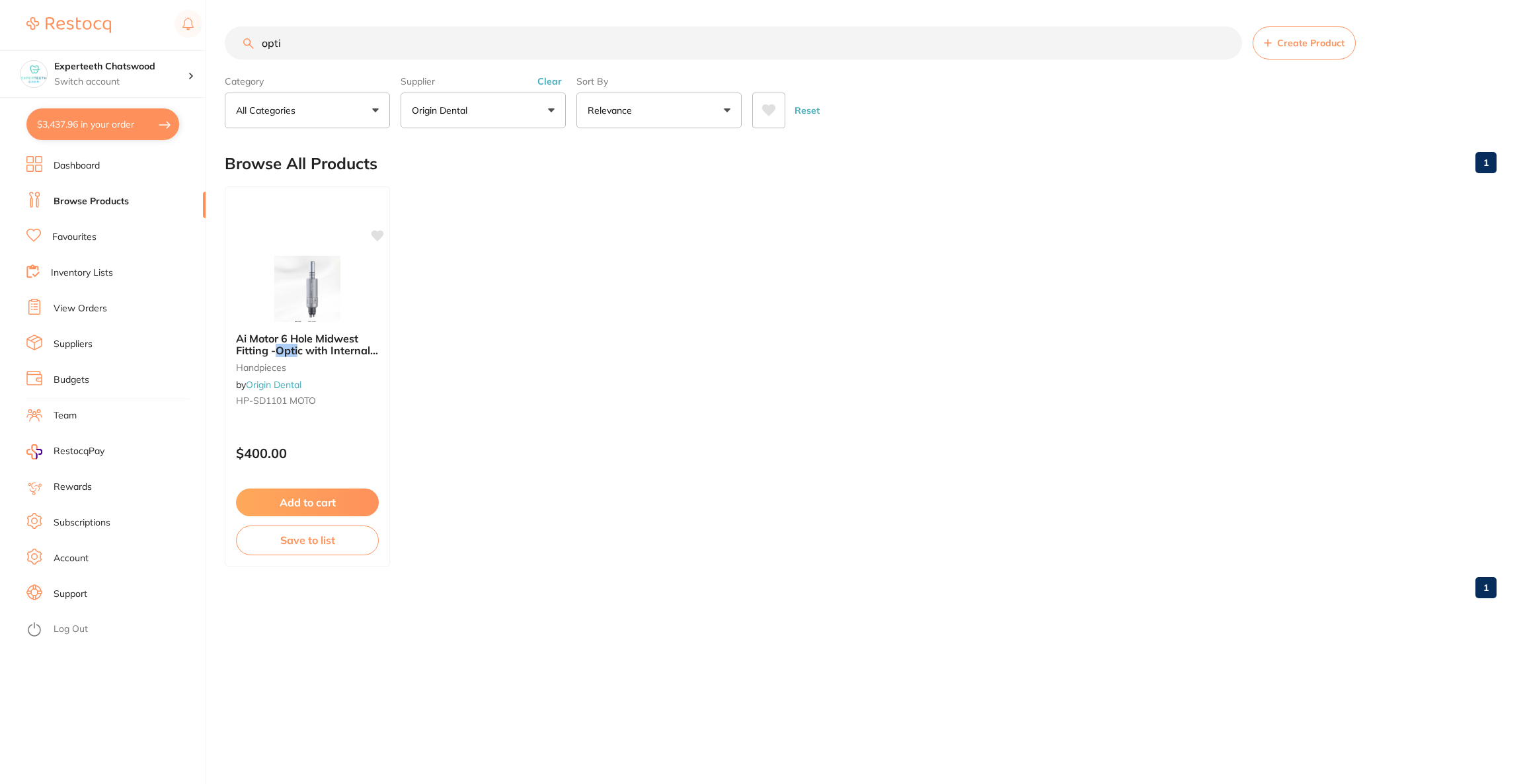
click at [475, 117] on button "Origin Dental" at bounding box center [483, 110] width 165 height 36
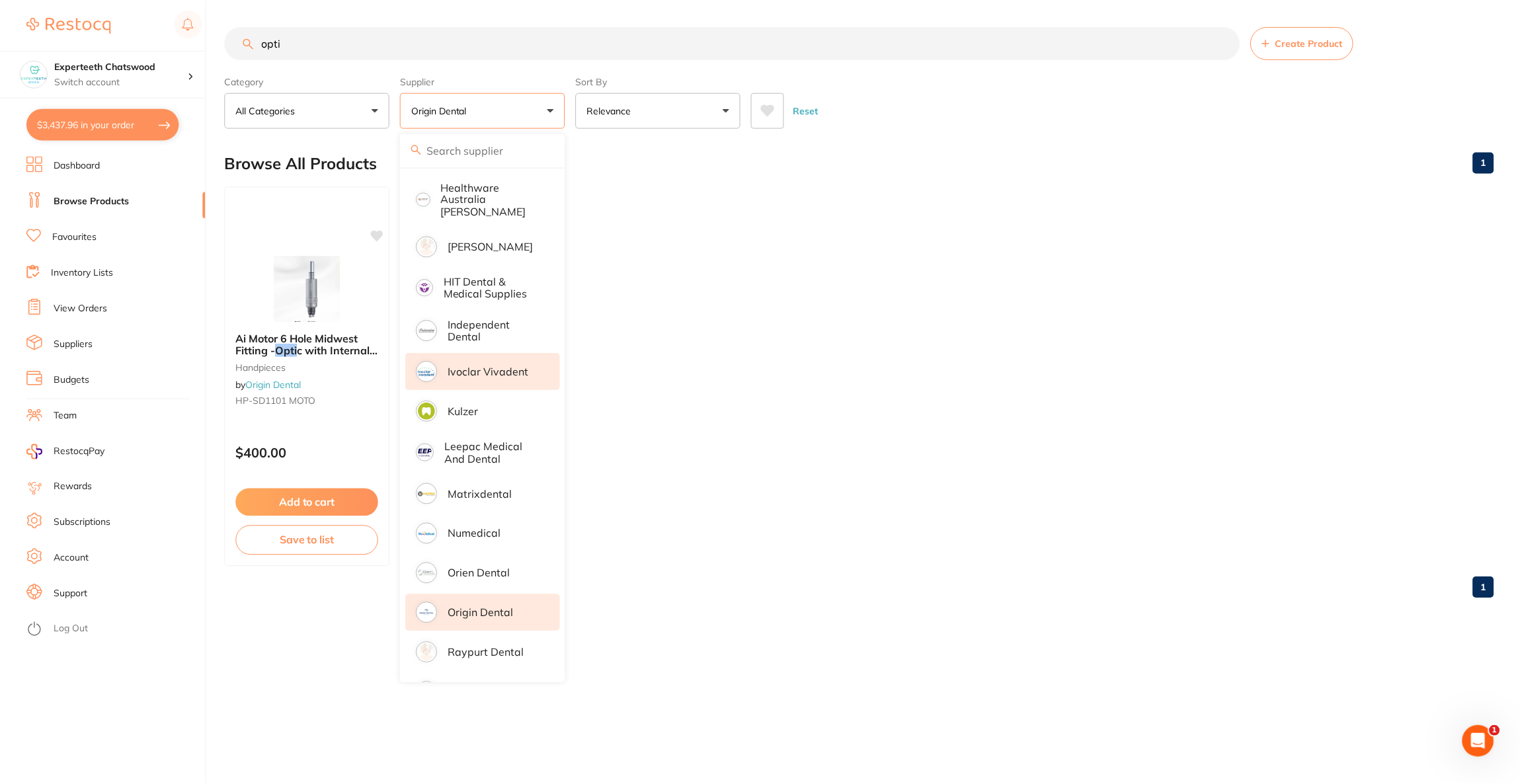
scroll to position [469, 0]
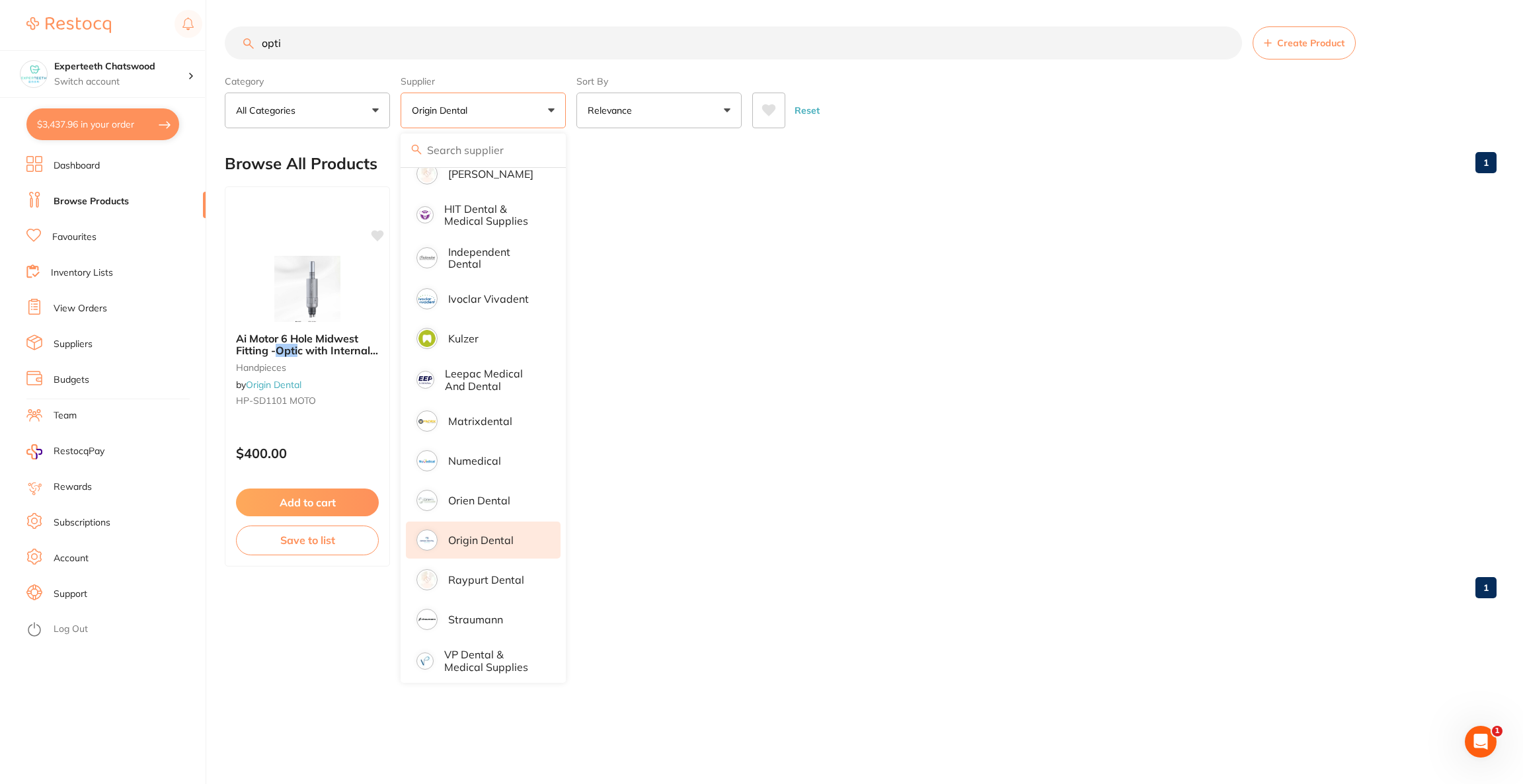
click at [478, 521] on li "Origin Dental" at bounding box center [483, 540] width 154 height 37
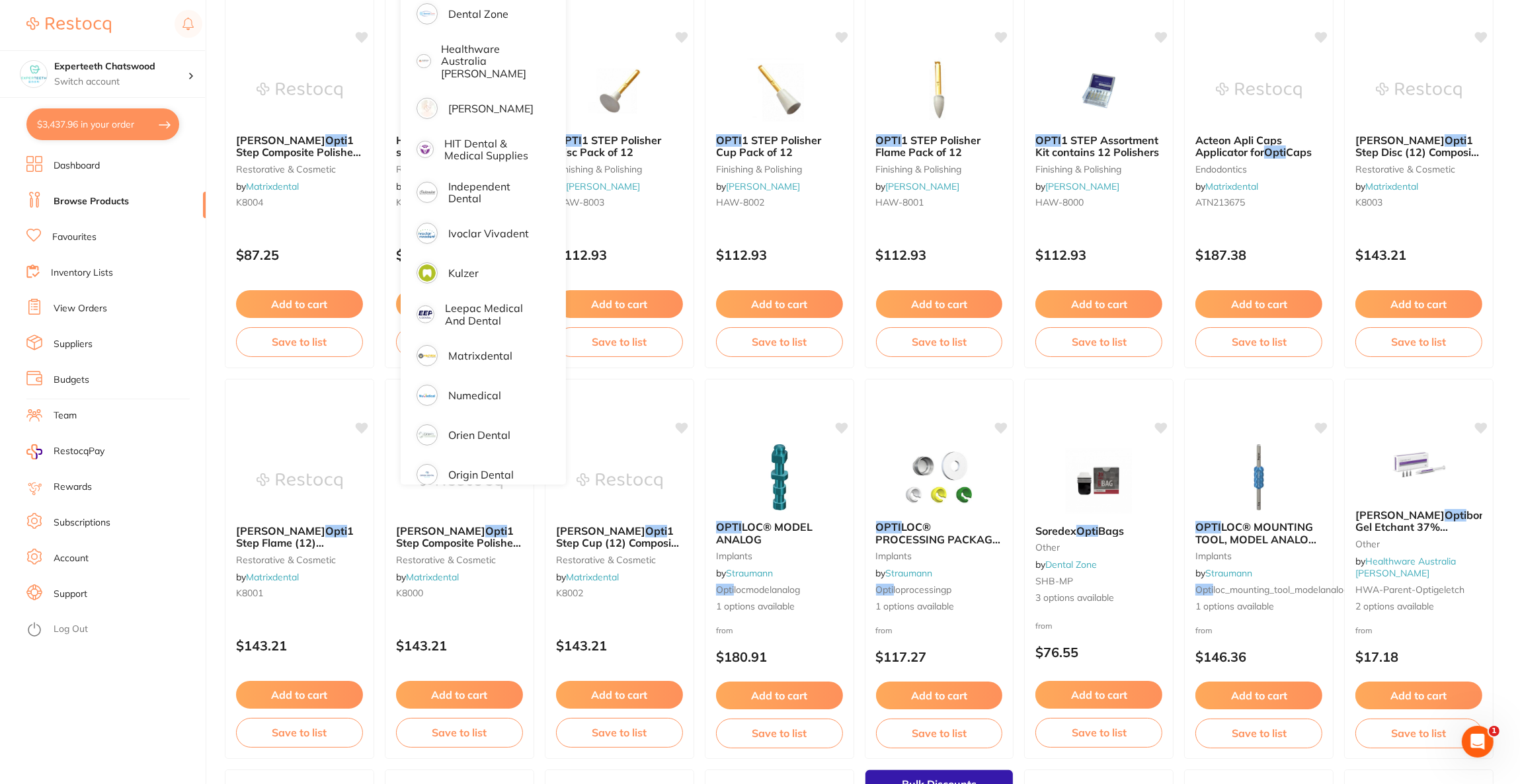
scroll to position [172, 0]
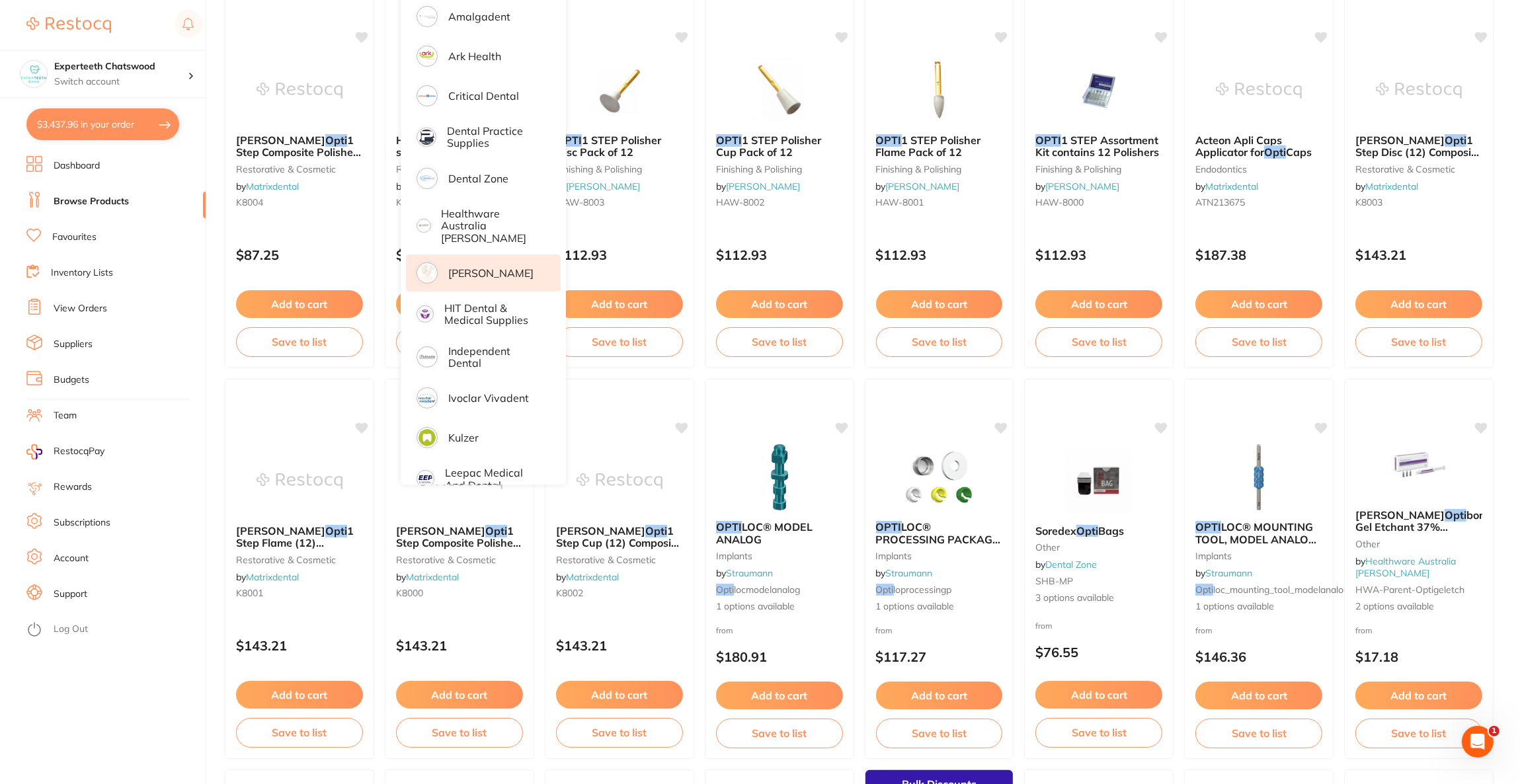
click at [494, 267] on p "[PERSON_NAME]" at bounding box center [491, 273] width 85 height 12
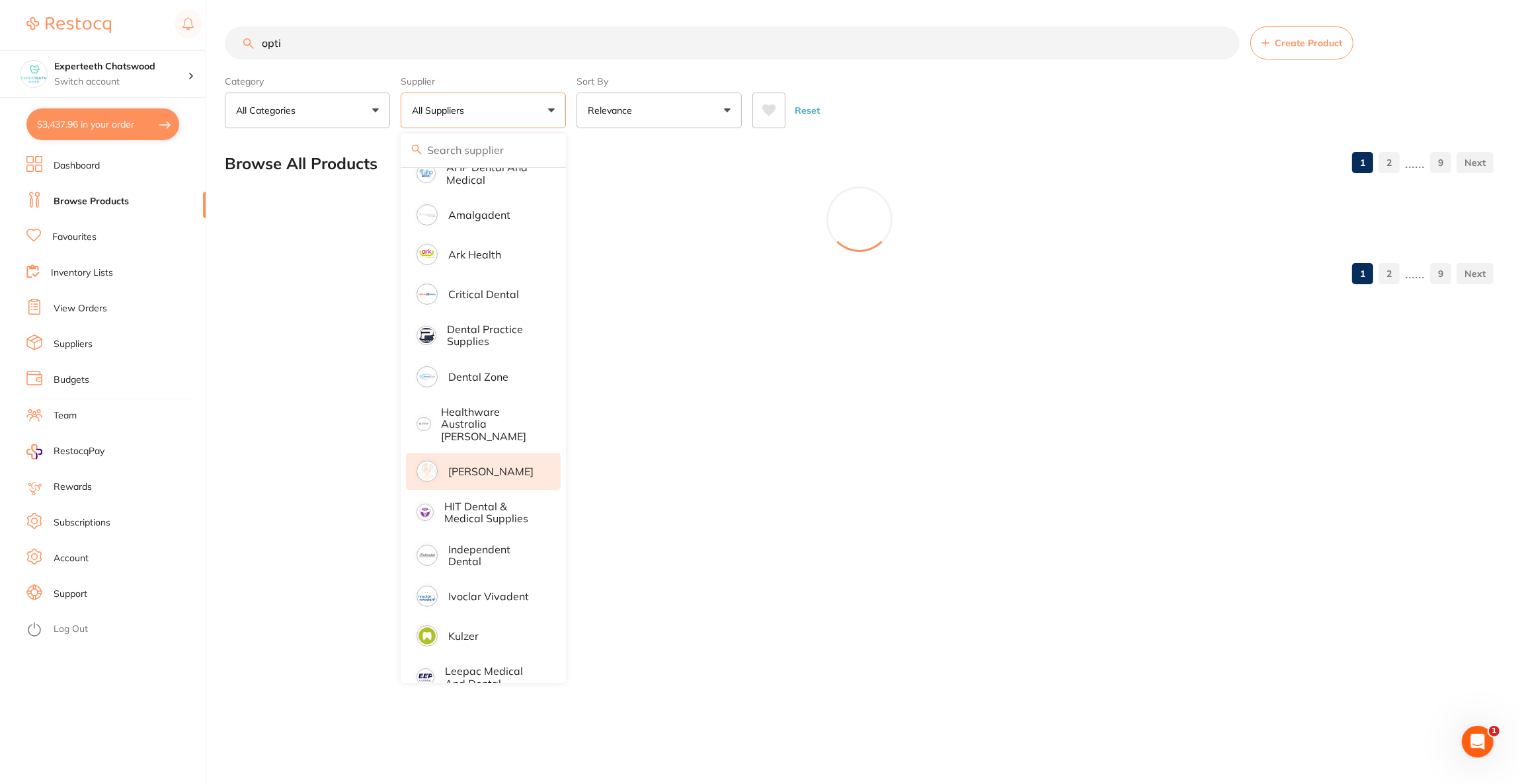
scroll to position [0, 0]
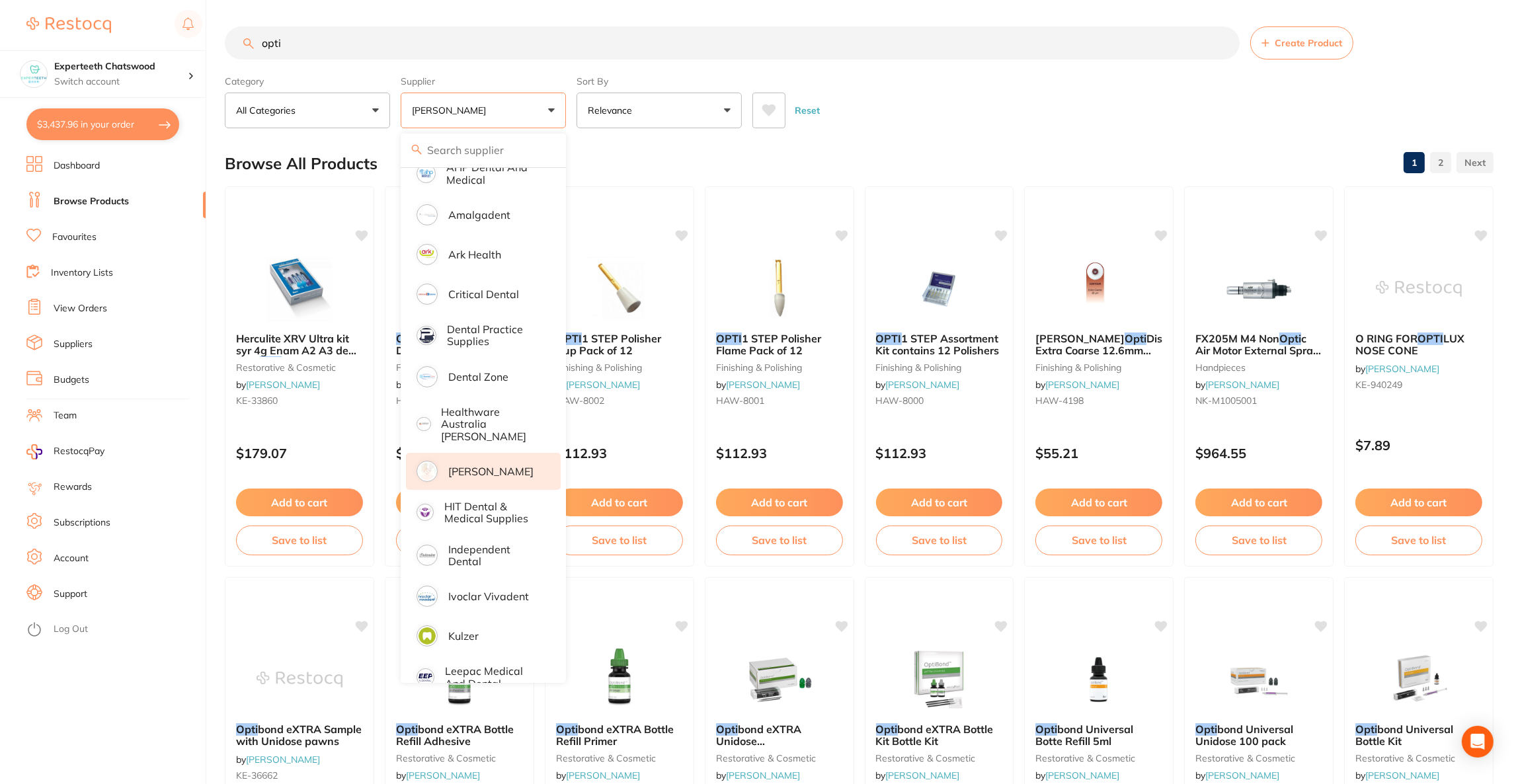
click at [979, 125] on div "Reset" at bounding box center [1117, 105] width 730 height 47
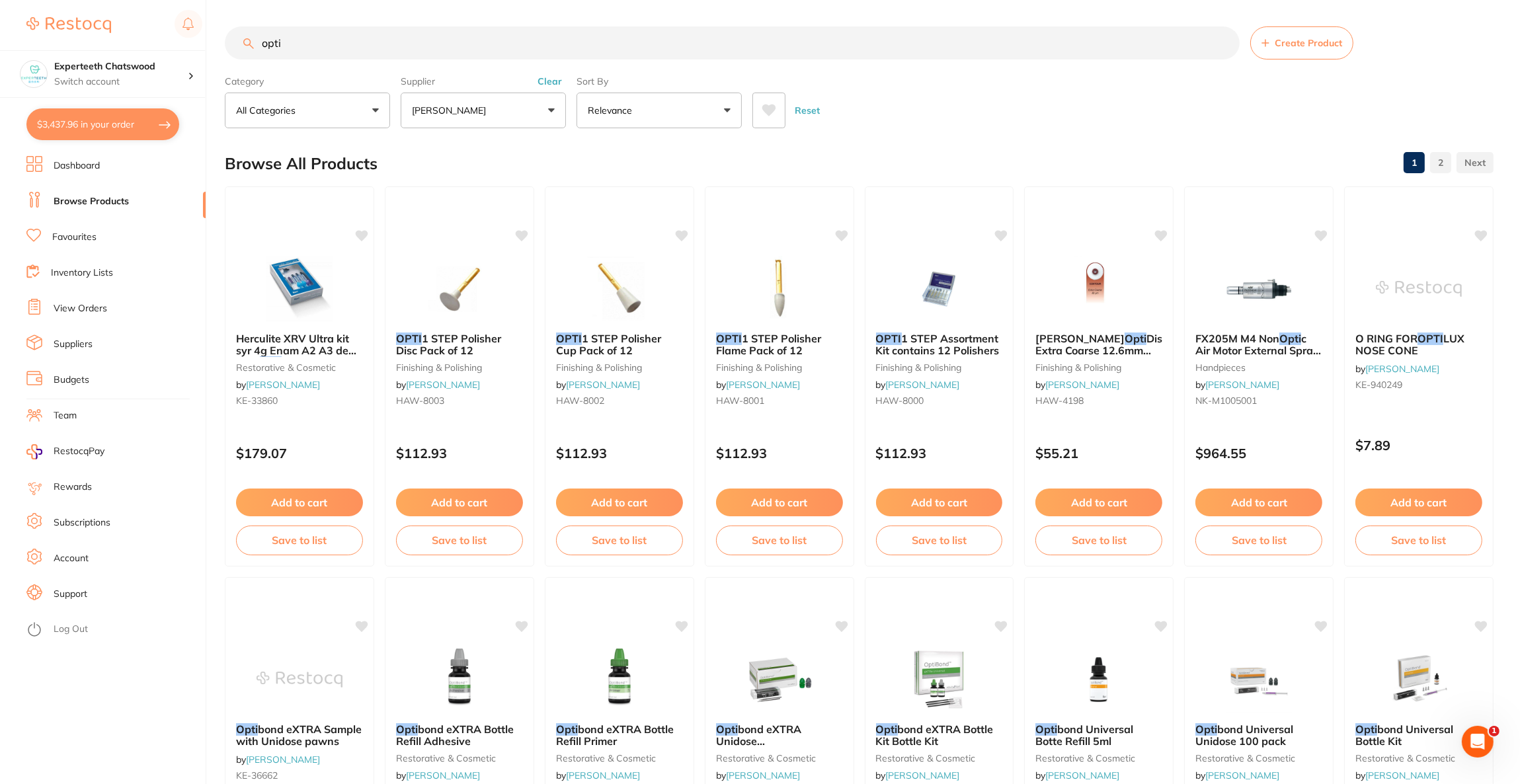
click at [356, 53] on input "opti" at bounding box center [732, 43] width 1015 height 33
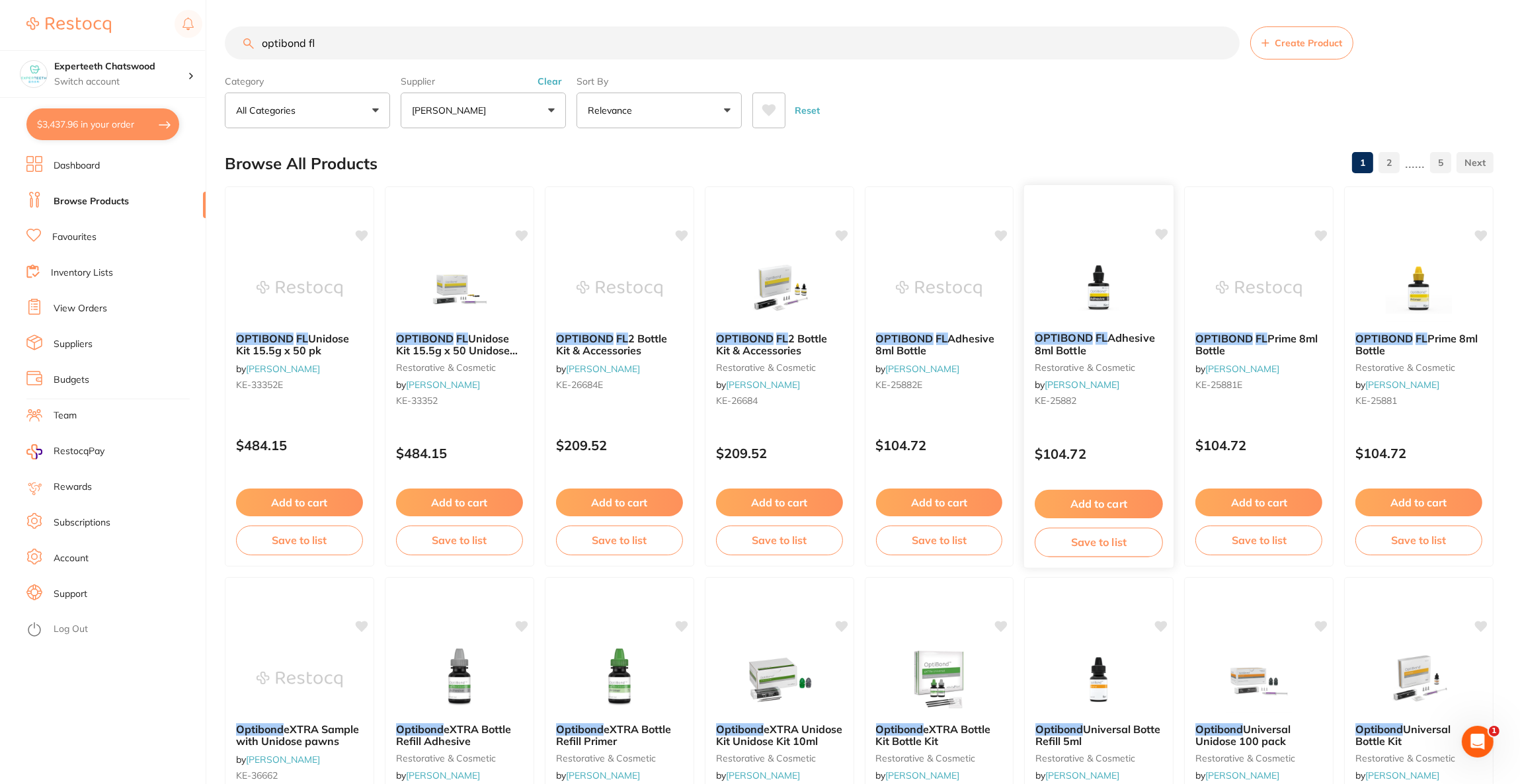
type input "optibond fl"
click at [1115, 299] on img at bounding box center [1099, 288] width 87 height 67
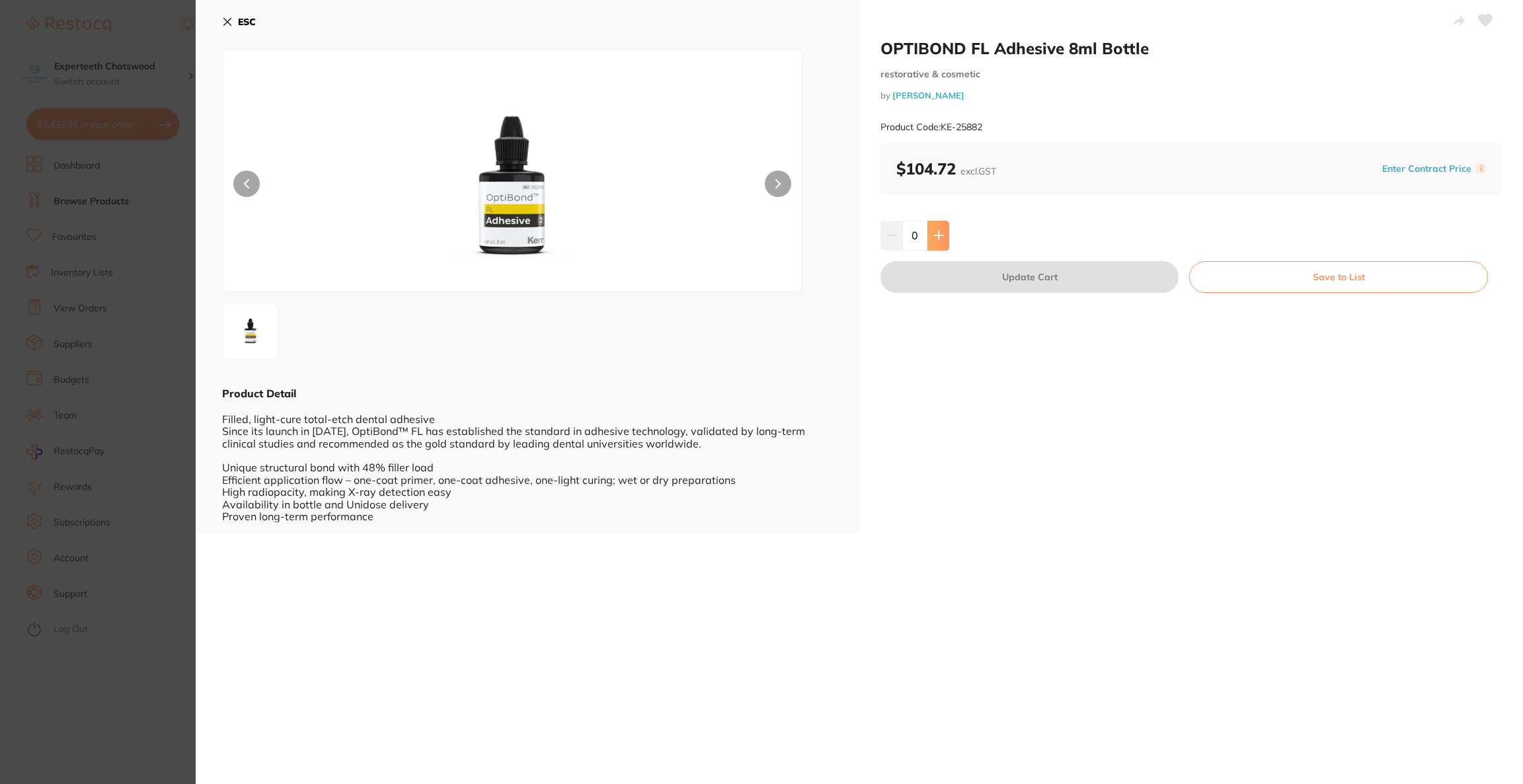
click at [945, 241] on button at bounding box center [938, 236] width 22 height 29
type input "1"
click at [955, 272] on button "Update Cart" at bounding box center [1030, 277] width 298 height 32
checkbox input "false"
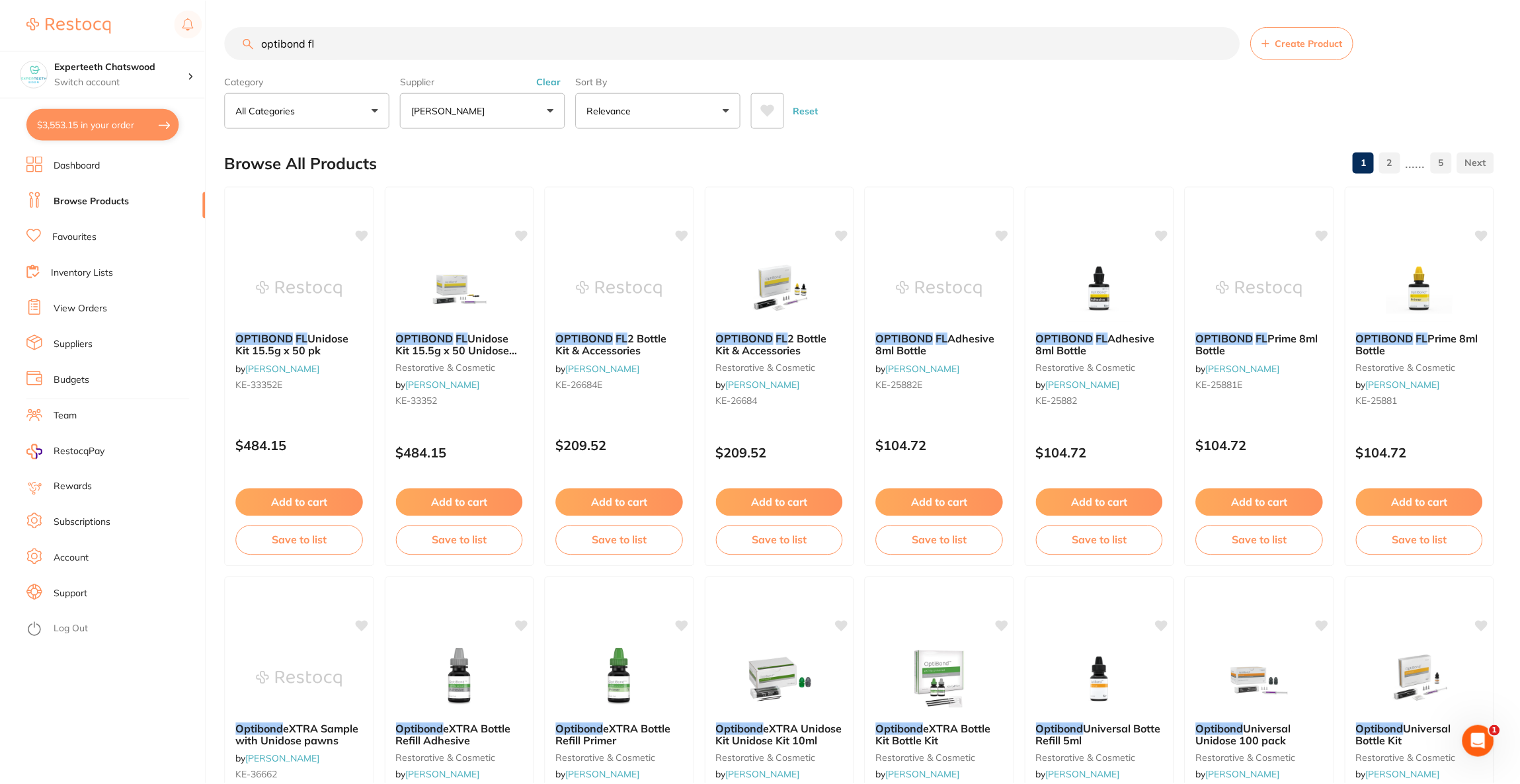
scroll to position [1, 0]
drag, startPoint x: 366, startPoint y: 54, endPoint x: 199, endPoint y: 54, distance: 167.0
click at [199, 54] on div "$3,553.15 Experteeth Chatswood Switch account Riaz [MEDICAL_DATA] Experteeth De…" at bounding box center [760, 391] width 1520 height 784
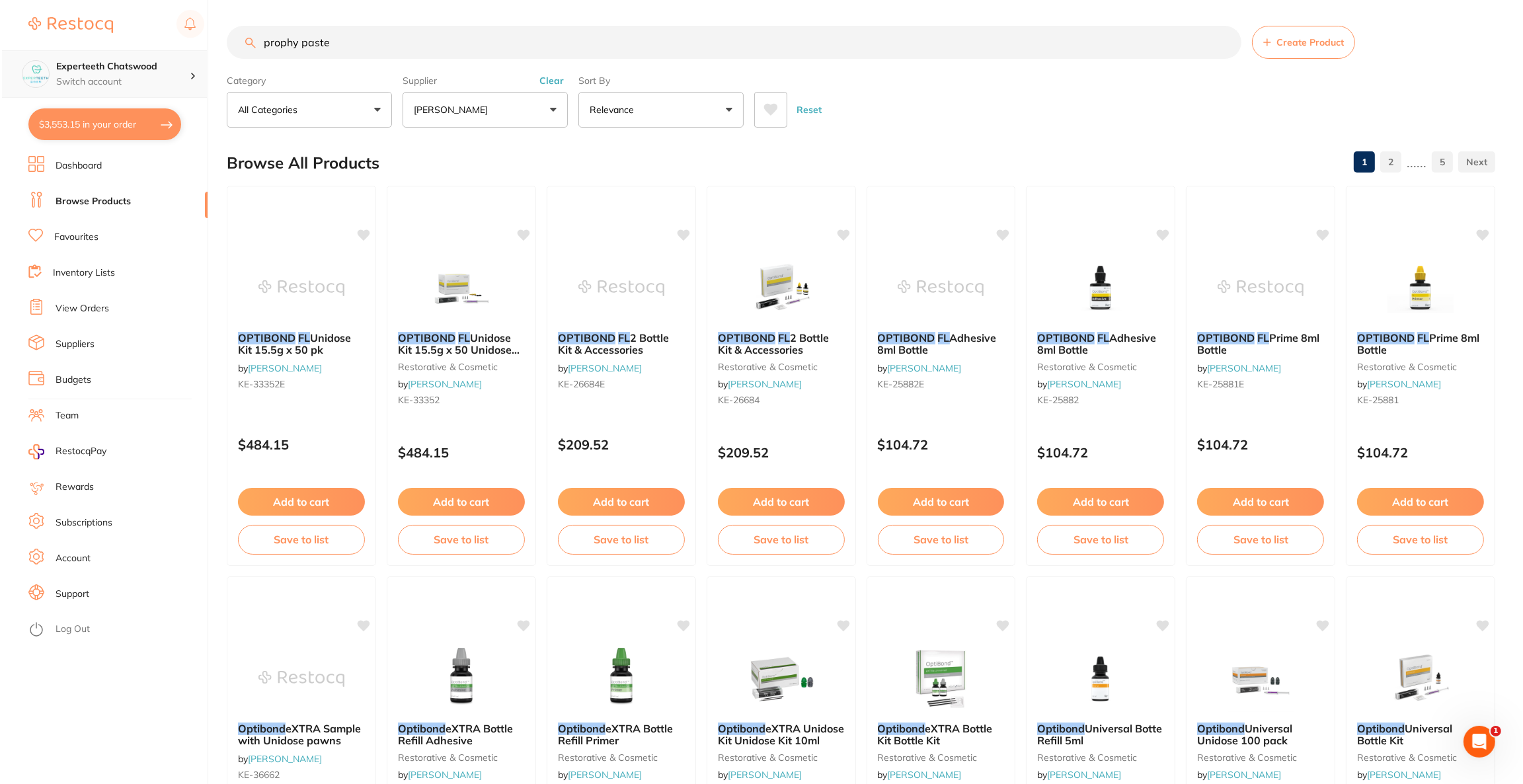
scroll to position [0, 0]
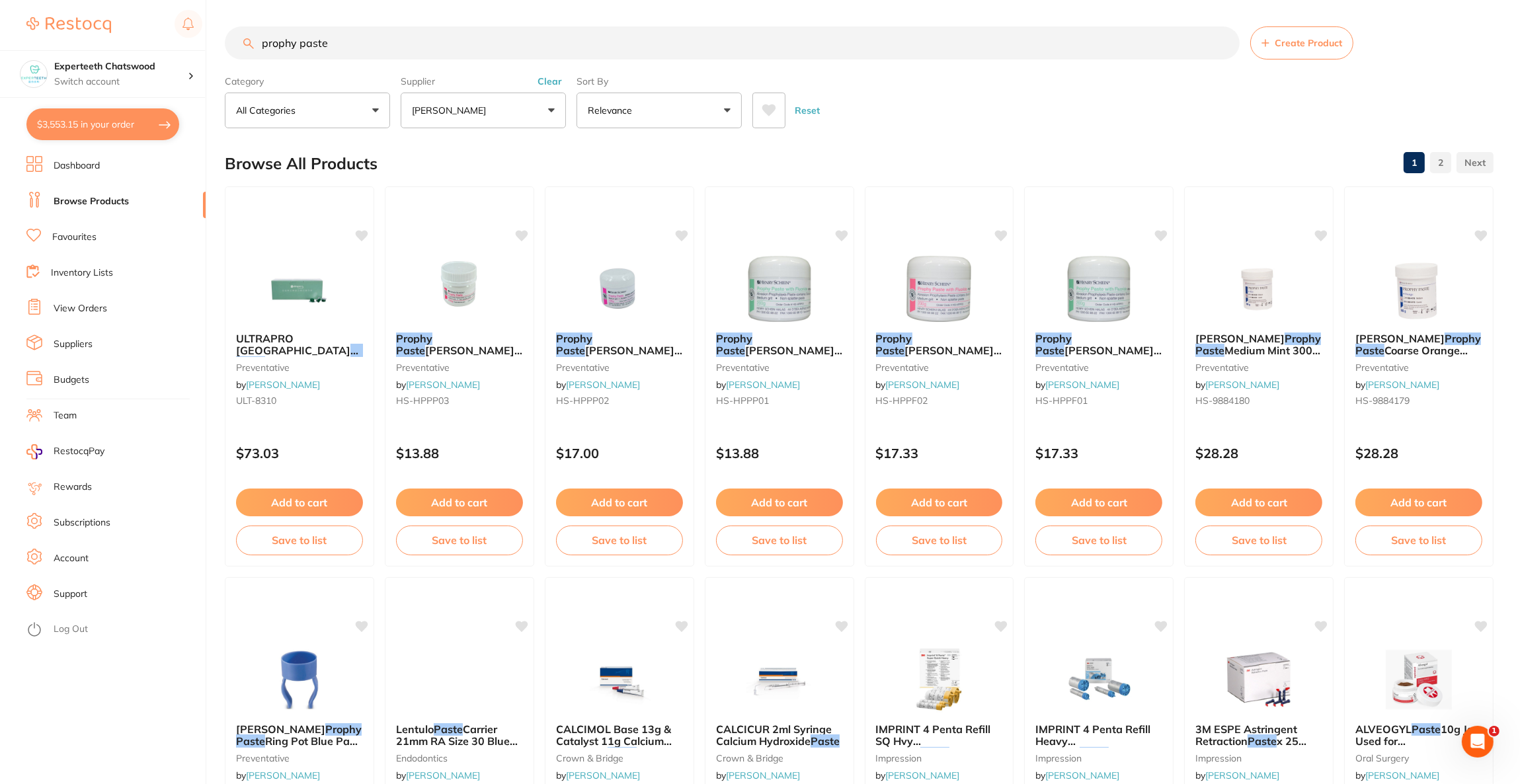
type input "prophy paste"
click at [549, 113] on button "[PERSON_NAME]" at bounding box center [483, 110] width 165 height 36
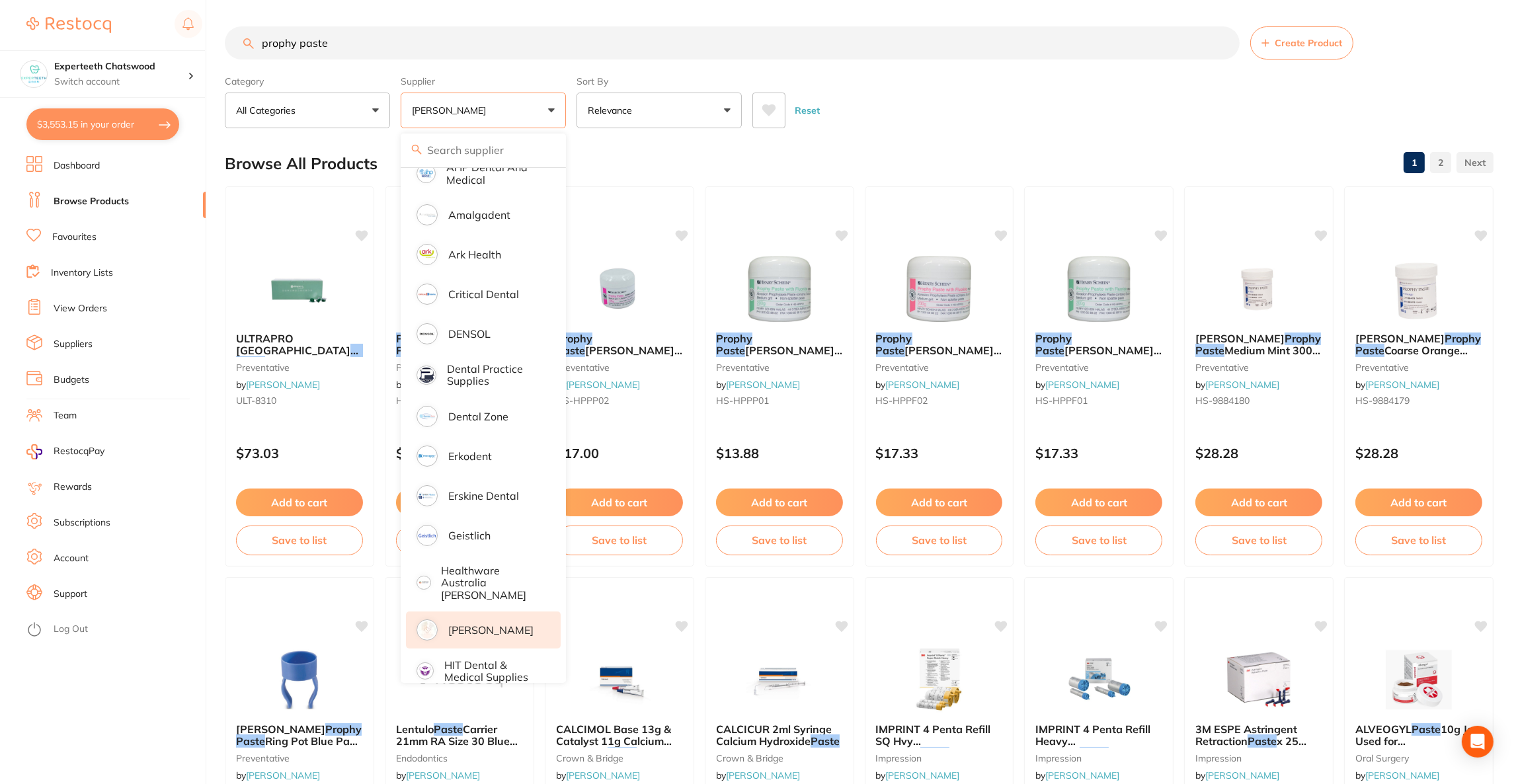
click at [494, 624] on p "[PERSON_NAME]" at bounding box center [491, 630] width 85 height 12
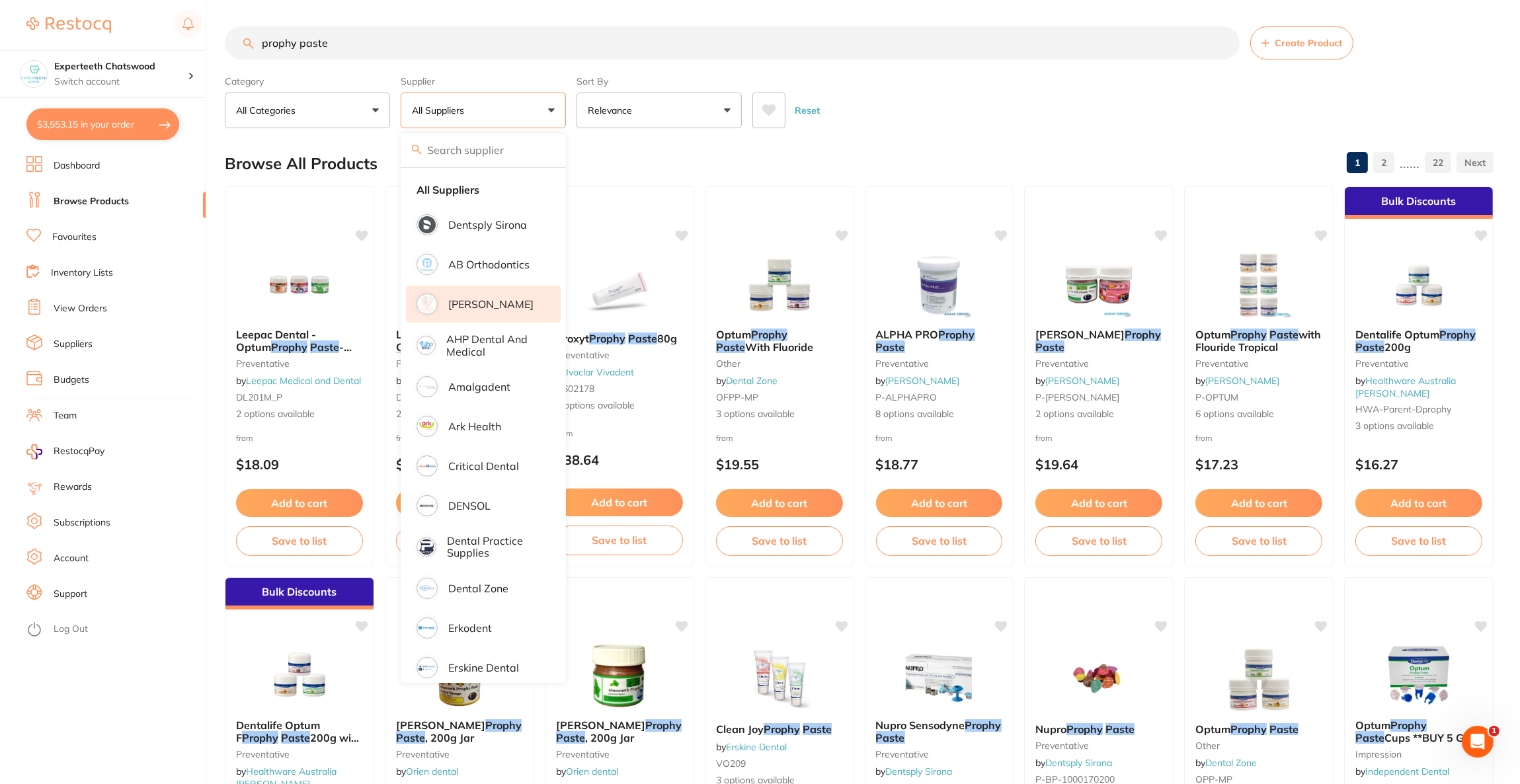
click at [481, 313] on li "[PERSON_NAME]" at bounding box center [483, 304] width 154 height 37
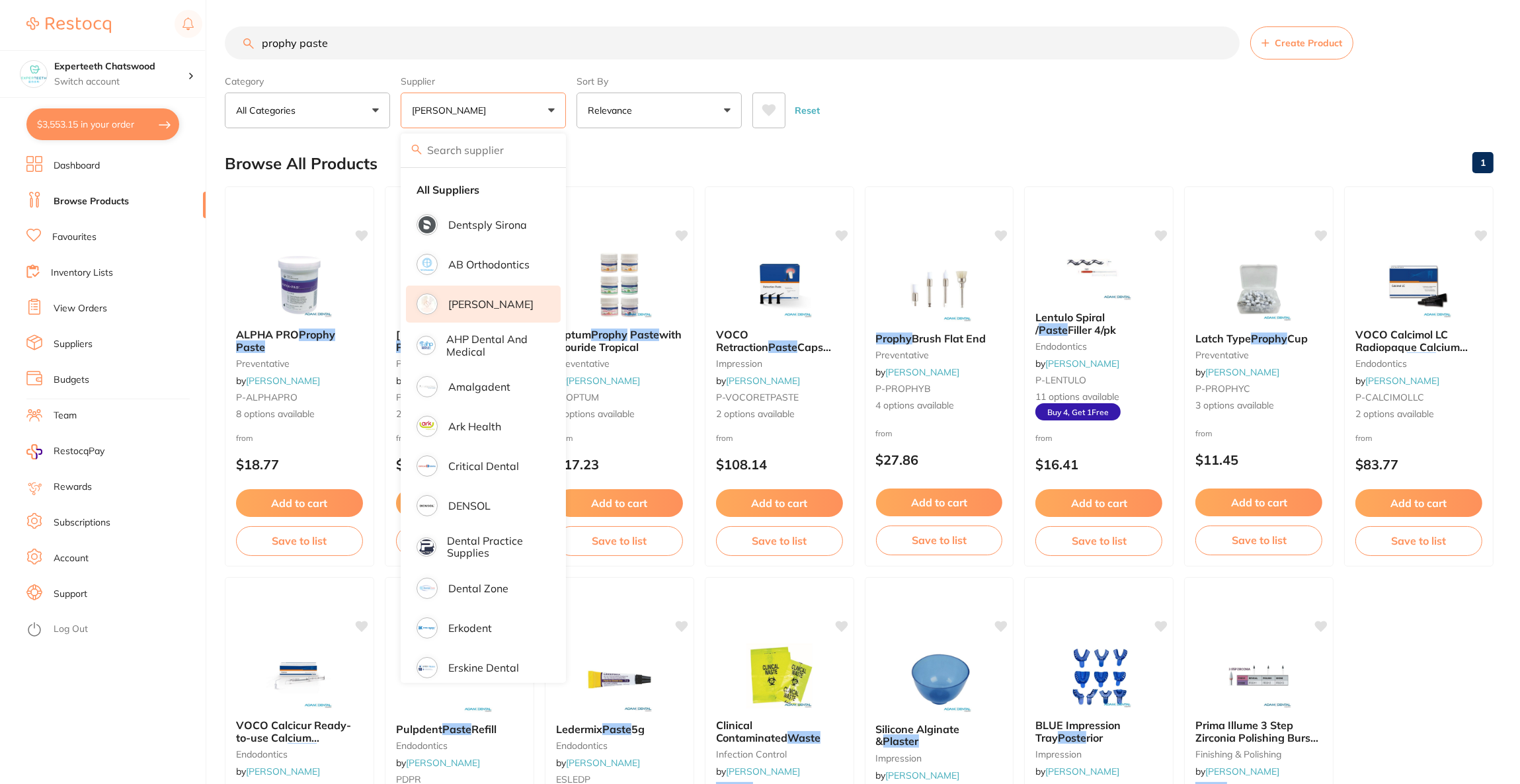
click at [933, 144] on div "Browse All Products 1" at bounding box center [859, 163] width 1268 height 45
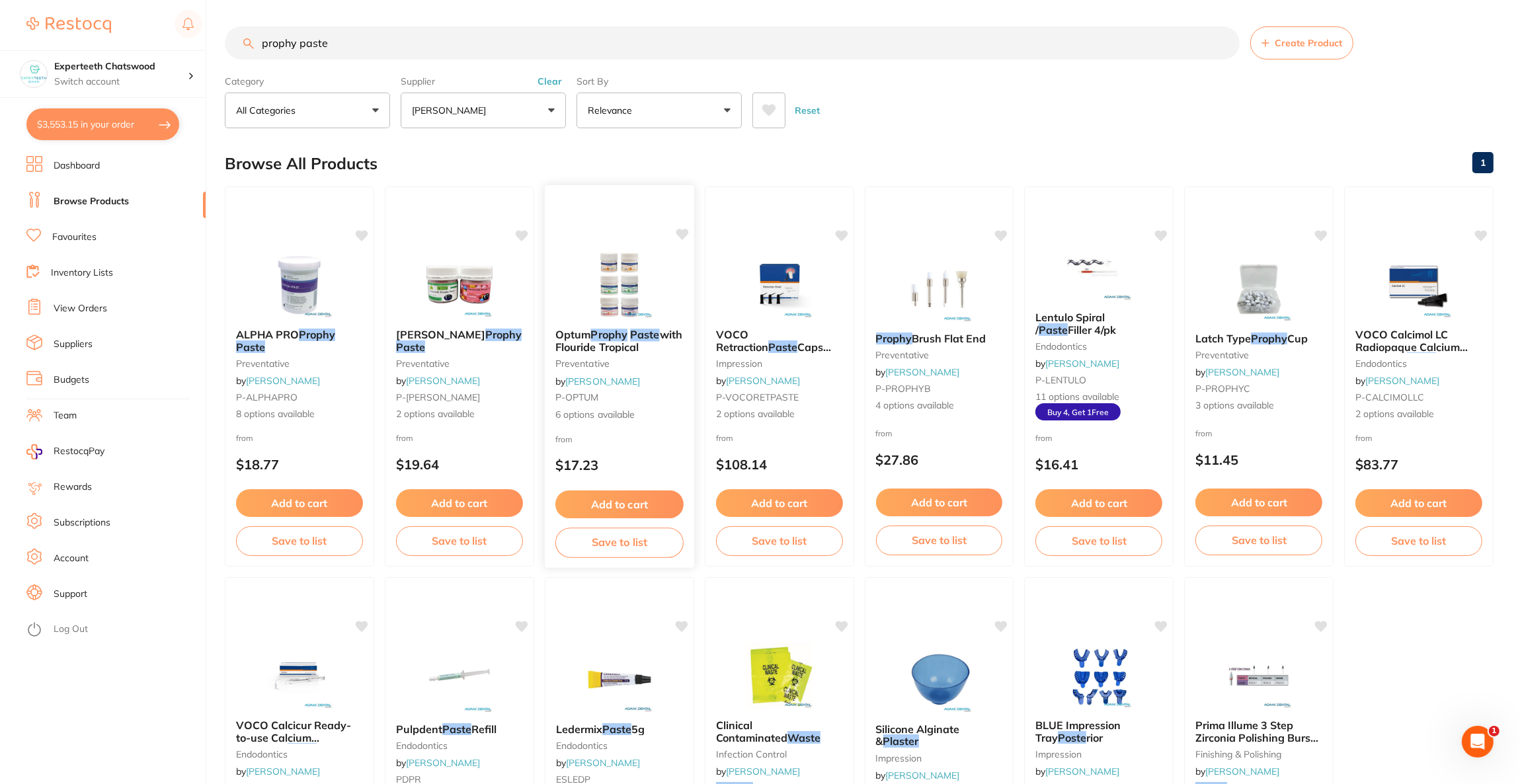
click at [629, 265] on img at bounding box center [619, 284] width 87 height 67
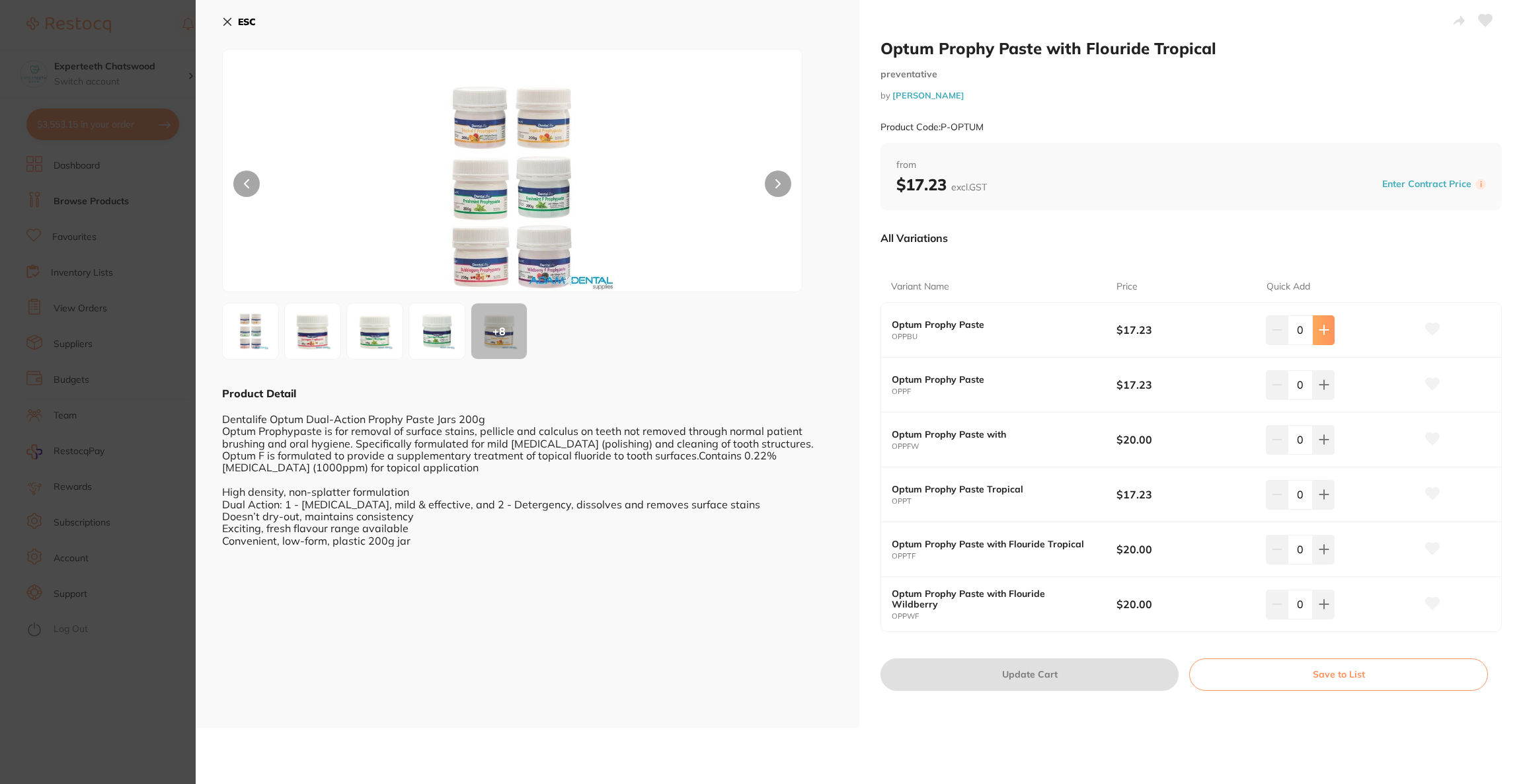
click at [1325, 325] on icon at bounding box center [1324, 330] width 11 height 11
type input "1"
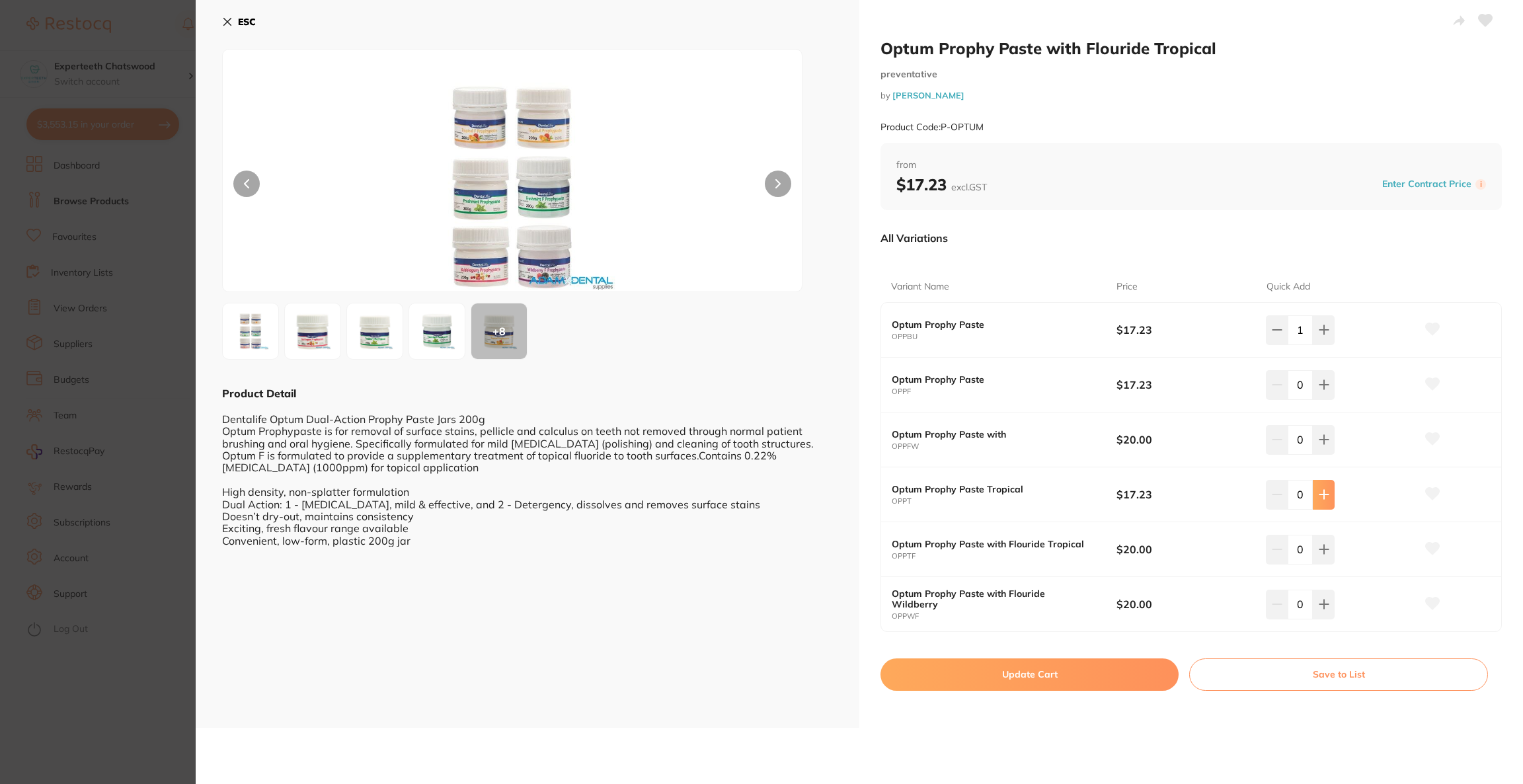
click at [1321, 506] on button at bounding box center [1323, 494] width 22 height 29
type input "1"
click at [1065, 678] on button "Update Cart" at bounding box center [1030, 674] width 298 height 32
checkbox input "false"
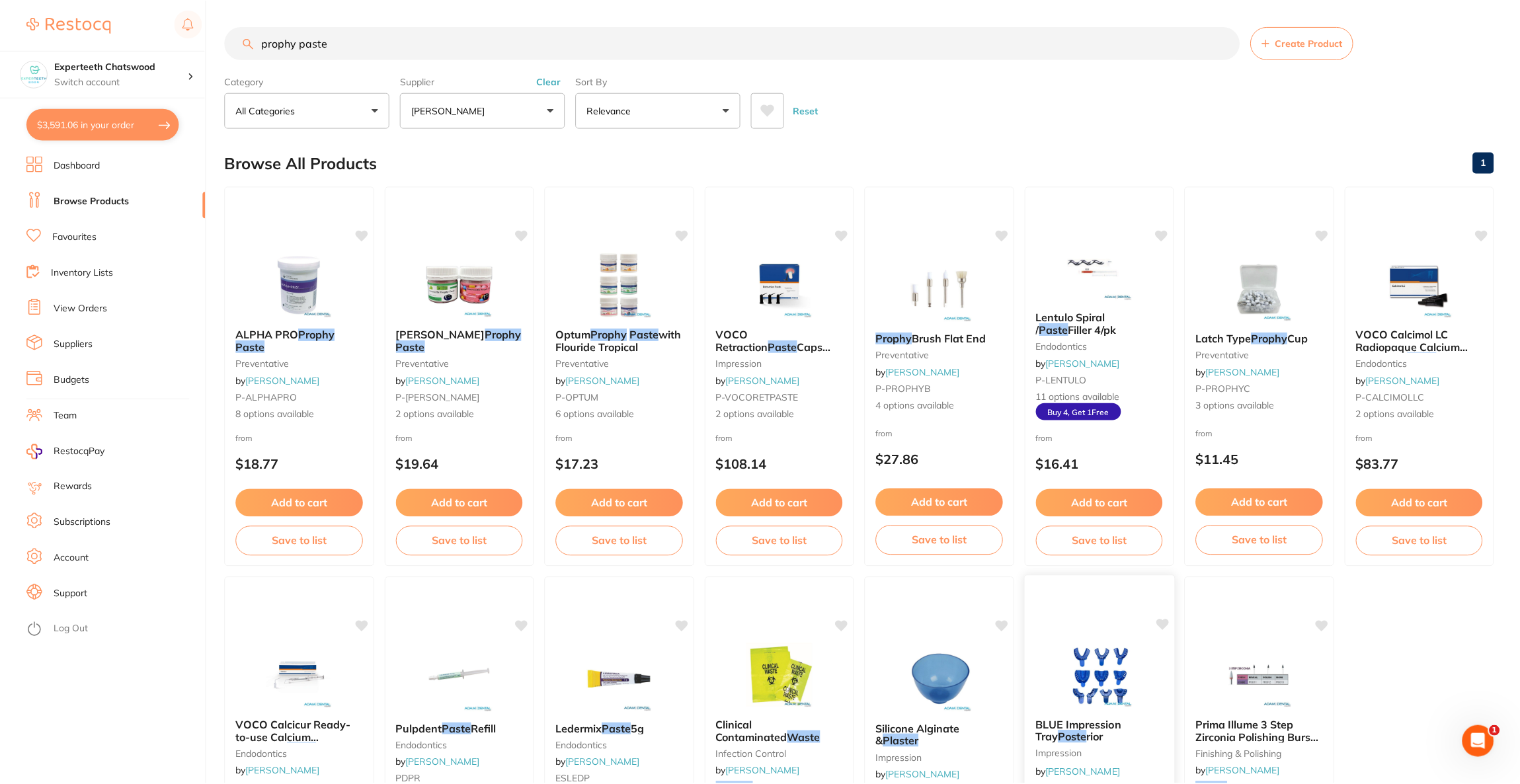
scroll to position [1, 0]
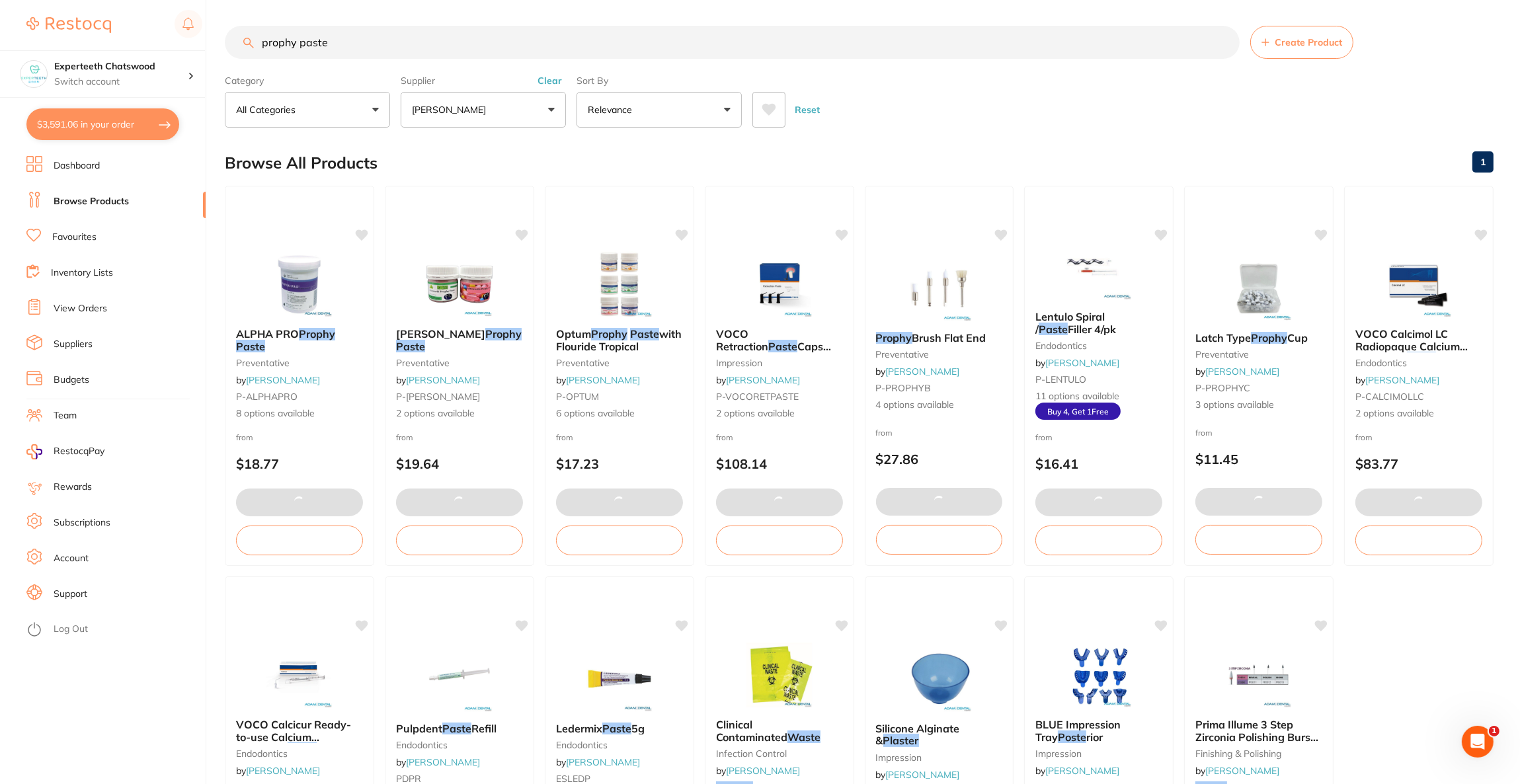
click at [133, 112] on button "$3,591.06 in your order" at bounding box center [103, 124] width 152 height 32
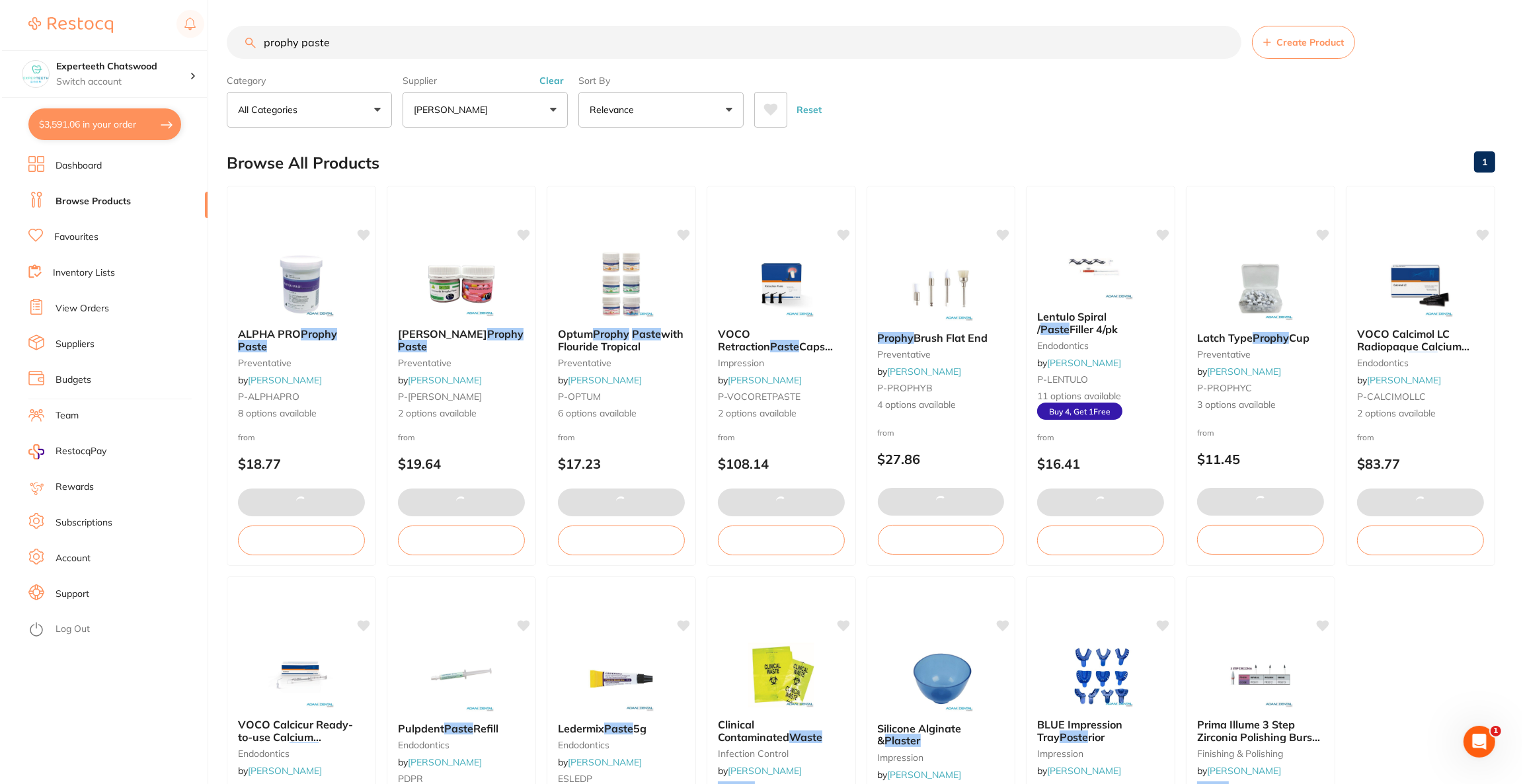
scroll to position [0, 0]
checkbox input "true"
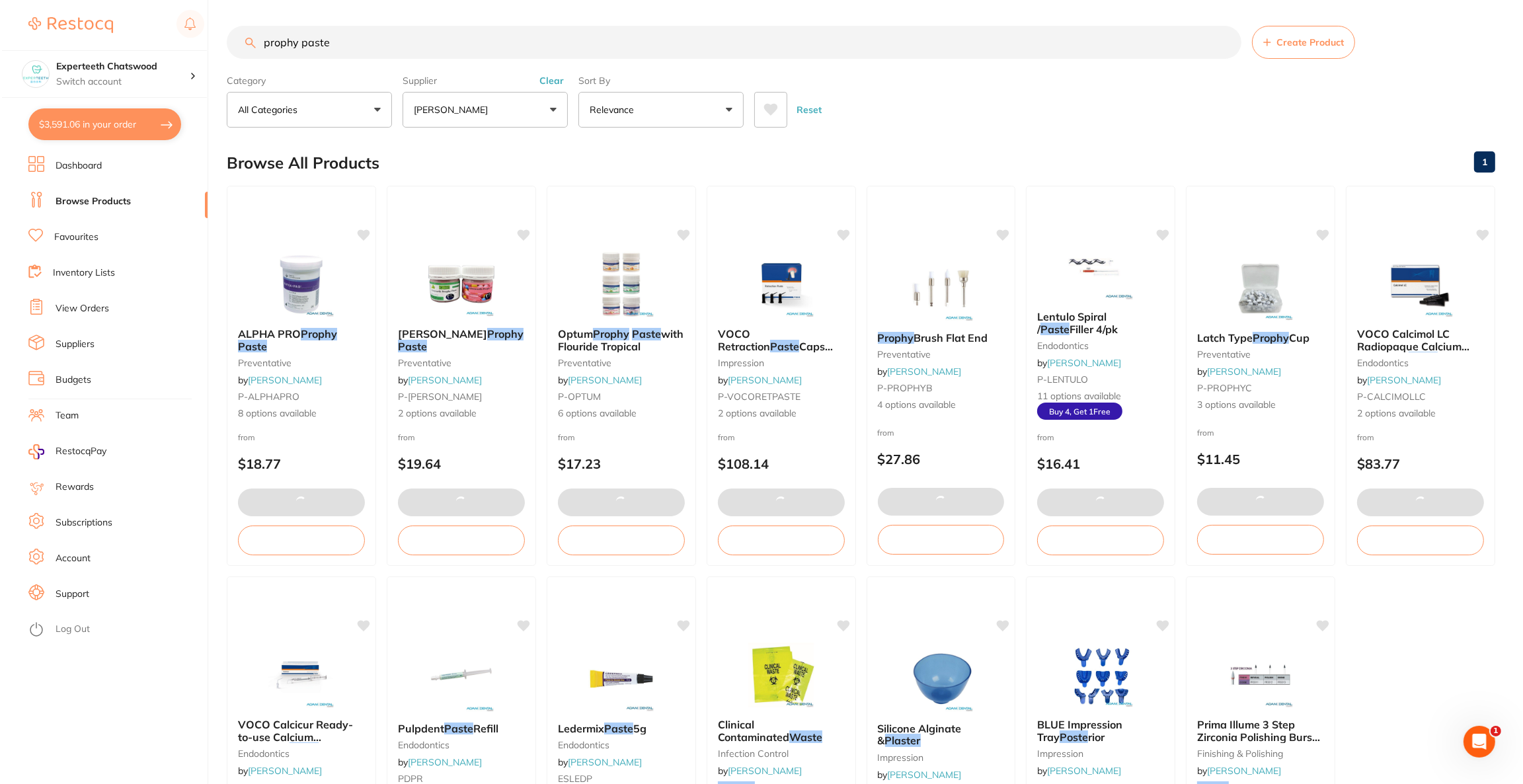
checkbox input "true"
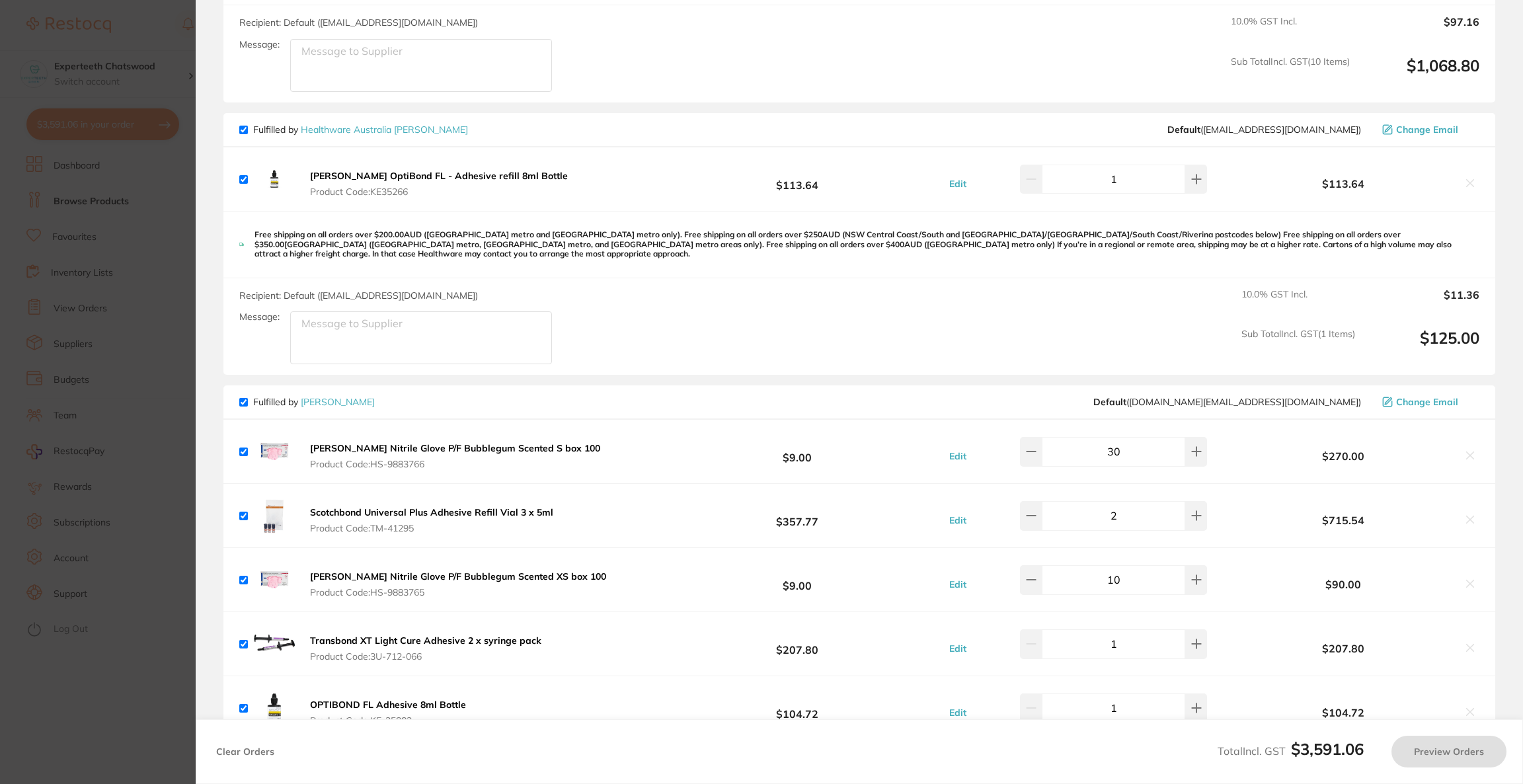
checkbox input "false"
checkbox input "true"
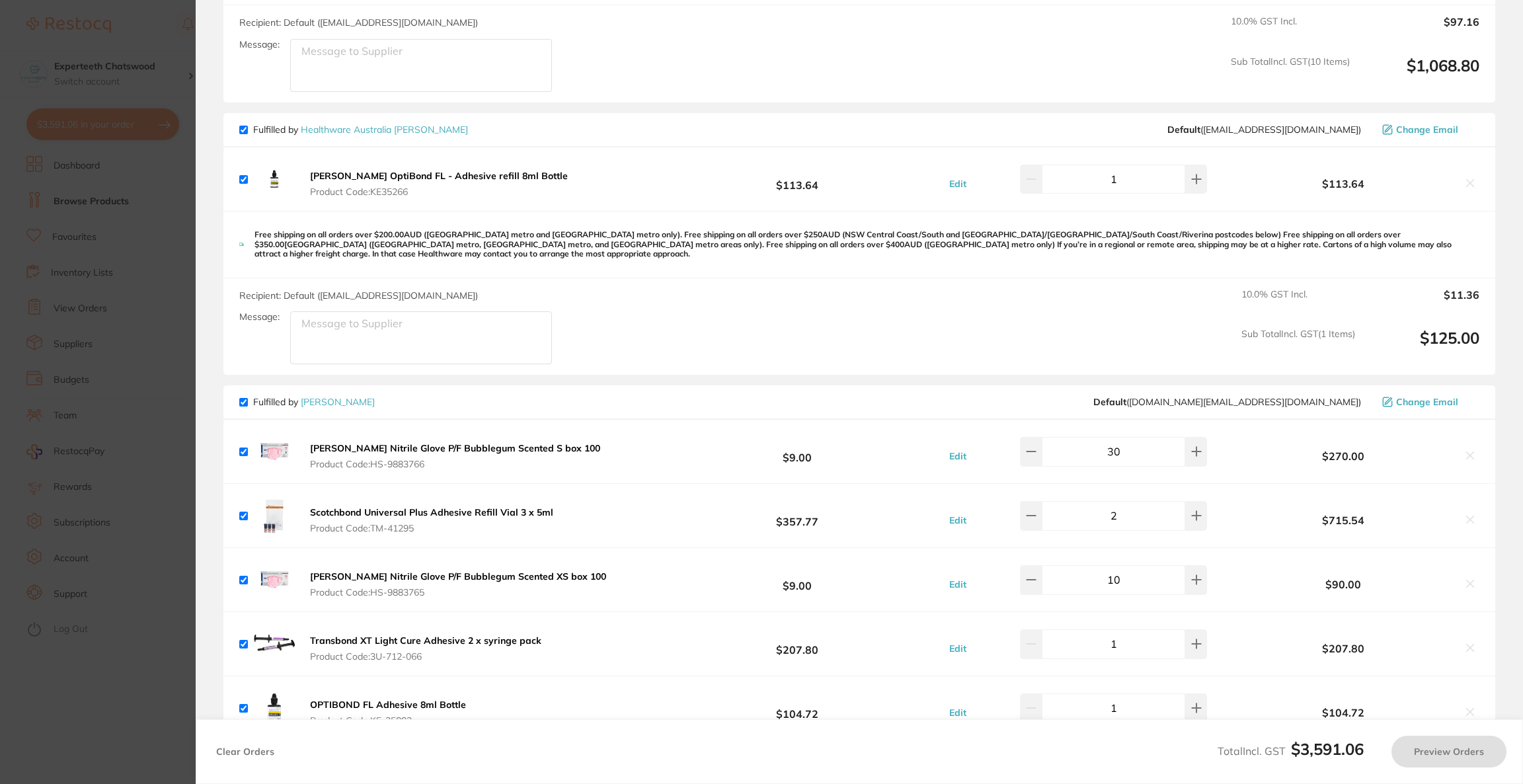
checkbox input "true"
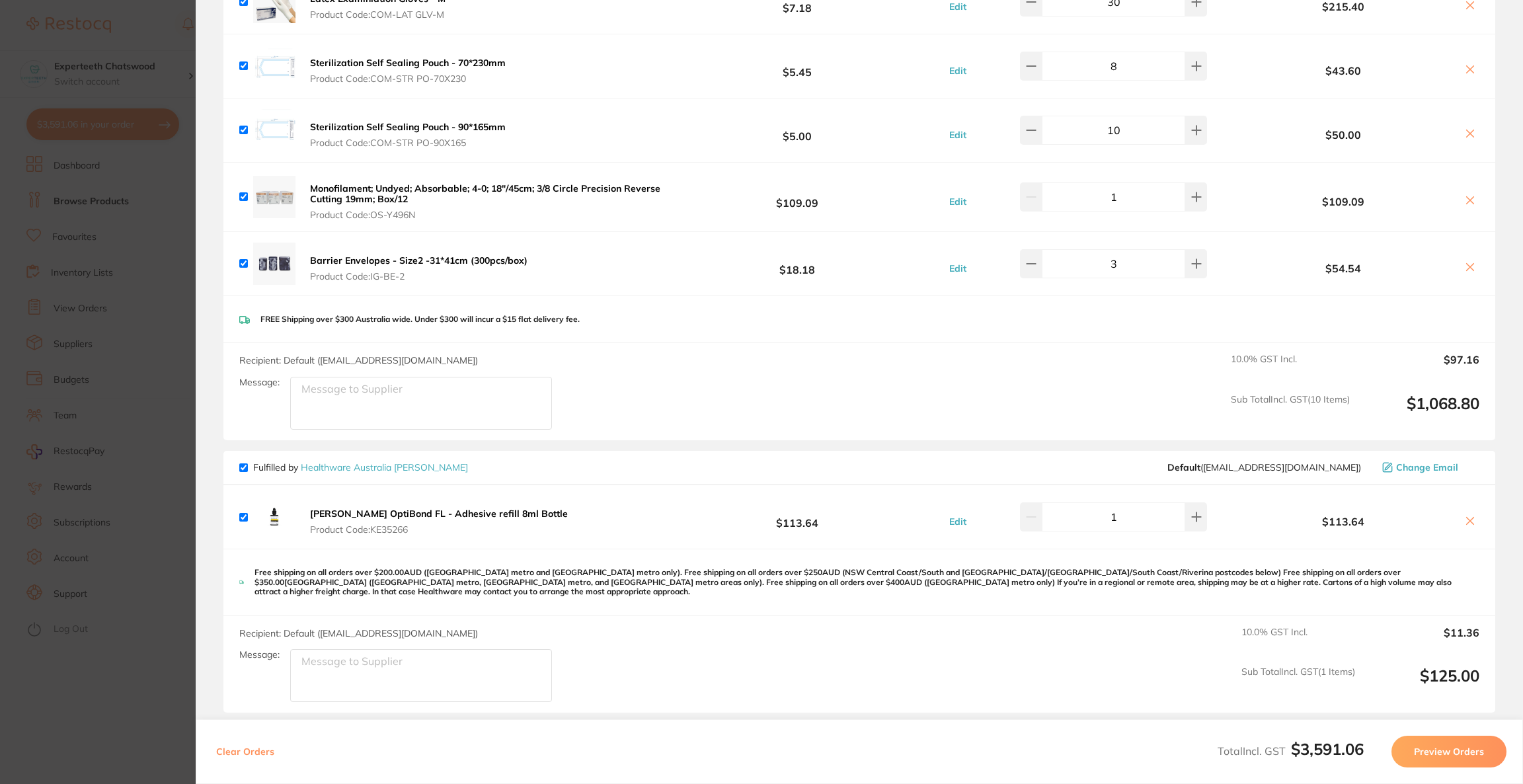
scroll to position [694, 0]
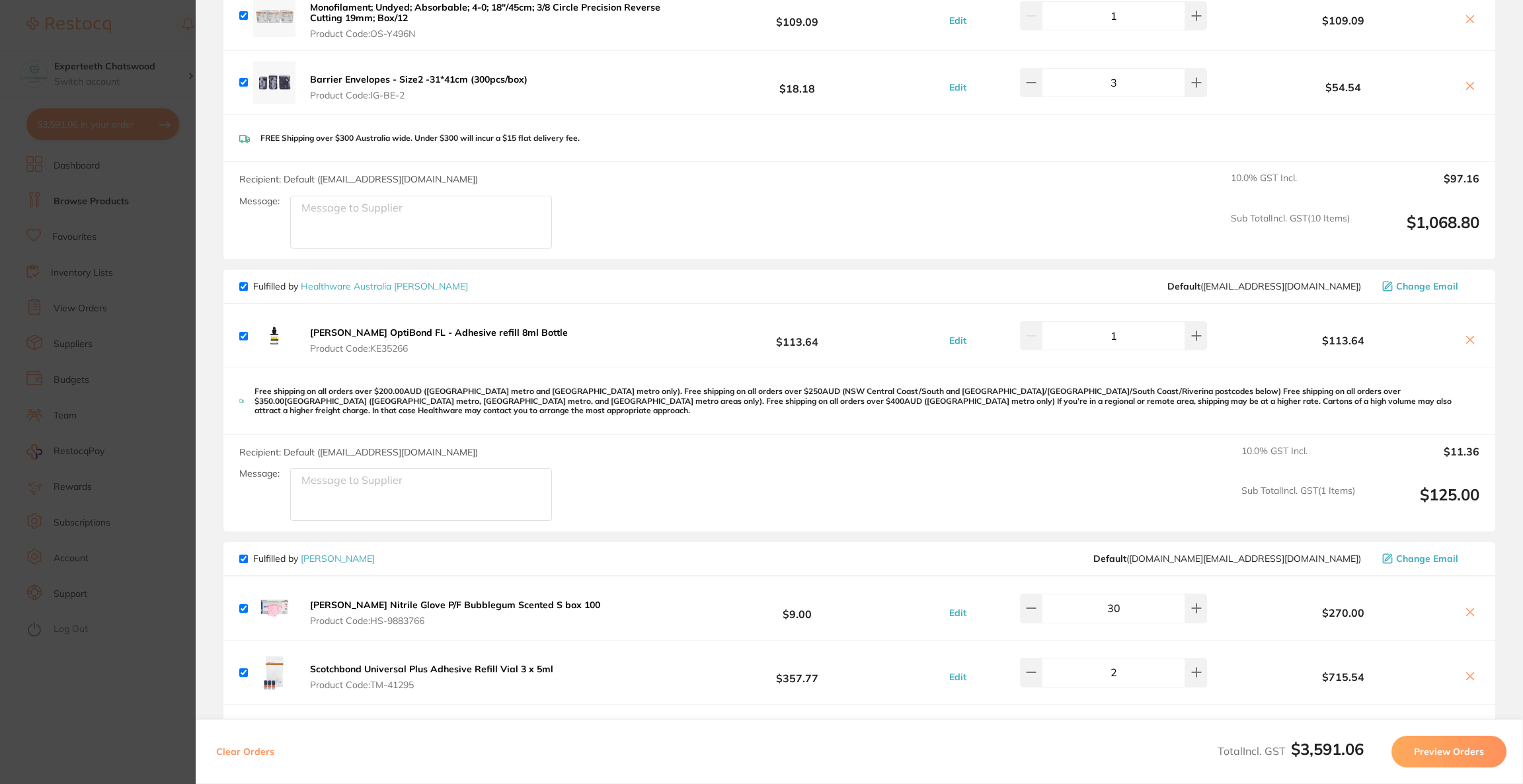
click at [1466, 331] on div "$113.64" at bounding box center [1355, 336] width 248 height 23
click at [1466, 335] on icon at bounding box center [1470, 339] width 11 height 11
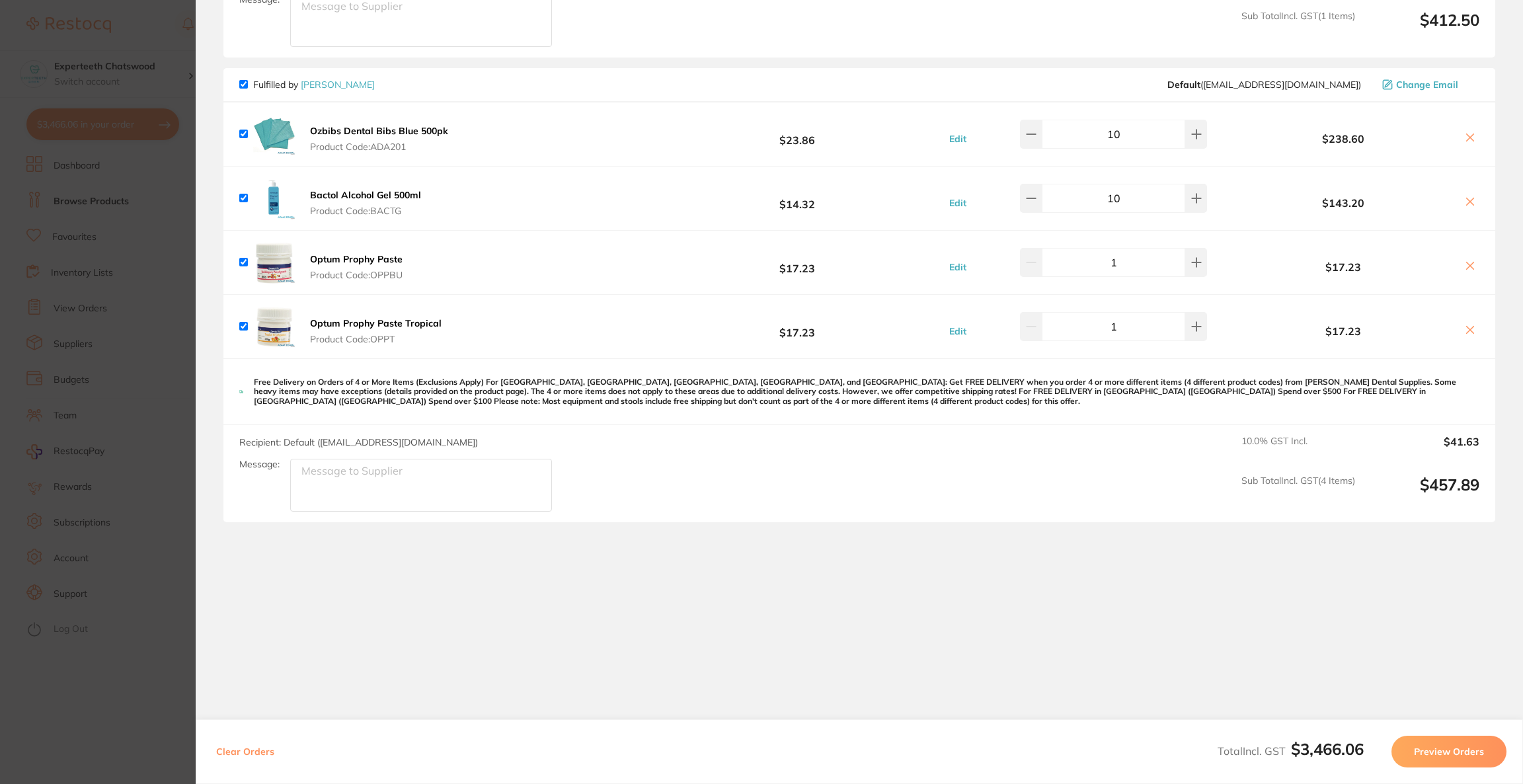
scroll to position [1064, 0]
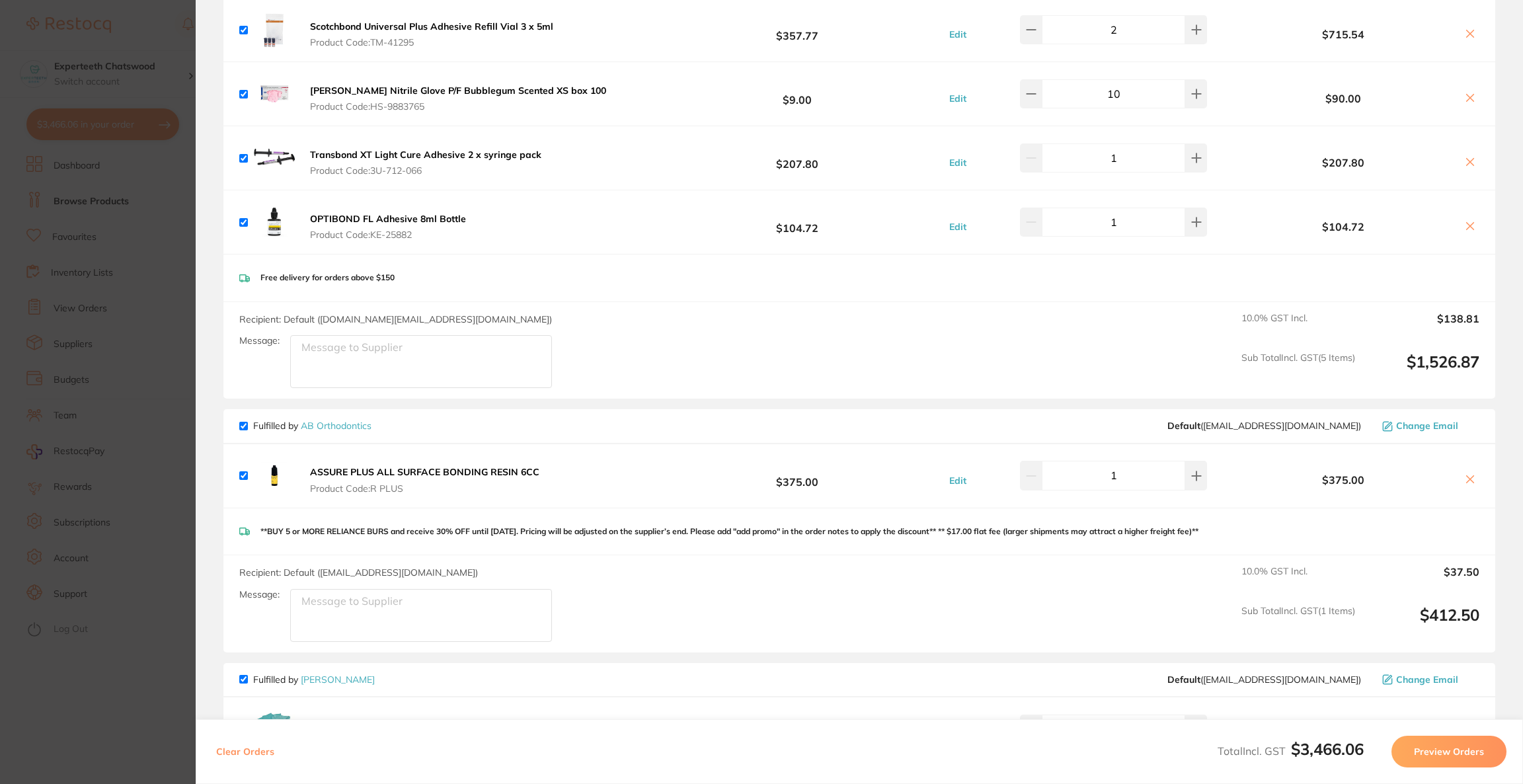
click at [449, 476] on b "ASSURE PLUS ALL SURFACE BONDING RESIN 6CC" at bounding box center [425, 472] width 230 height 12
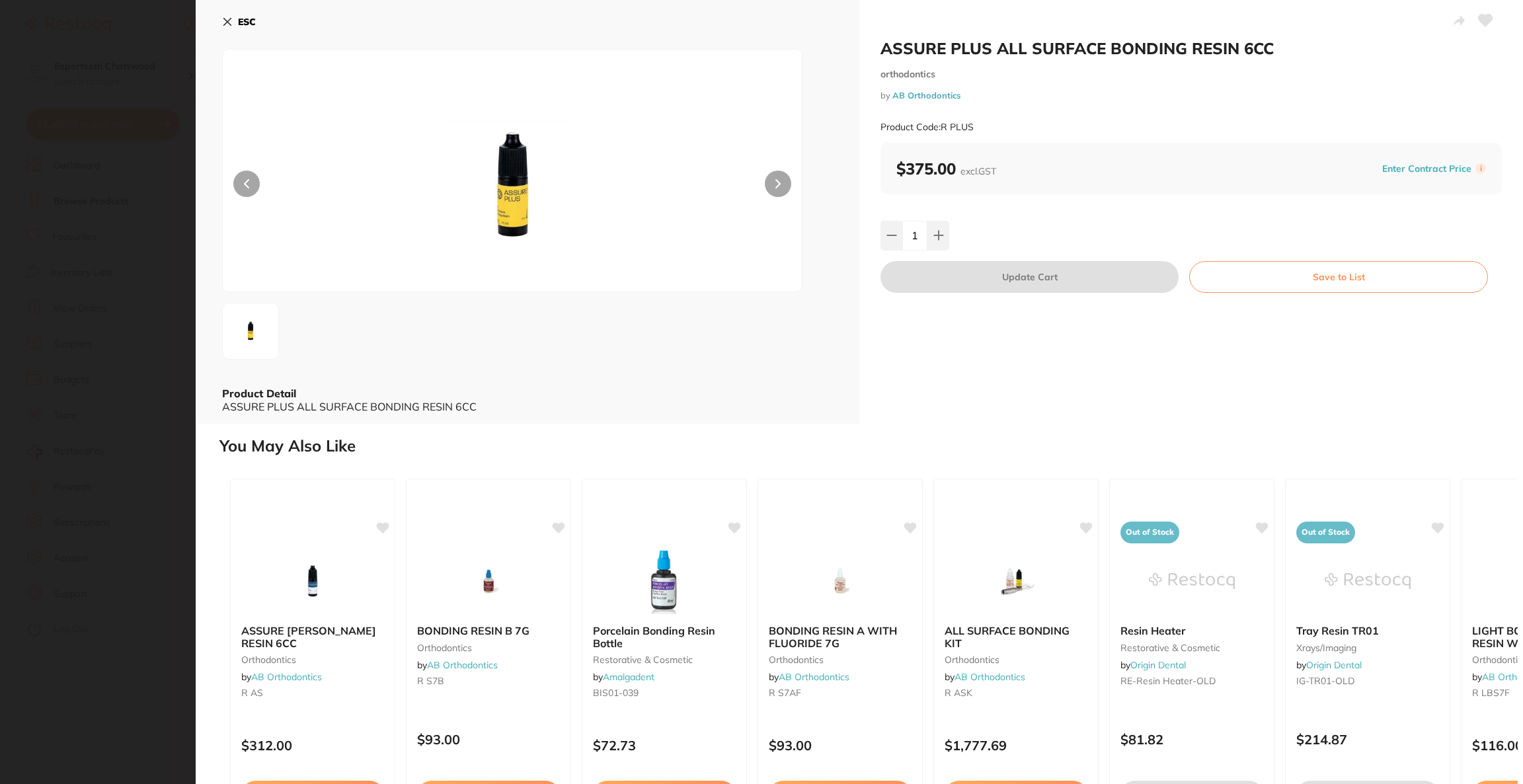
scroll to position [0, 0]
drag, startPoint x: 879, startPoint y: 47, endPoint x: 1294, endPoint y: 47, distance: 415.0
click at [1294, 47] on h2 "ASSURE PLUS ALL SURFACE BONDING RESIN 6CC" at bounding box center [1191, 49] width 621 height 20
copy h2 "ASSURE PLUS ALL SURFACE BONDING RESIN 6CC"
click at [223, 29] on button "ESC" at bounding box center [239, 22] width 34 height 23
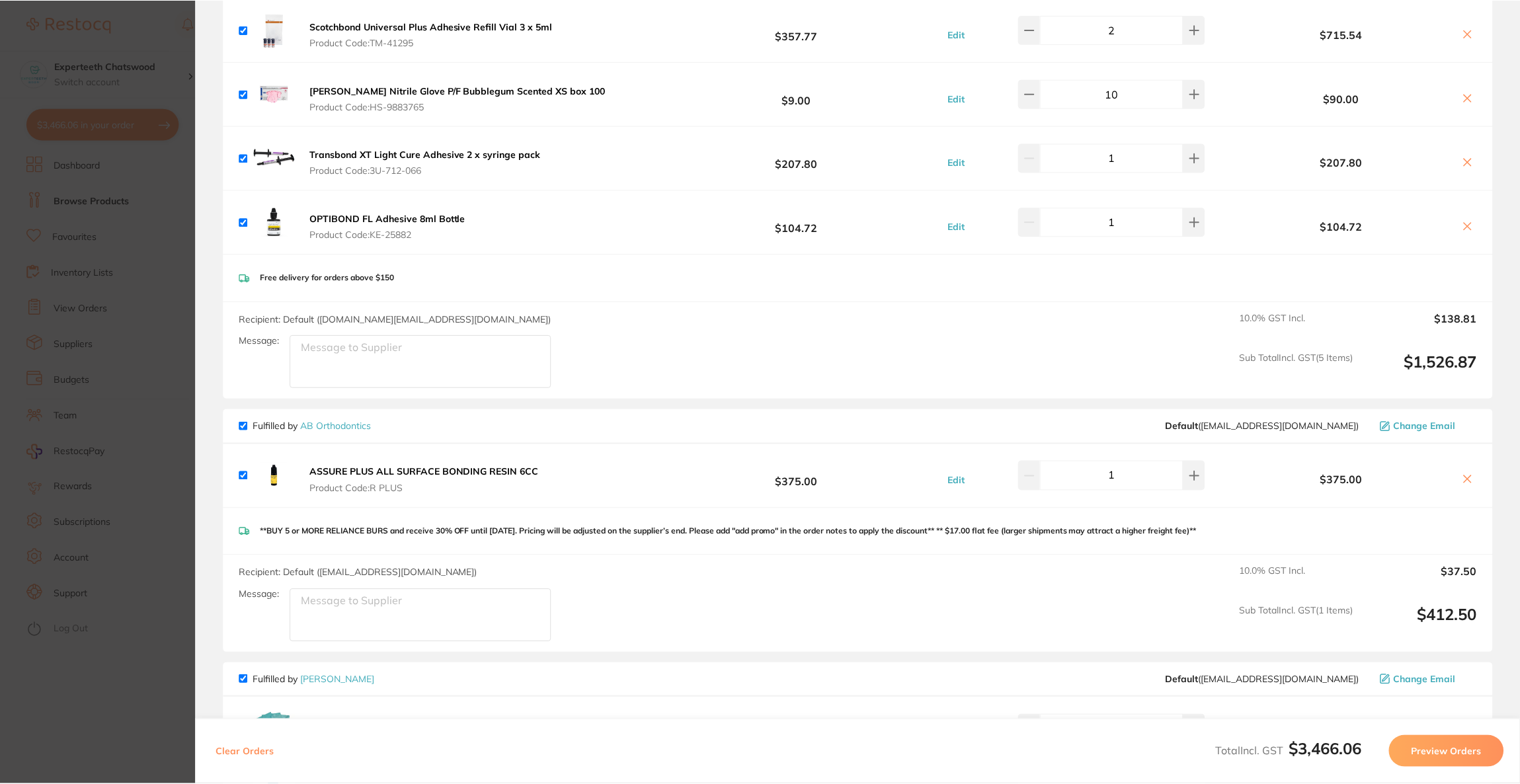
scroll to position [1, 0]
click at [1461, 475] on icon at bounding box center [1467, 479] width 11 height 11
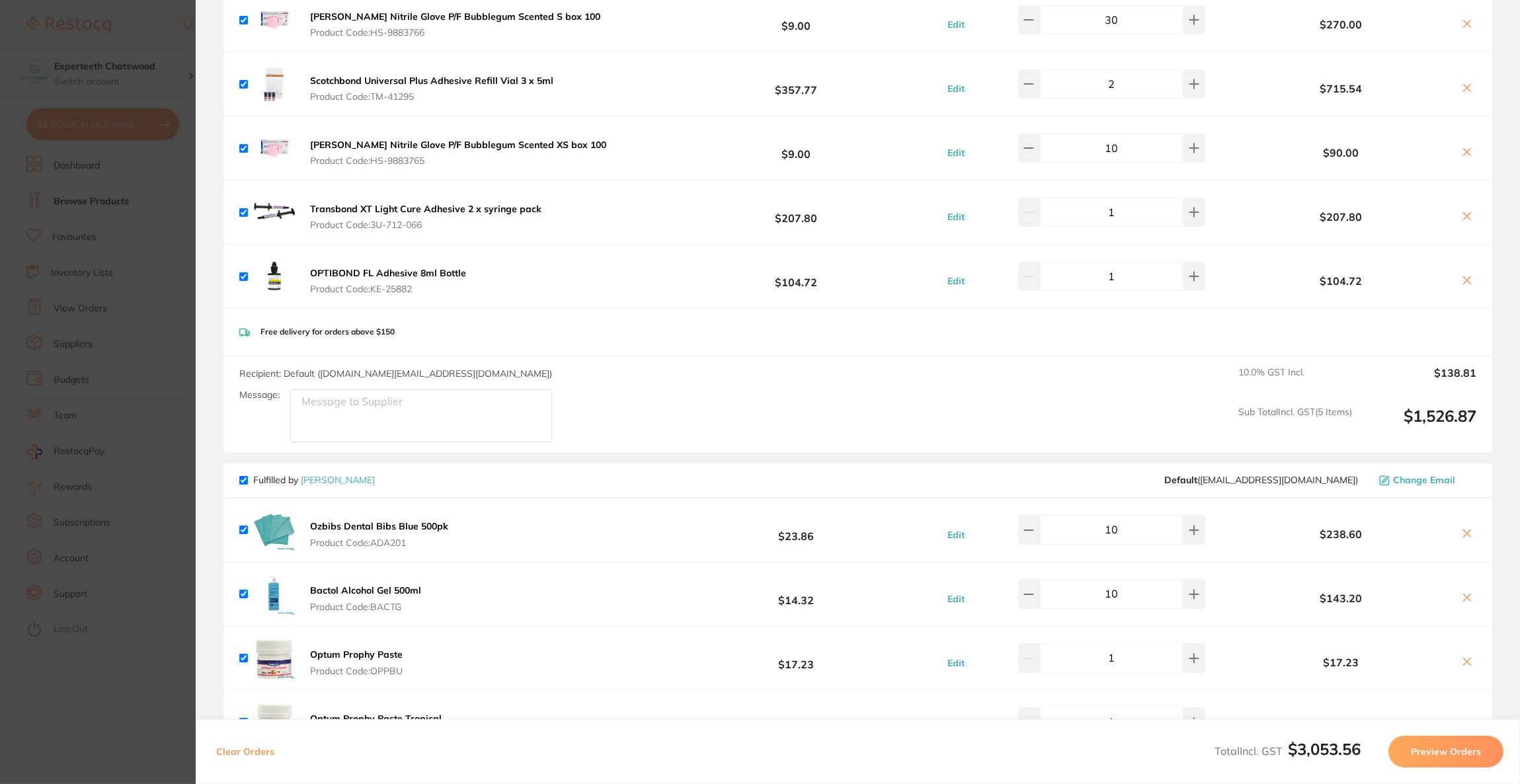
checkbox input "true"
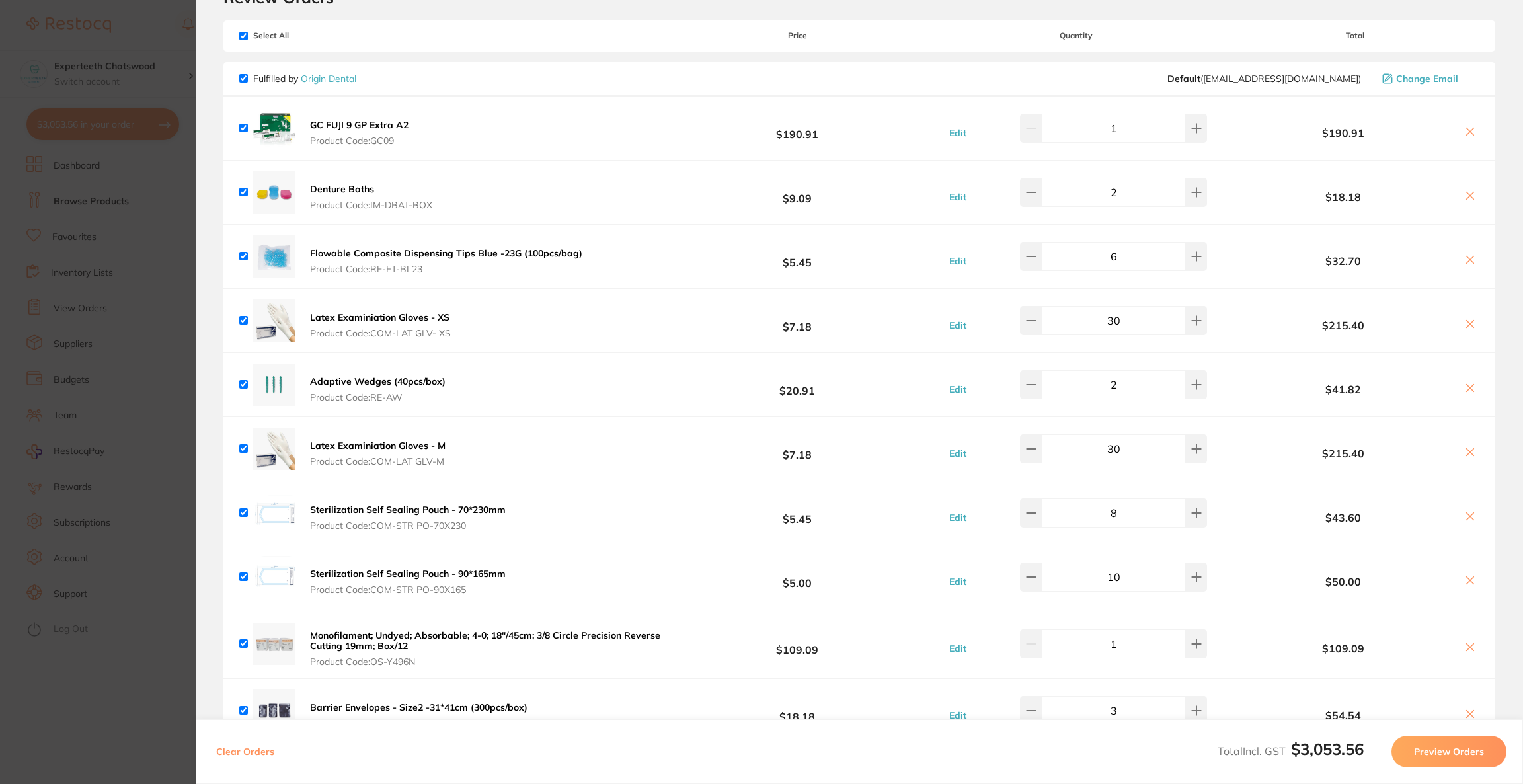
scroll to position [19, 0]
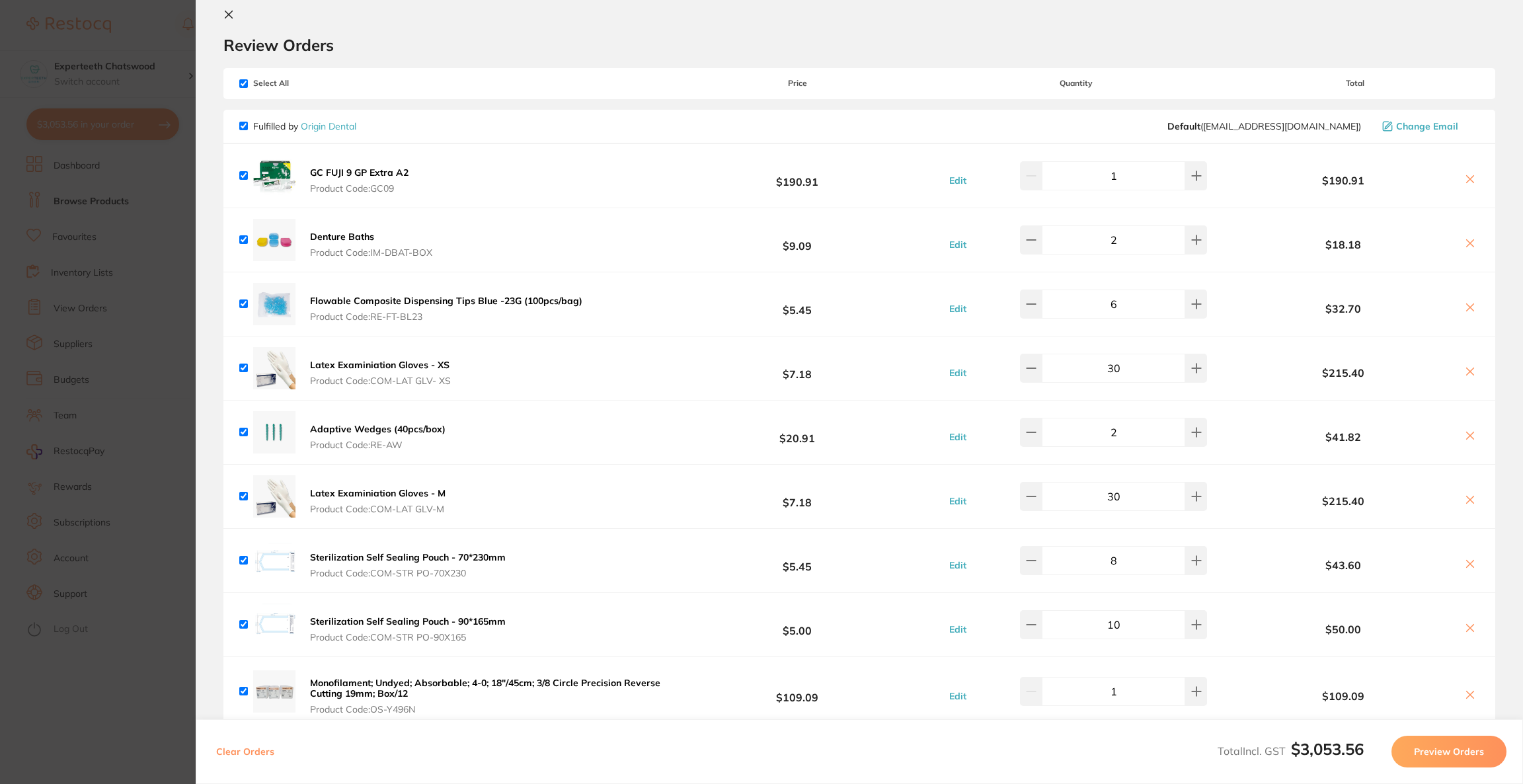
click at [1417, 733] on div "Clear Orders Total Incl. GST $3,053.56 Preview Orders" at bounding box center [859, 751] width 1327 height 65
click at [1419, 756] on button "Preview Orders" at bounding box center [1448, 751] width 115 height 32
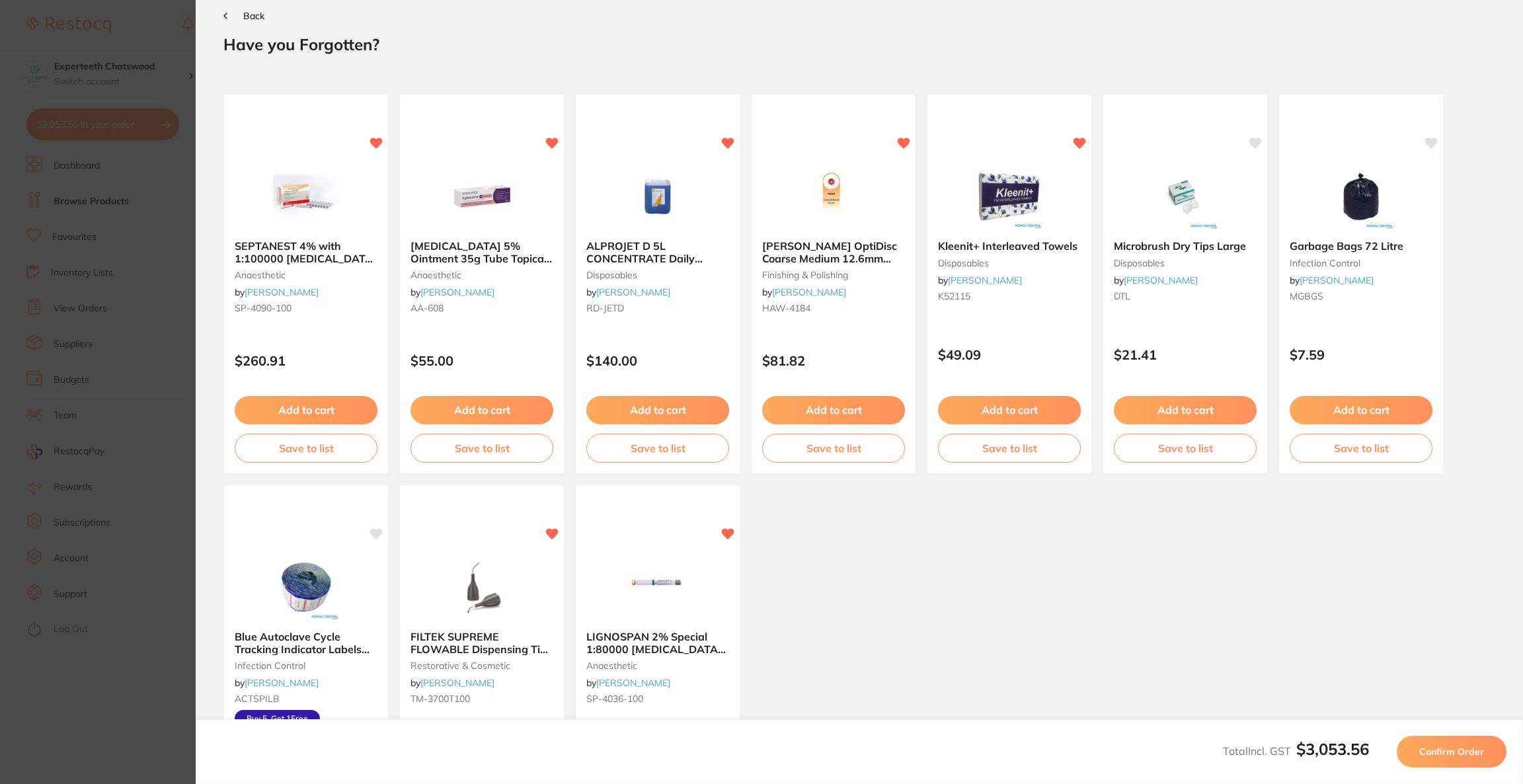
scroll to position [0, 0]
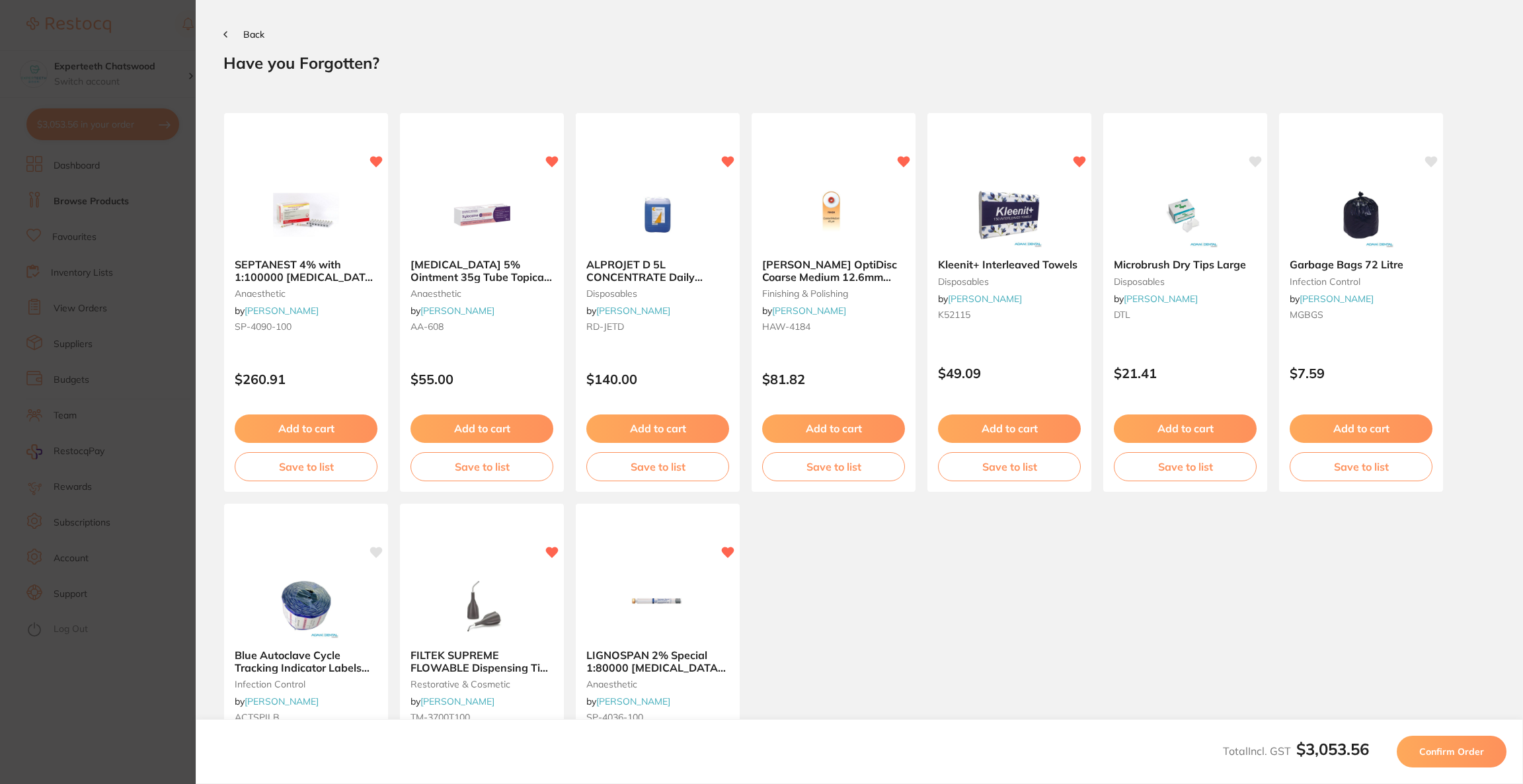
click at [1419, 756] on button "Confirm Order" at bounding box center [1451, 751] width 110 height 32
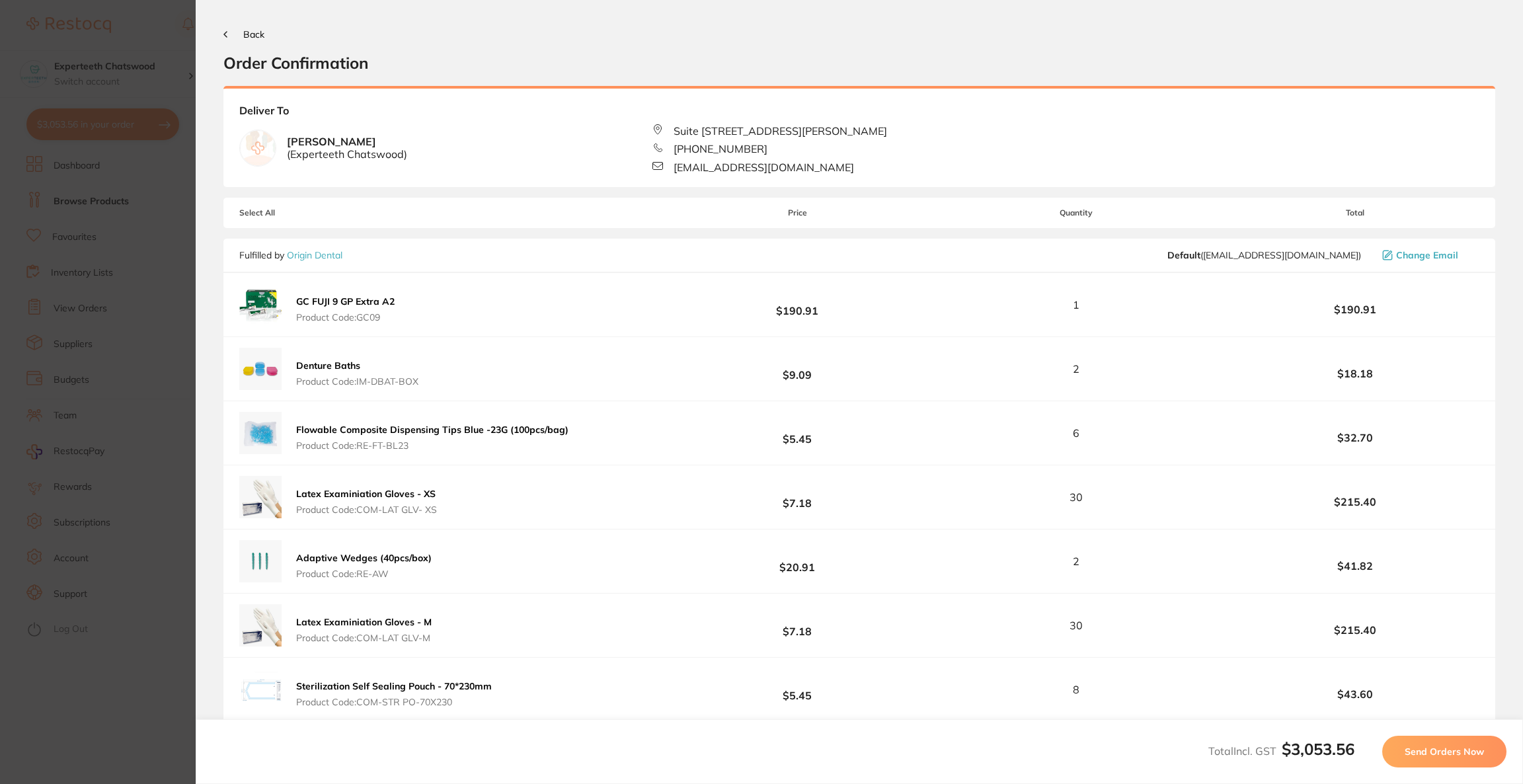
click at [1419, 756] on span "Send Orders Now" at bounding box center [1444, 751] width 79 height 12
